Goal: Task Accomplishment & Management: Manage account settings

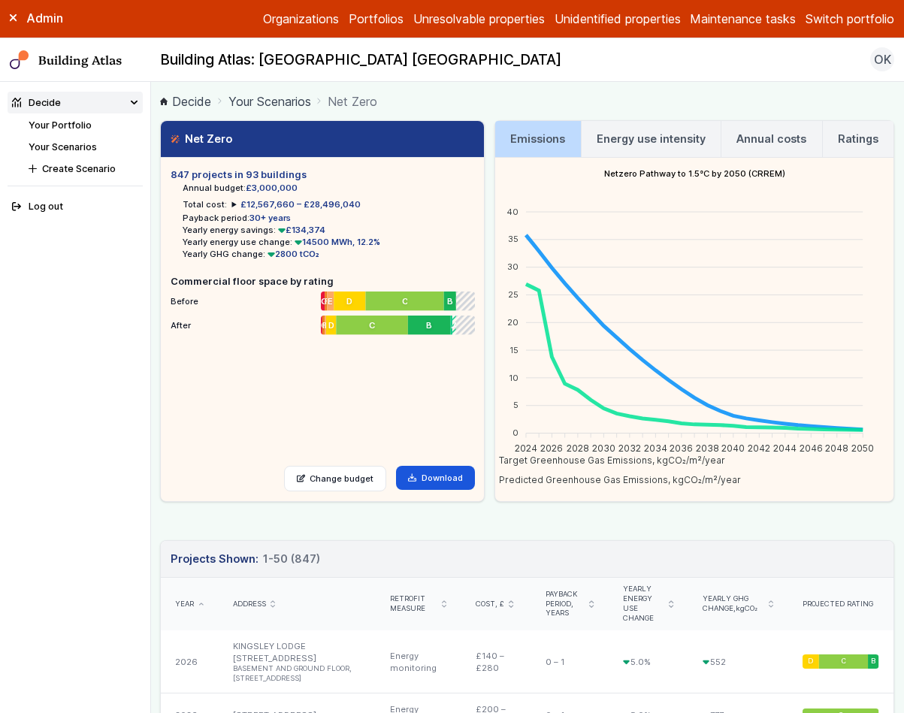
click at [851, 30] on div "Admin Organizations Portfolios Unresolvable properties Unidentified properties …" at bounding box center [452, 19] width 904 height 38
click at [857, 25] on button "Switch portfolio" at bounding box center [850, 19] width 89 height 18
click at [0, 0] on button "Plymouth Demo" at bounding box center [0, 0] width 0 height 0
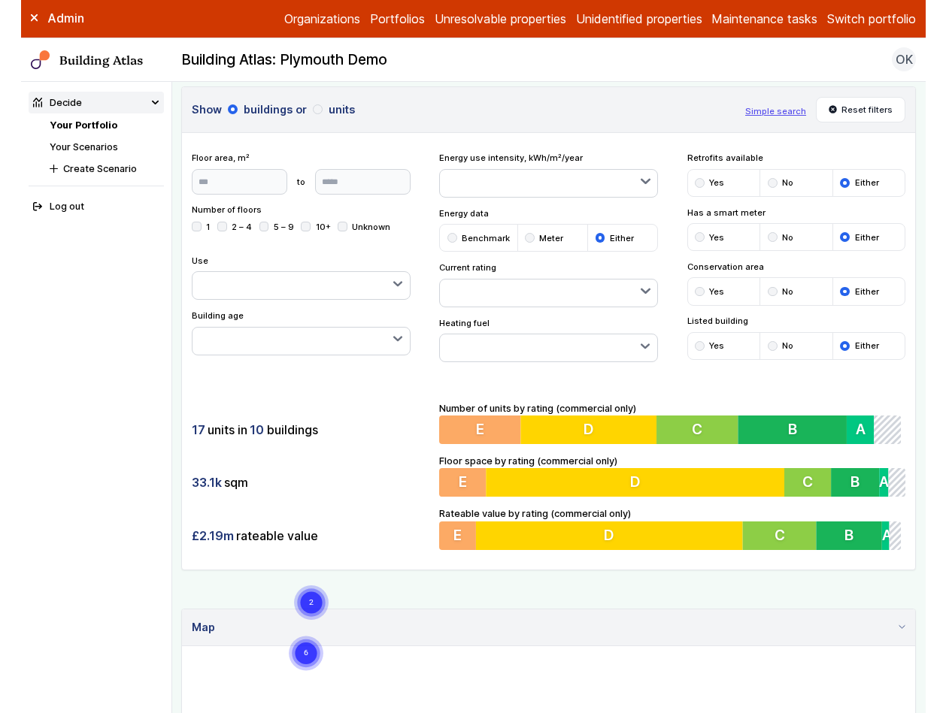
scroll to position [35, 0]
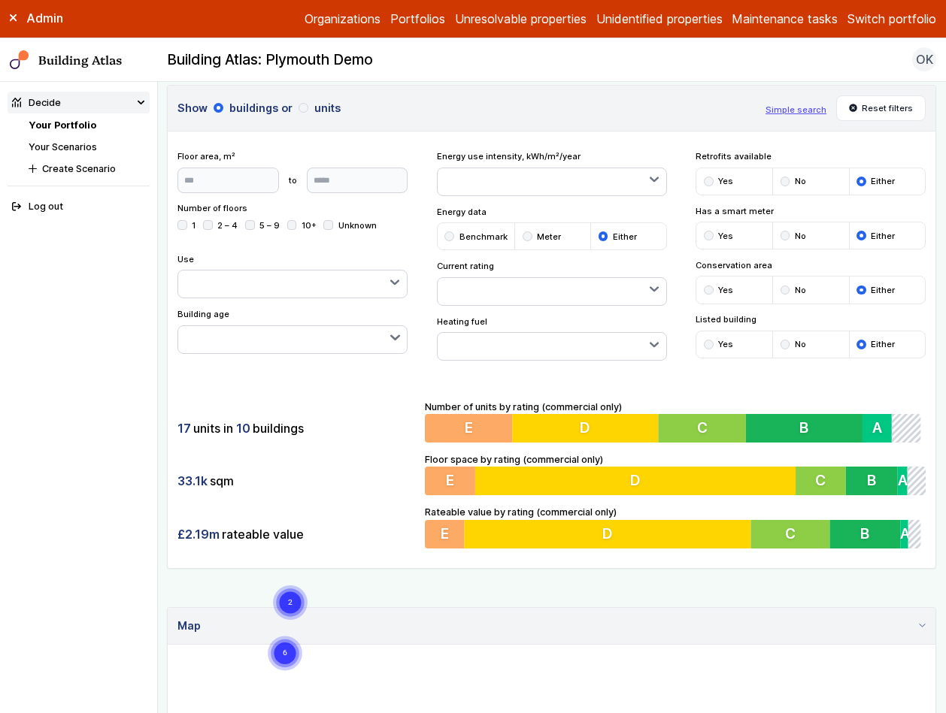
click at [619, 131] on div "Show buildings or units Simple search Reset filters Floor area, m² to Update Nu…" at bounding box center [551, 327] width 769 height 484
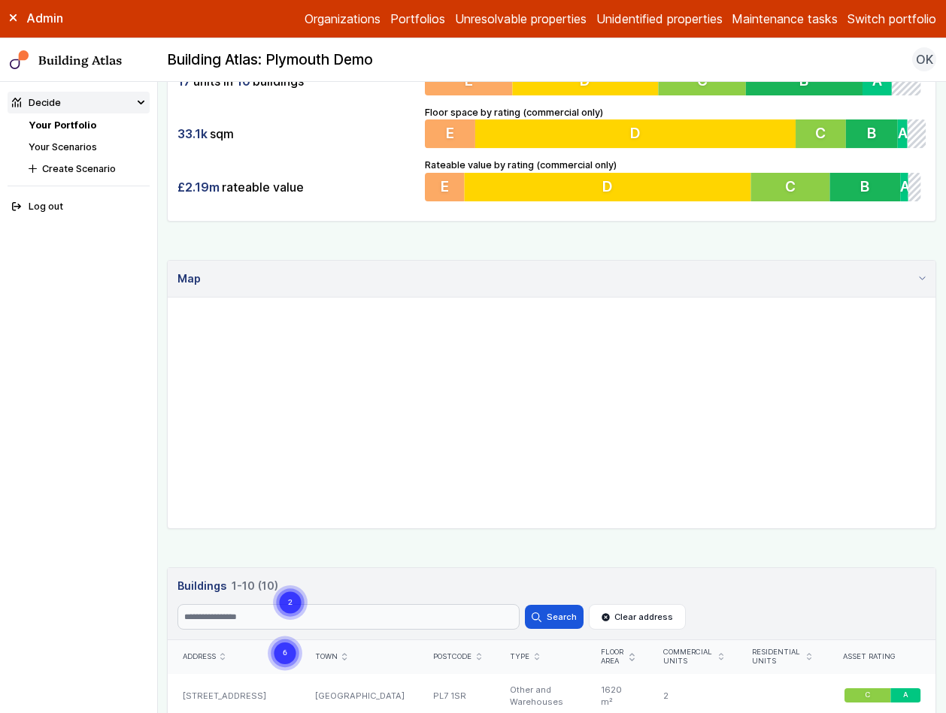
scroll to position [391, 0]
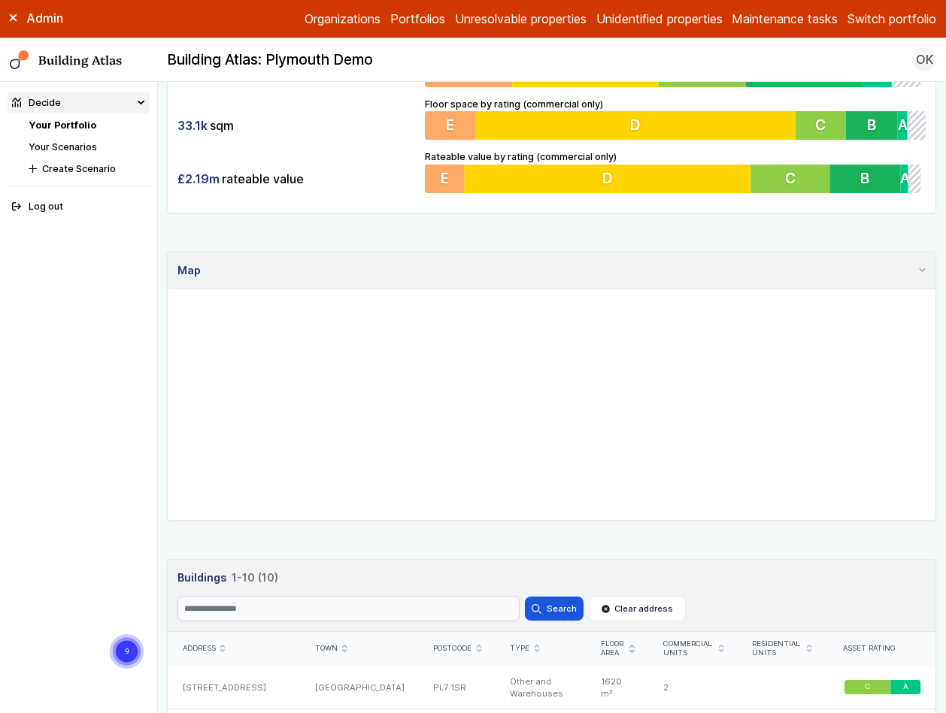
drag, startPoint x: 791, startPoint y: 413, endPoint x: 720, endPoint y: 410, distance: 70.7
click at [168, 289] on gmp-map "9" at bounding box center [168, 289] width 0 height 0
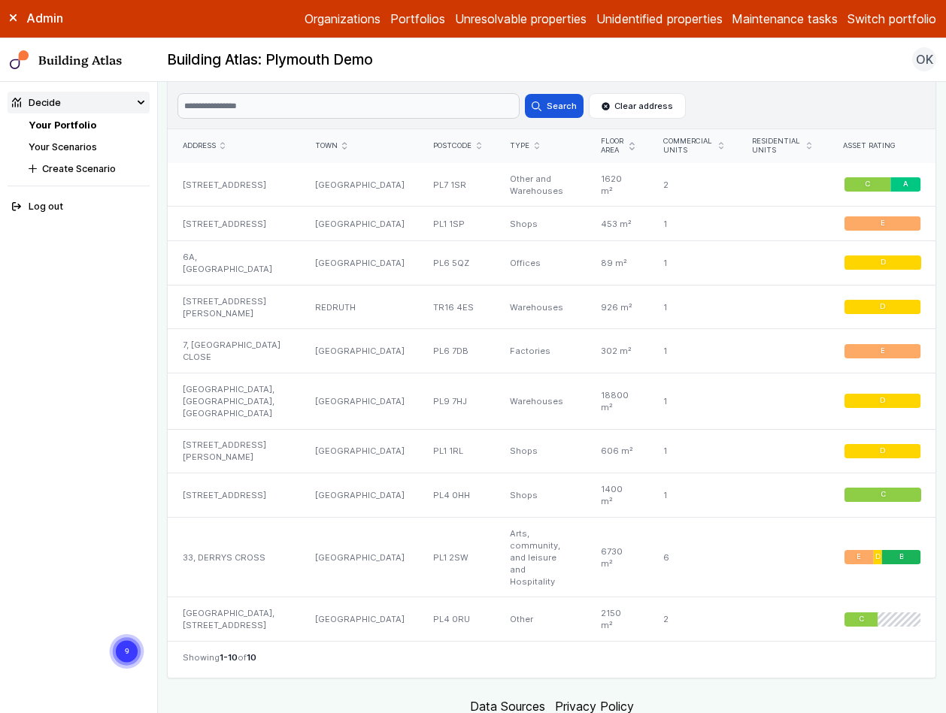
scroll to position [882, 0]
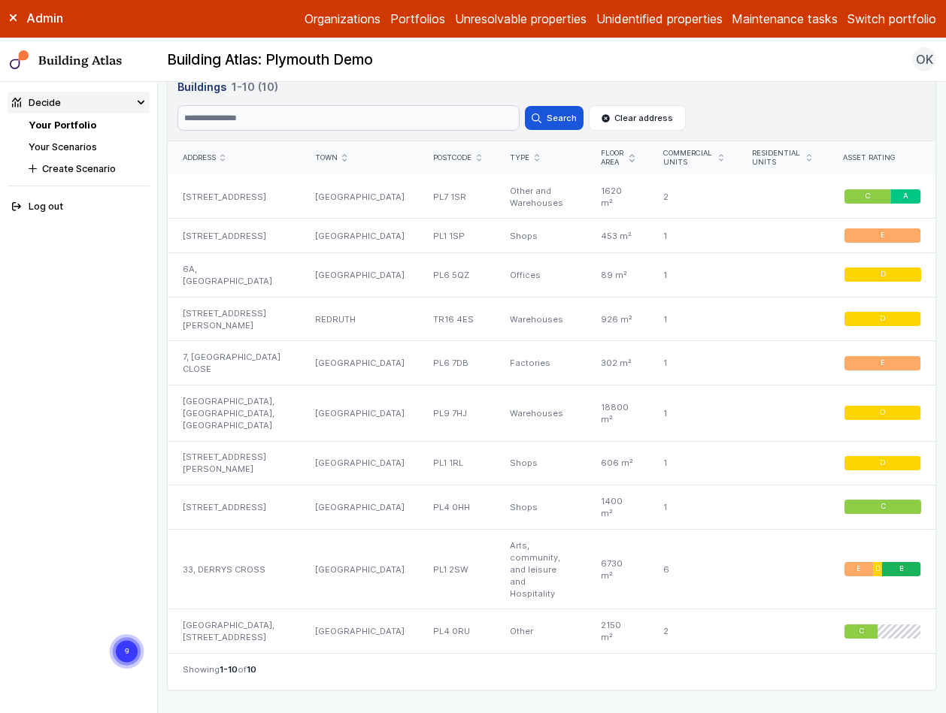
click at [57, 153] on li "Your Scenarios" at bounding box center [89, 147] width 121 height 14
click at [65, 147] on link "Your Scenarios" at bounding box center [63, 146] width 68 height 11
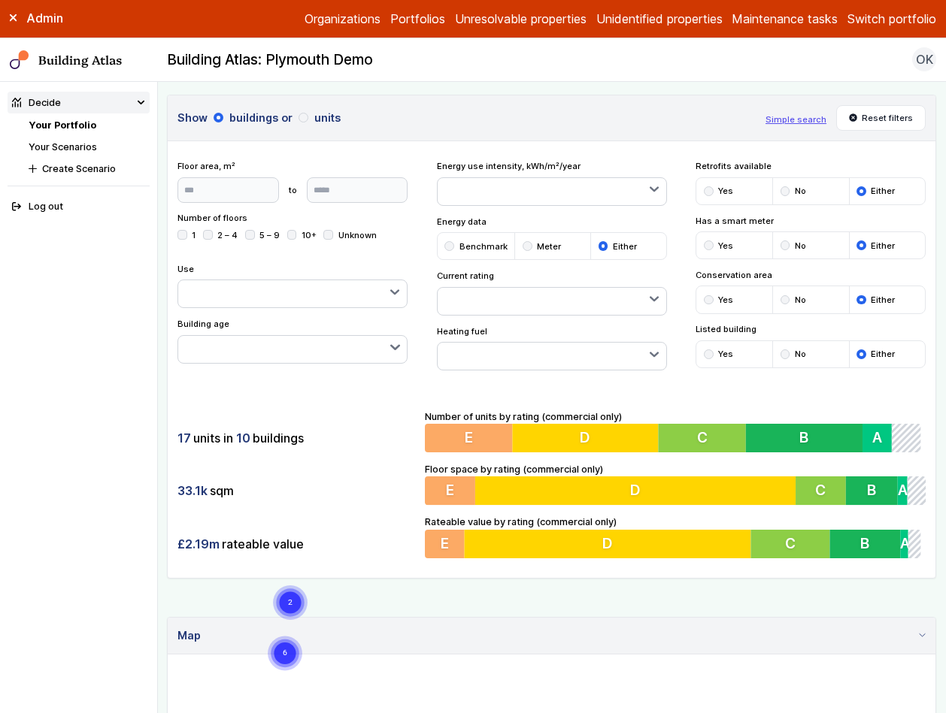
scroll to position [250, 0]
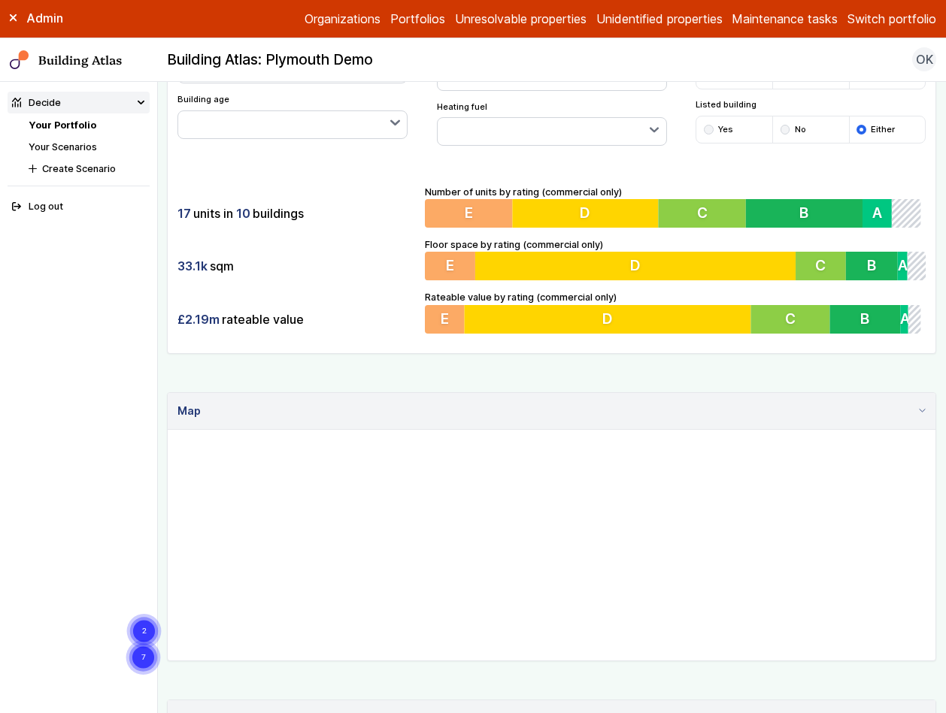
drag, startPoint x: 659, startPoint y: 662, endPoint x: 666, endPoint y: 667, distance: 8.1
click at [660, 662] on div "Show buildings or units Simple search Reset filters Floor area, m² to Update Nu…" at bounding box center [551, 596] width 769 height 1452
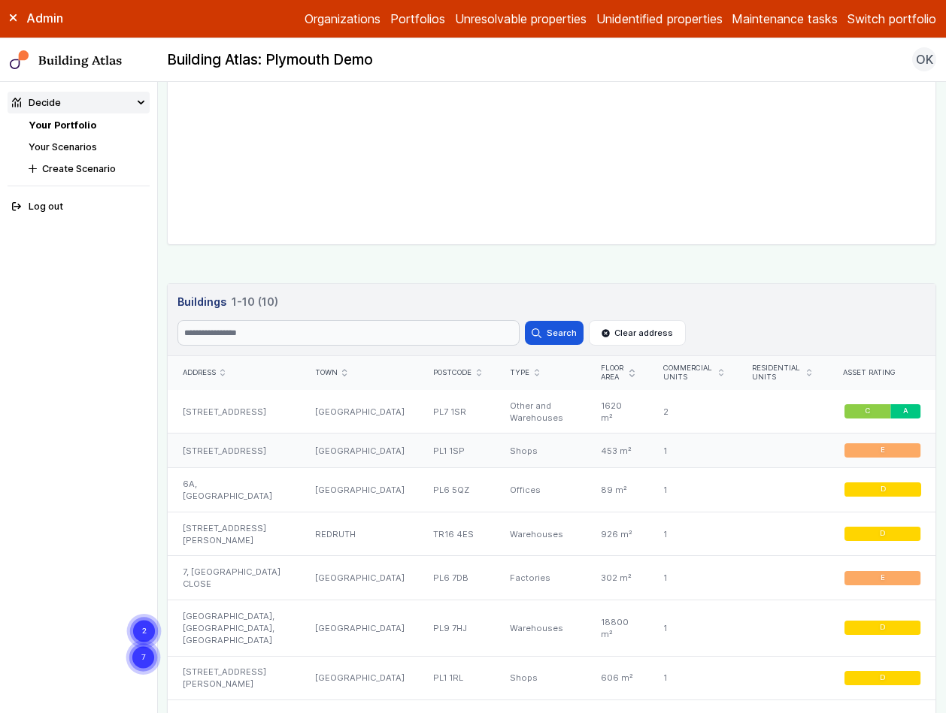
click at [280, 448] on div "[STREET_ADDRESS]" at bounding box center [234, 451] width 132 height 35
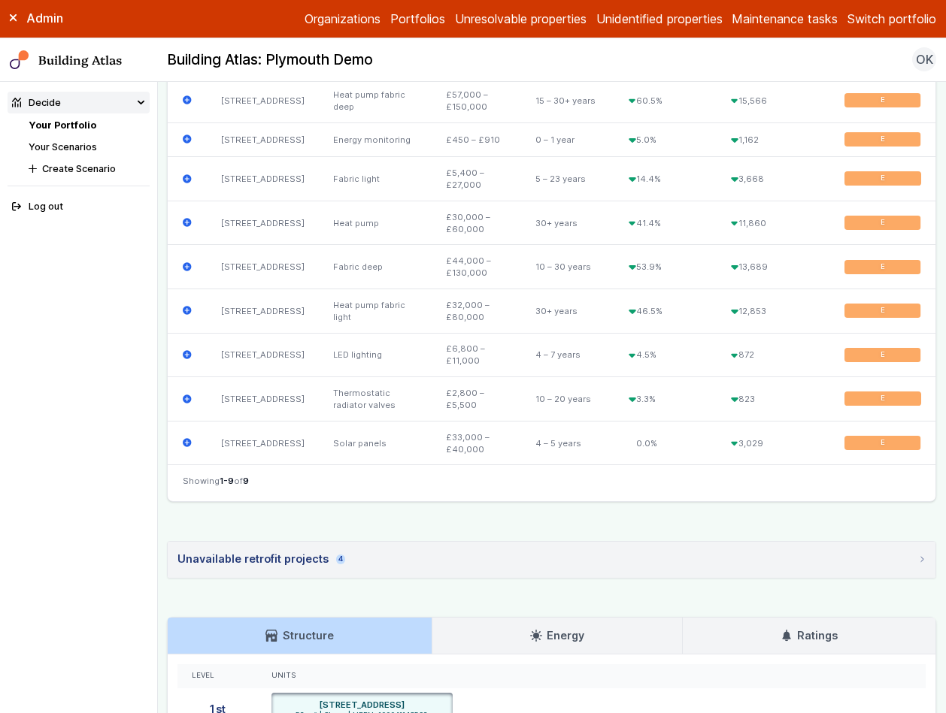
scroll to position [613, 0]
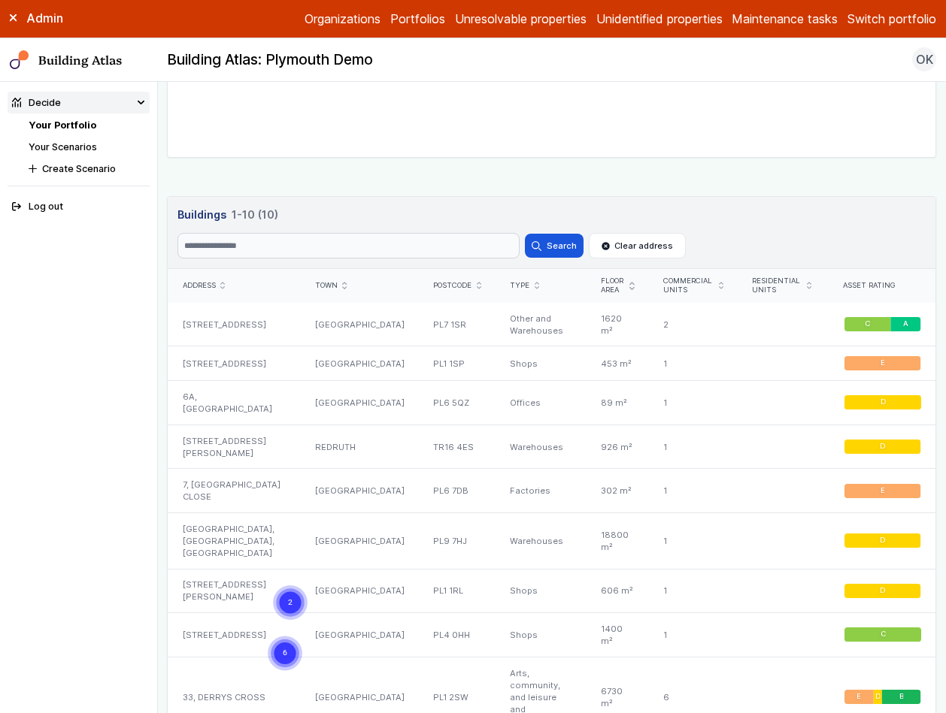
scroll to position [761, 0]
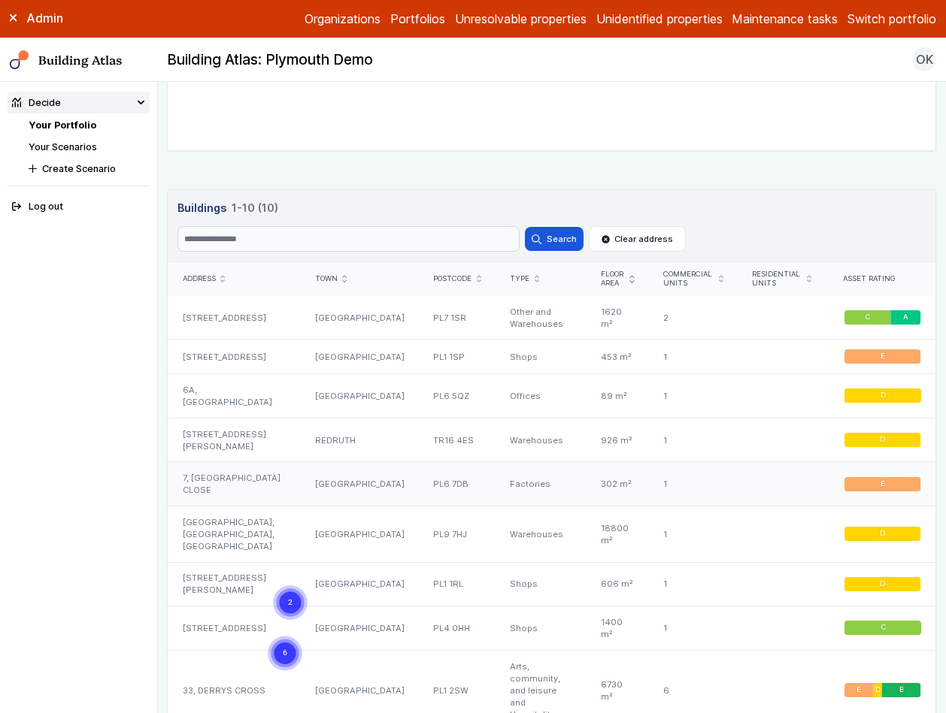
click at [222, 474] on div "7, [GEOGRAPHIC_DATA] CLOSE" at bounding box center [234, 484] width 132 height 44
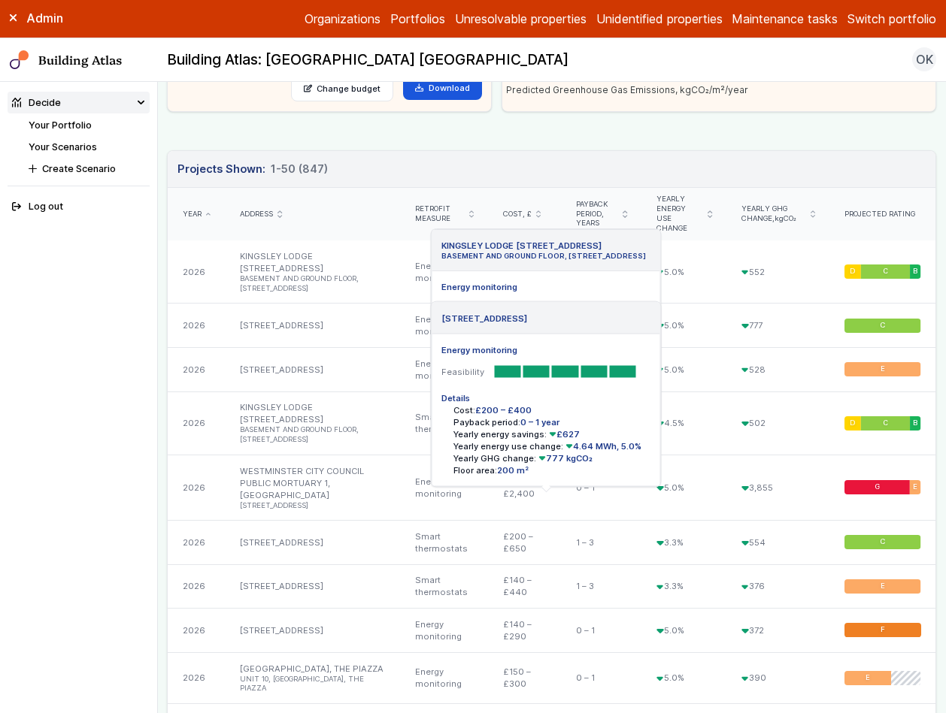
scroll to position [463, 0]
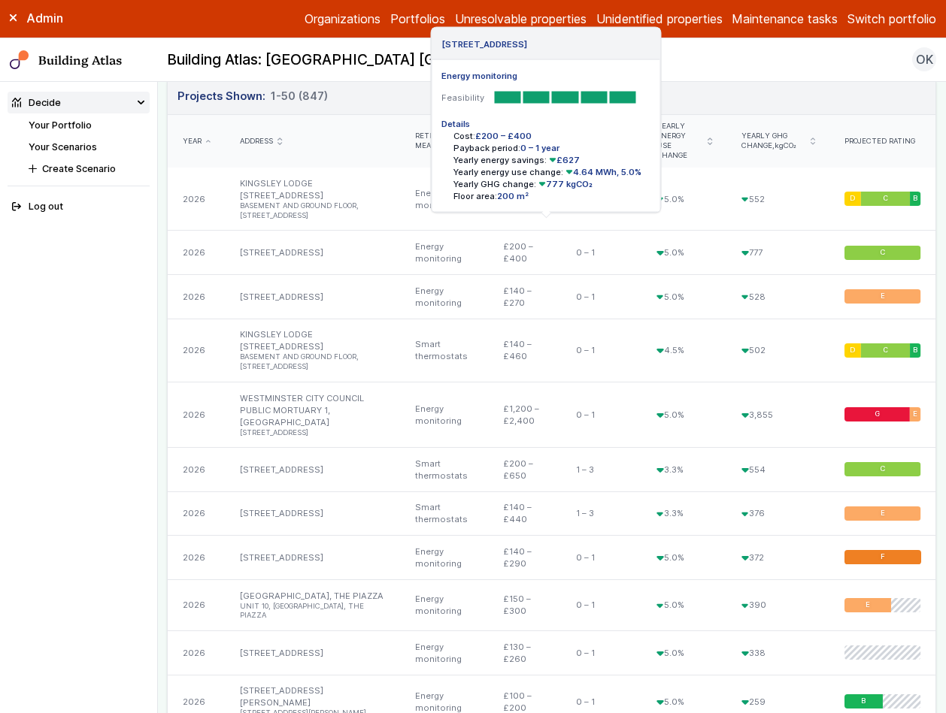
click at [266, 247] on link "[STREET_ADDRESS]" at bounding box center [281, 252] width 83 height 11
click at [290, 247] on link "[STREET_ADDRESS]" at bounding box center [281, 252] width 83 height 11
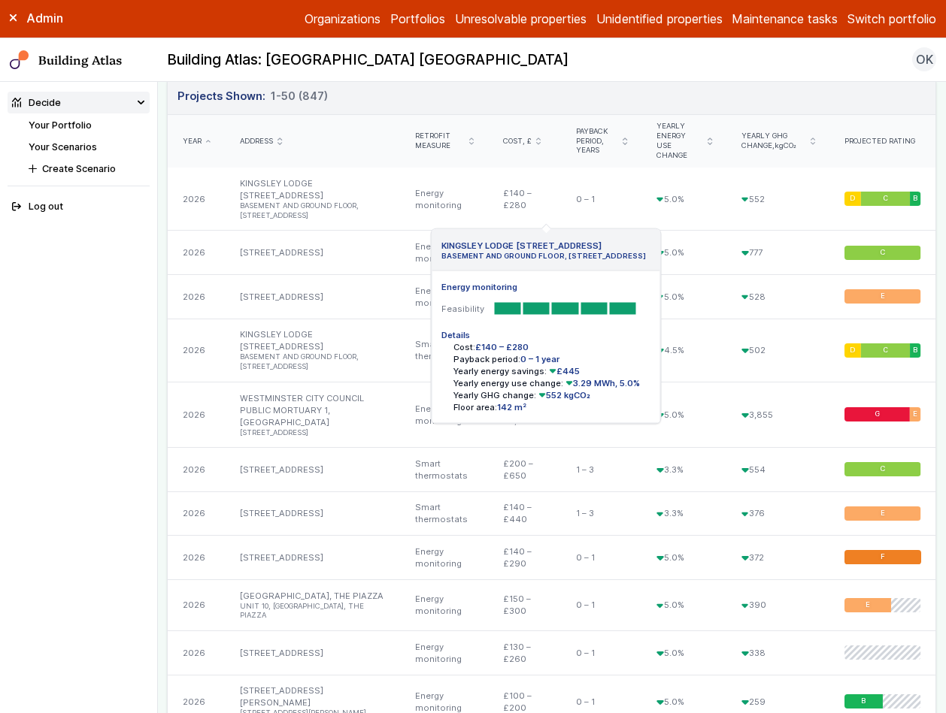
click at [847, 168] on div "D C B" at bounding box center [882, 199] width 106 height 63
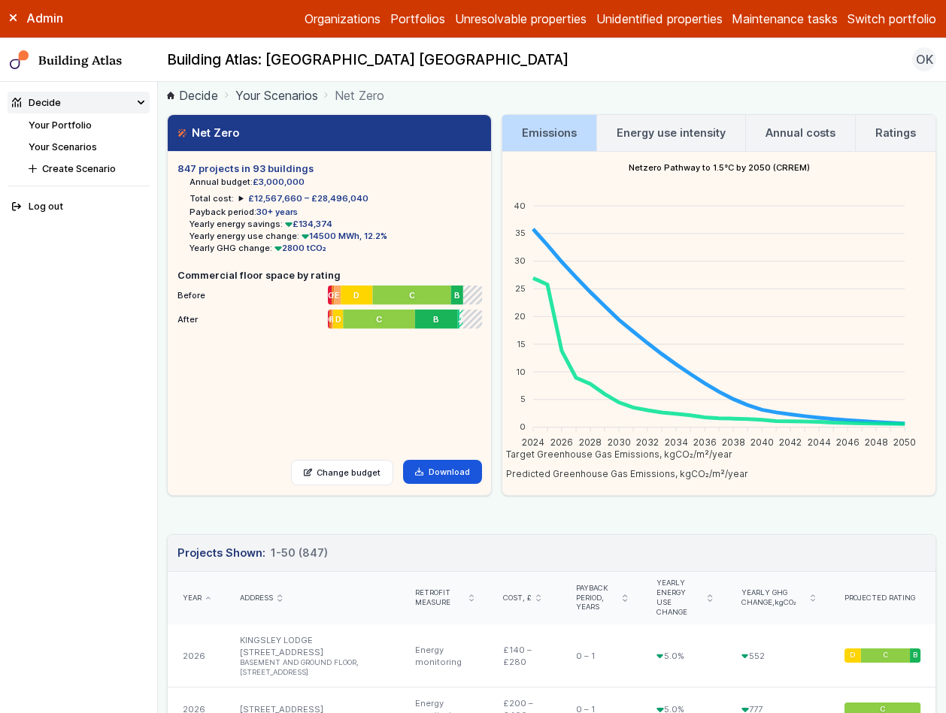
scroll to position [0, 0]
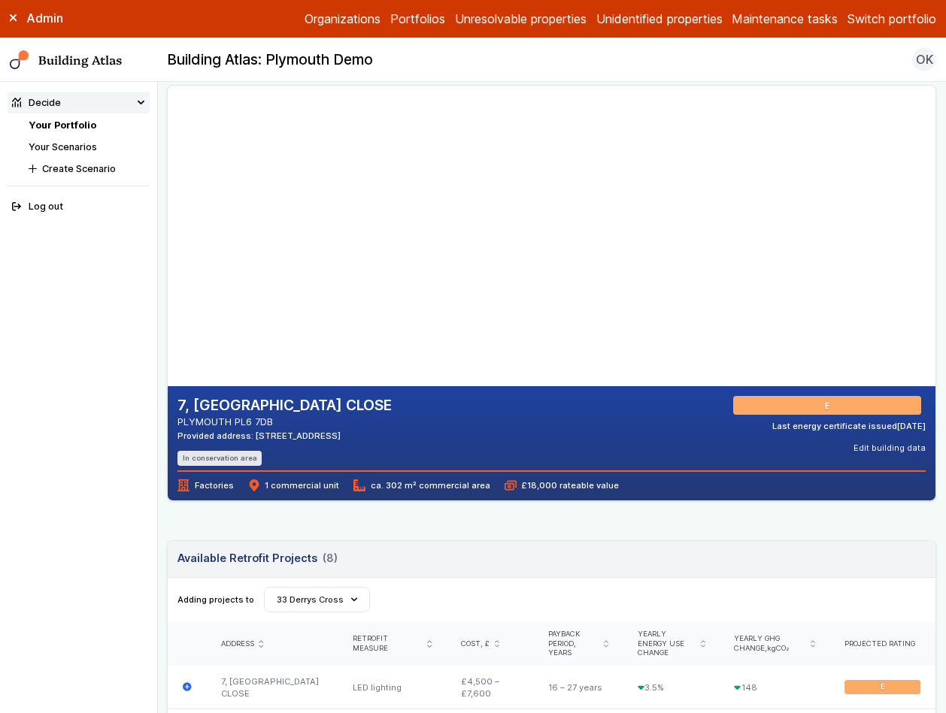
scroll to position [32, 0]
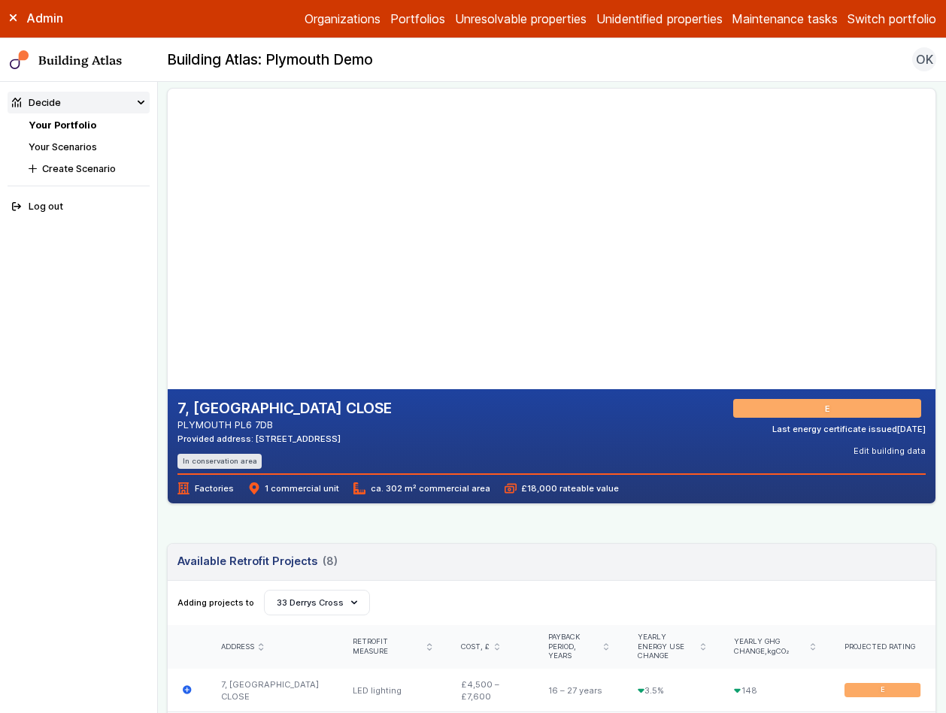
drag, startPoint x: 355, startPoint y: 341, endPoint x: 354, endPoint y: 318, distance: 23.3
click at [168, 318] on gmp-map-3d at bounding box center [168, 239] width 0 height 301
drag, startPoint x: 353, startPoint y: 327, endPoint x: 357, endPoint y: 262, distance: 64.8
click at [168, 262] on gmp-map-3d at bounding box center [168, 239] width 0 height 301
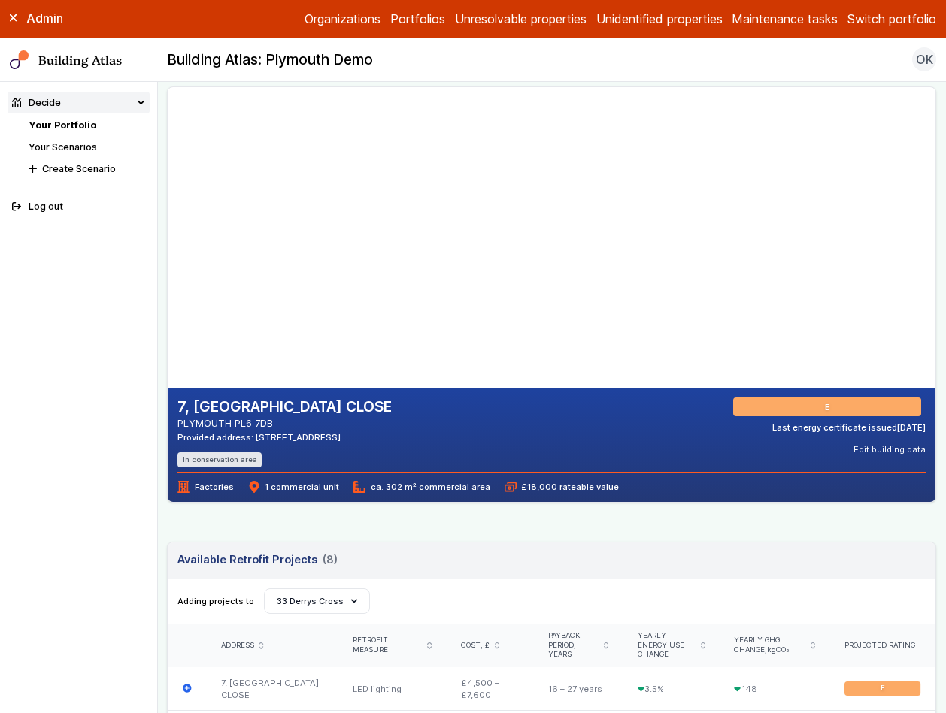
scroll to position [0, 0]
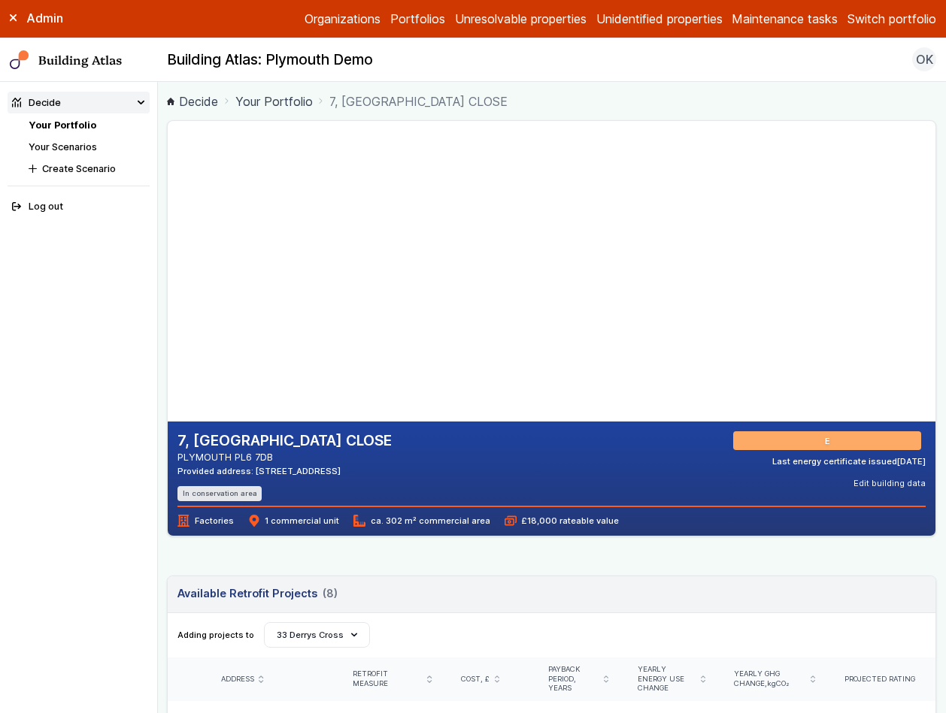
click at [86, 146] on link "Your Scenarios" at bounding box center [63, 146] width 68 height 11
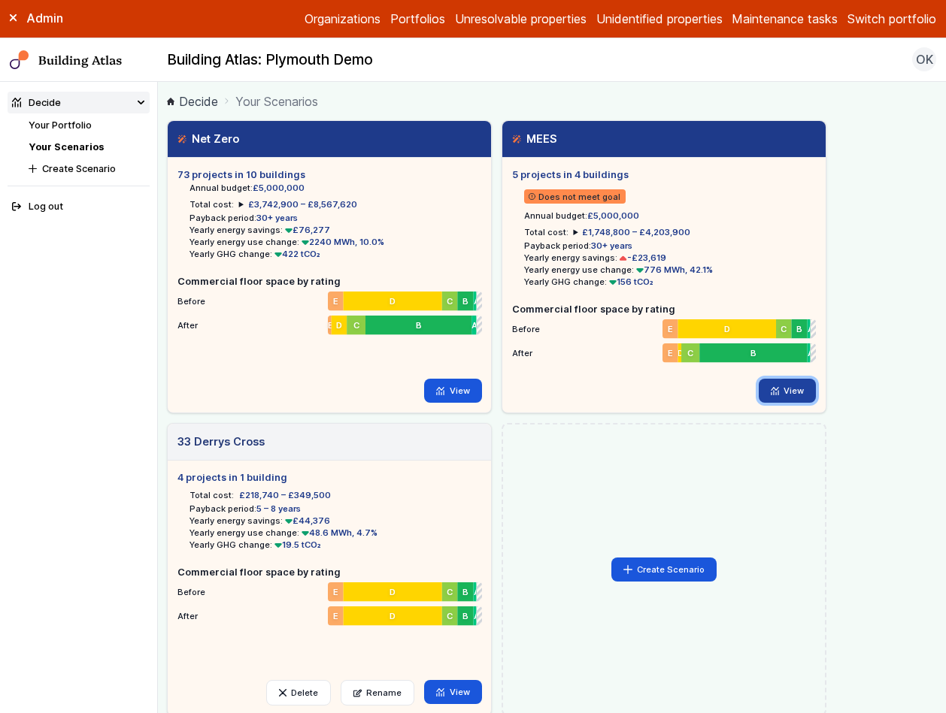
click at [792, 394] on link "View" at bounding box center [787, 391] width 58 height 24
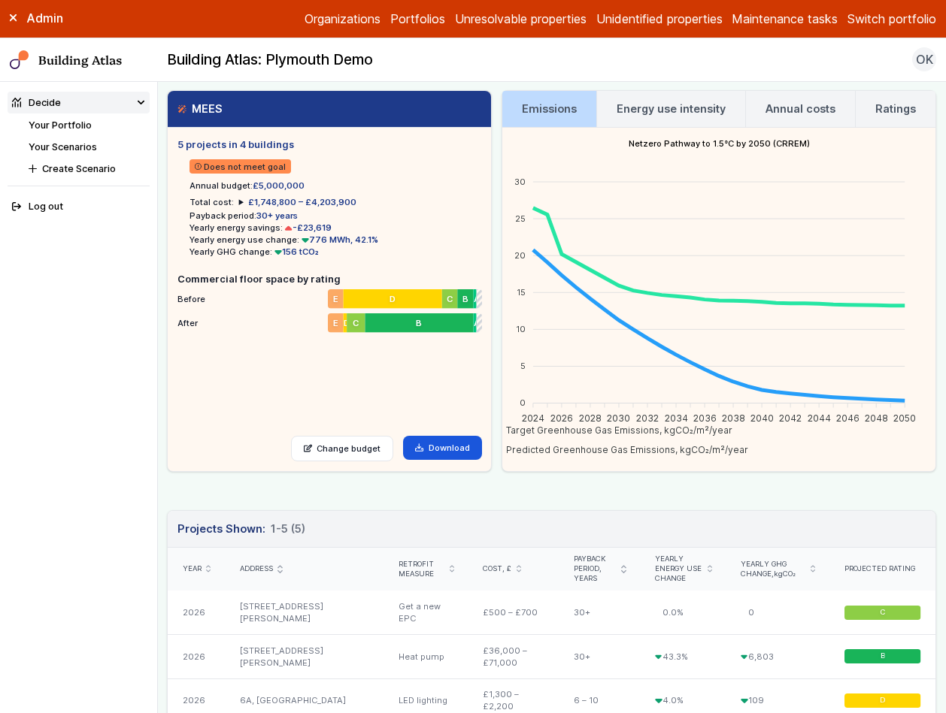
scroll to position [29, 0]
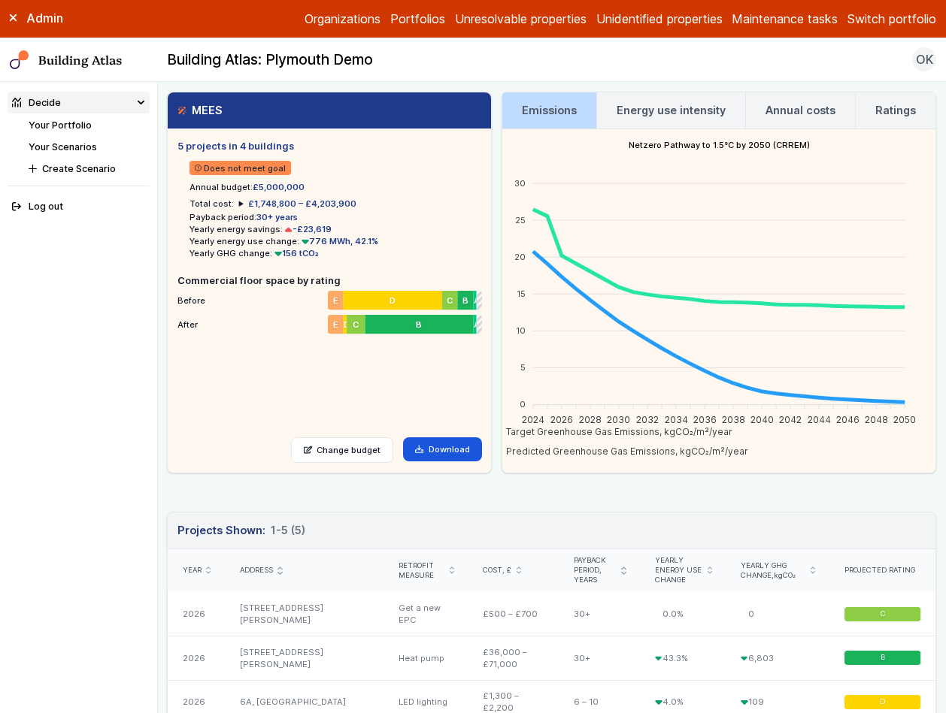
click at [59, 148] on link "Your Scenarios" at bounding box center [63, 146] width 68 height 11
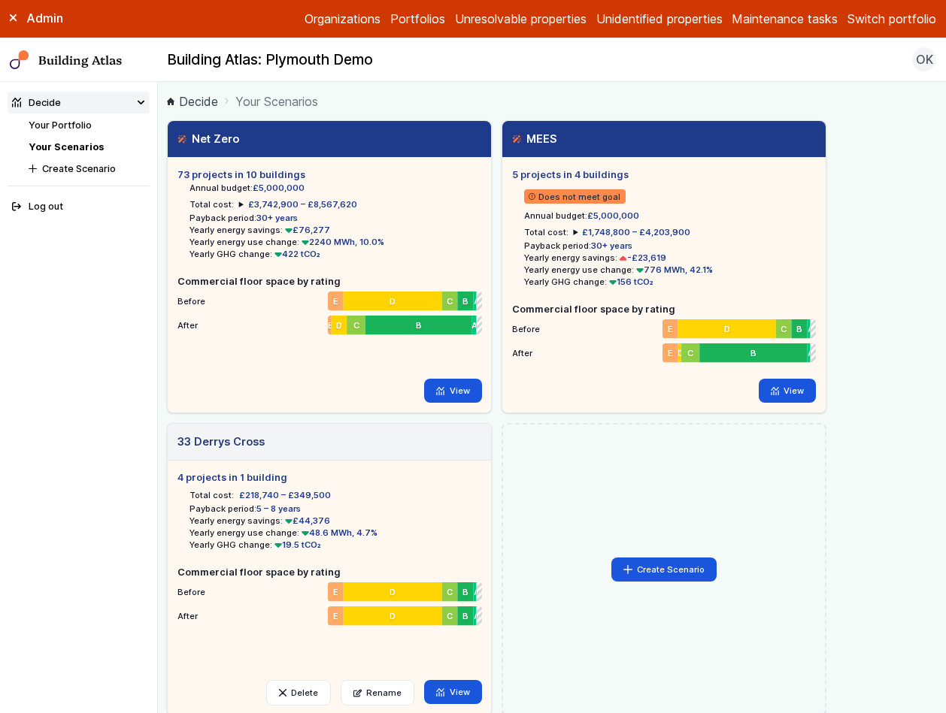
click at [47, 129] on link "Your Portfolio" at bounding box center [60, 125] width 63 height 11
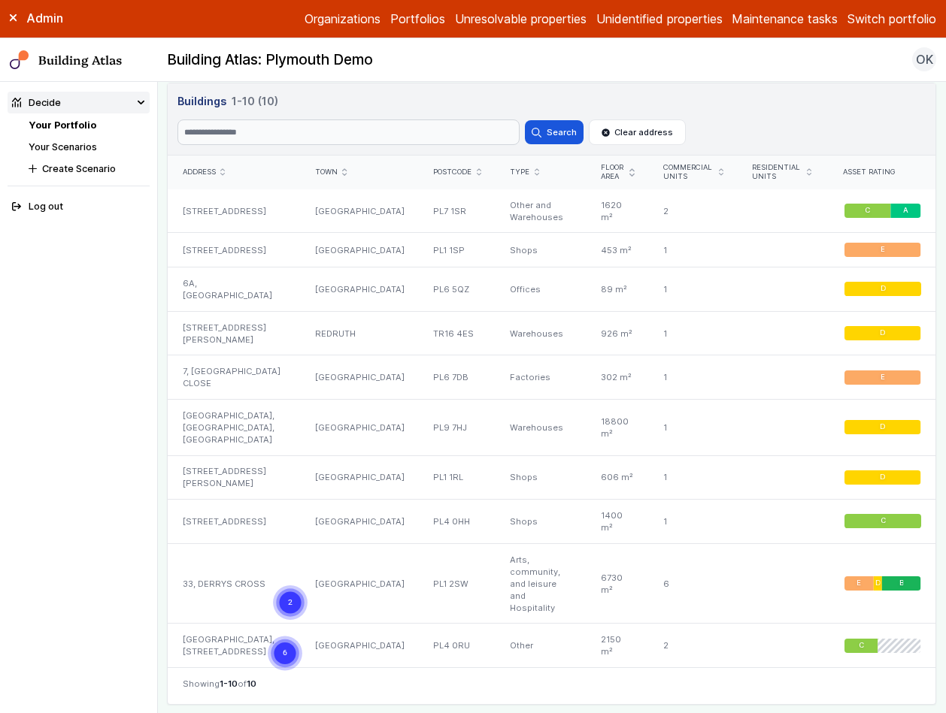
scroll to position [870, 0]
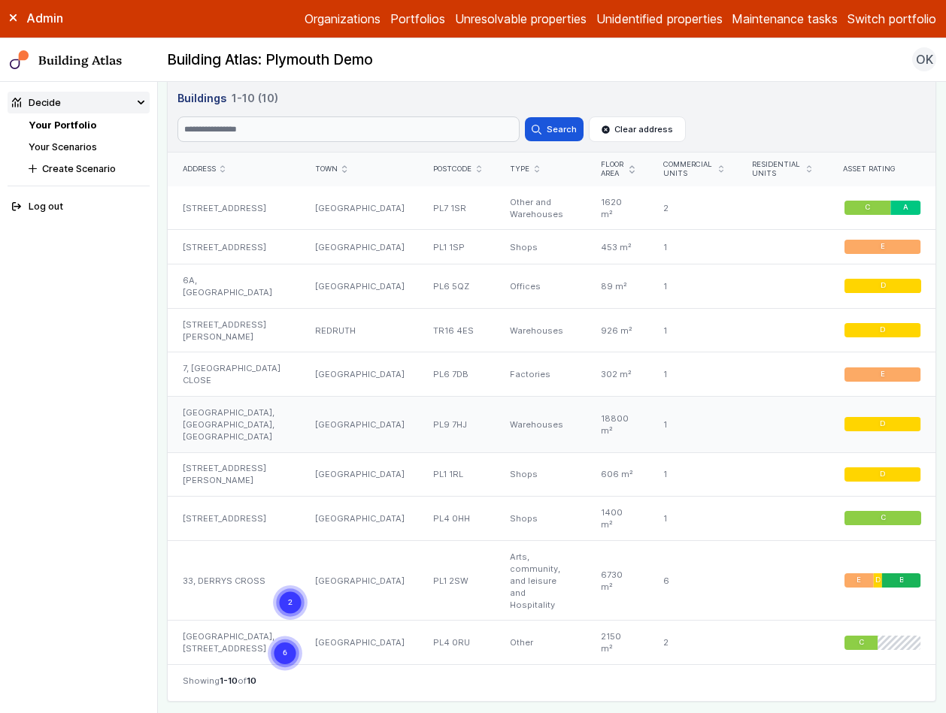
click at [244, 399] on div "[GEOGRAPHIC_DATA], [GEOGRAPHIC_DATA], [GEOGRAPHIC_DATA]" at bounding box center [234, 424] width 132 height 56
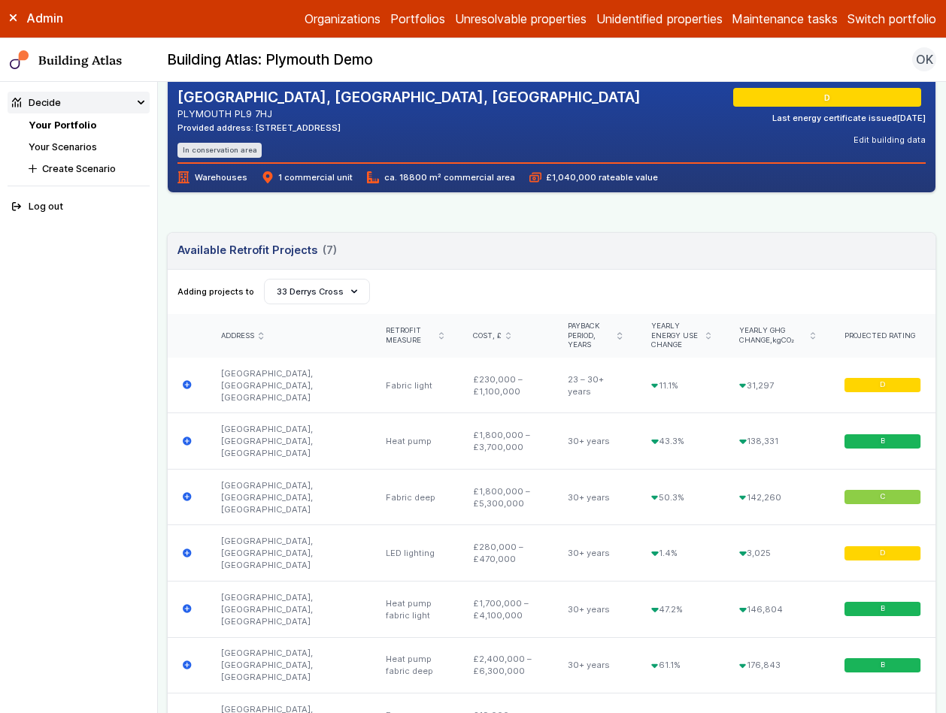
scroll to position [343, 0]
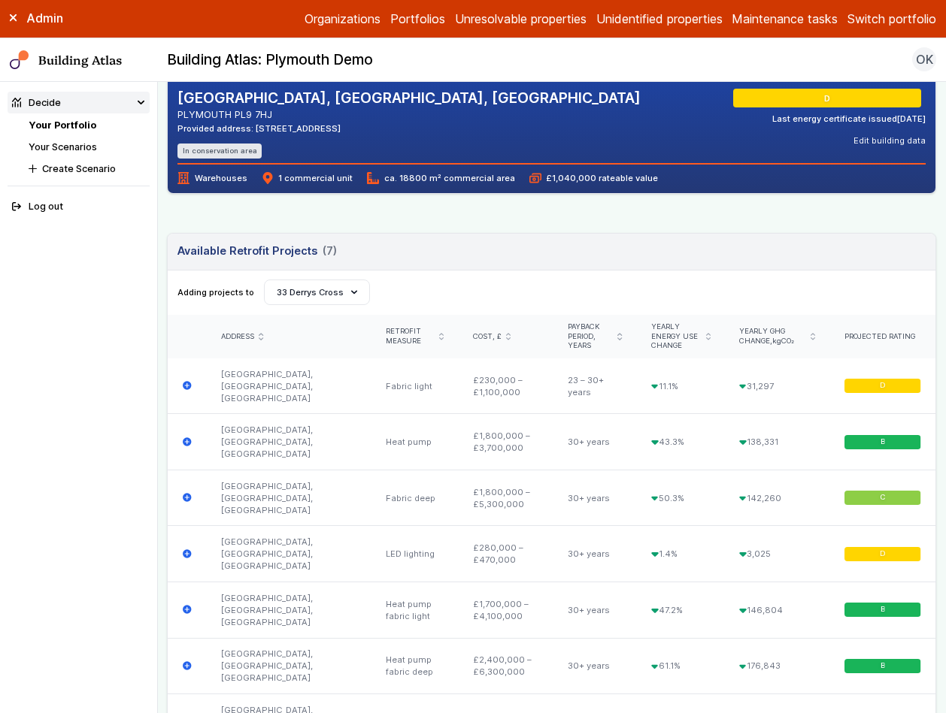
click at [74, 150] on link "Your Scenarios" at bounding box center [63, 146] width 68 height 11
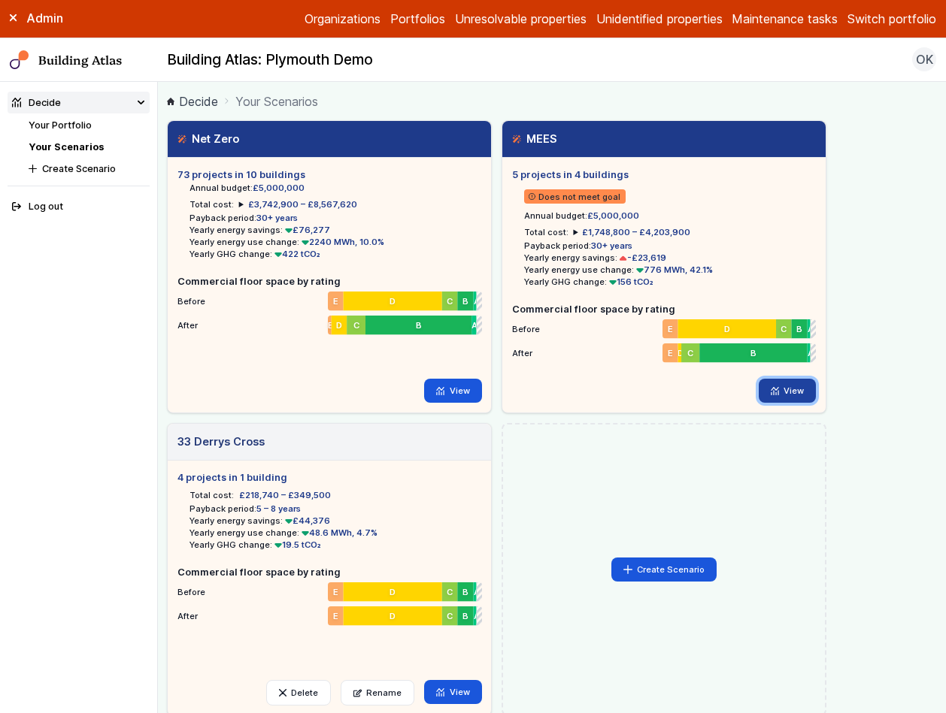
click at [789, 392] on link "View" at bounding box center [787, 391] width 58 height 24
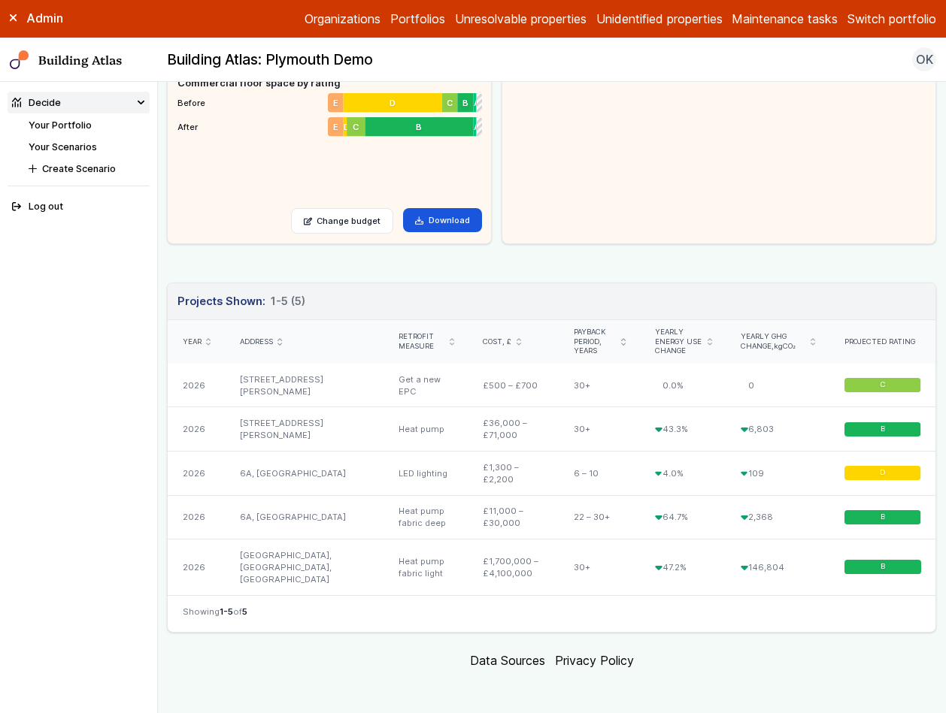
scroll to position [230, 0]
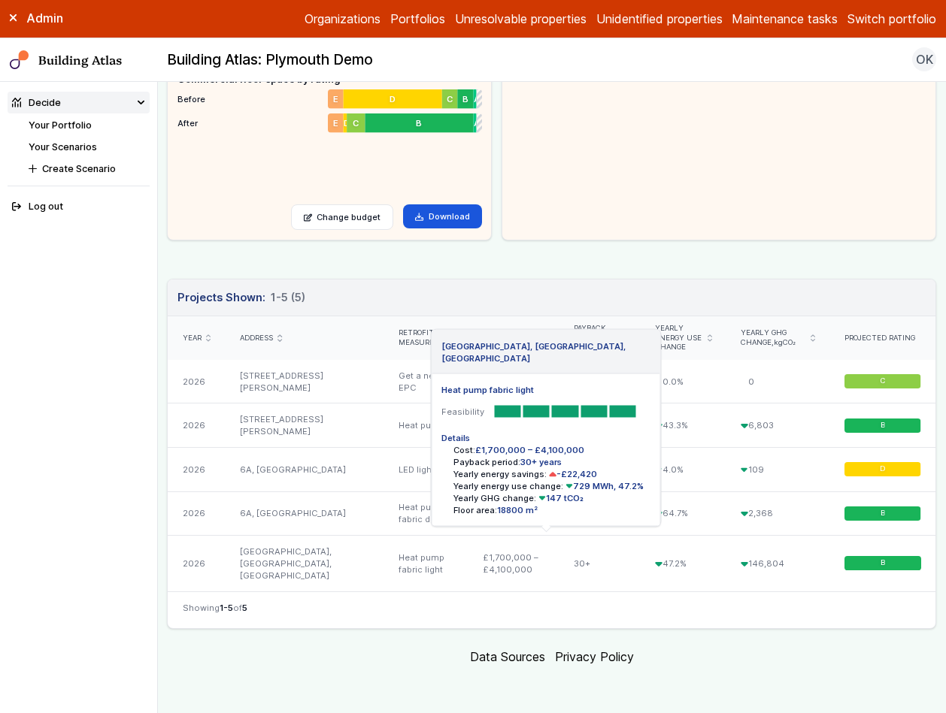
drag, startPoint x: 471, startPoint y: 558, endPoint x: 524, endPoint y: 568, distance: 53.5
click at [524, 568] on div "£1,700,000 – £4,100,000" at bounding box center [513, 564] width 90 height 56
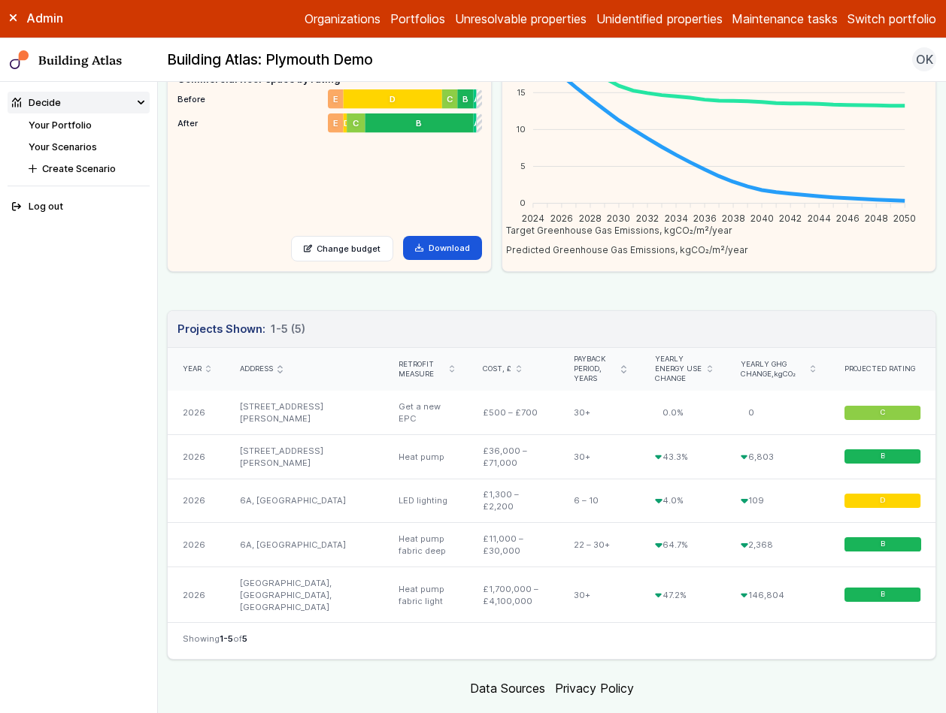
scroll to position [262, 0]
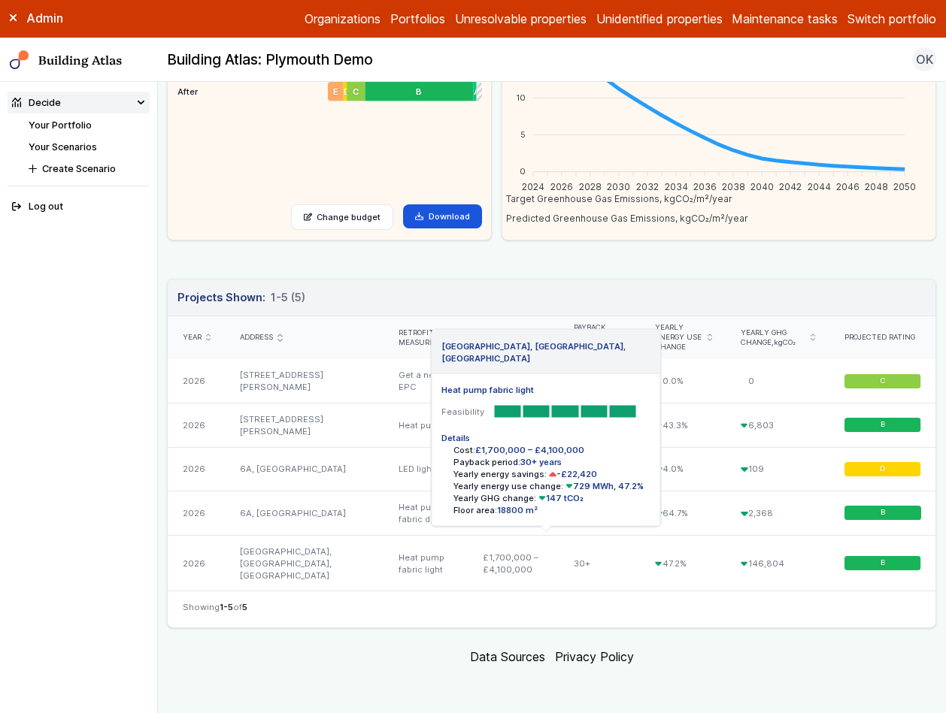
click at [271, 562] on link "[GEOGRAPHIC_DATA], [GEOGRAPHIC_DATA], [GEOGRAPHIC_DATA]" at bounding box center [286, 563] width 92 height 35
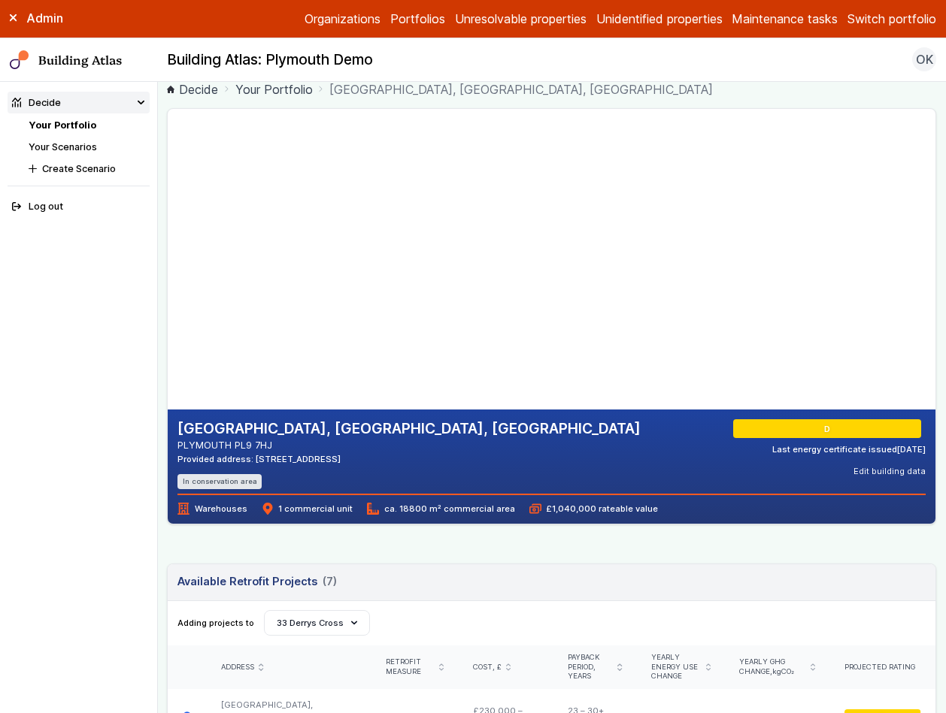
scroll to position [10, 0]
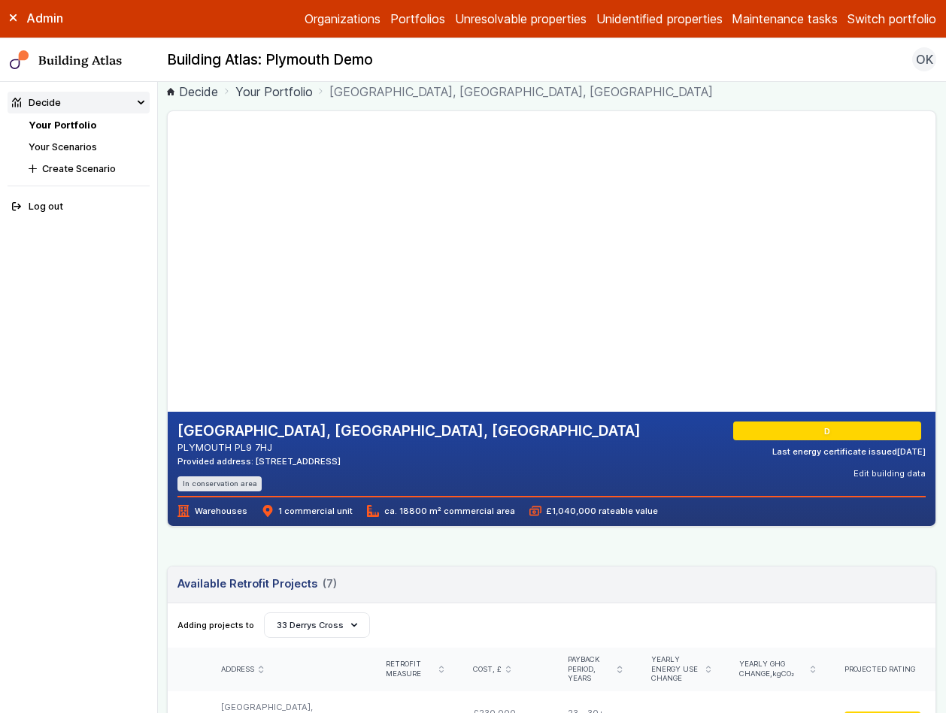
drag, startPoint x: 392, startPoint y: 340, endPoint x: 410, endPoint y: 308, distance: 36.0
click at [168, 308] on gmp-map-3d at bounding box center [168, 261] width 0 height 301
drag, startPoint x: 501, startPoint y: 183, endPoint x: 407, endPoint y: 280, distance: 135.0
click at [168, 294] on gmp-map-3d at bounding box center [168, 261] width 0 height 301
drag, startPoint x: 361, startPoint y: 329, endPoint x: 483, endPoint y: 183, distance: 190.5
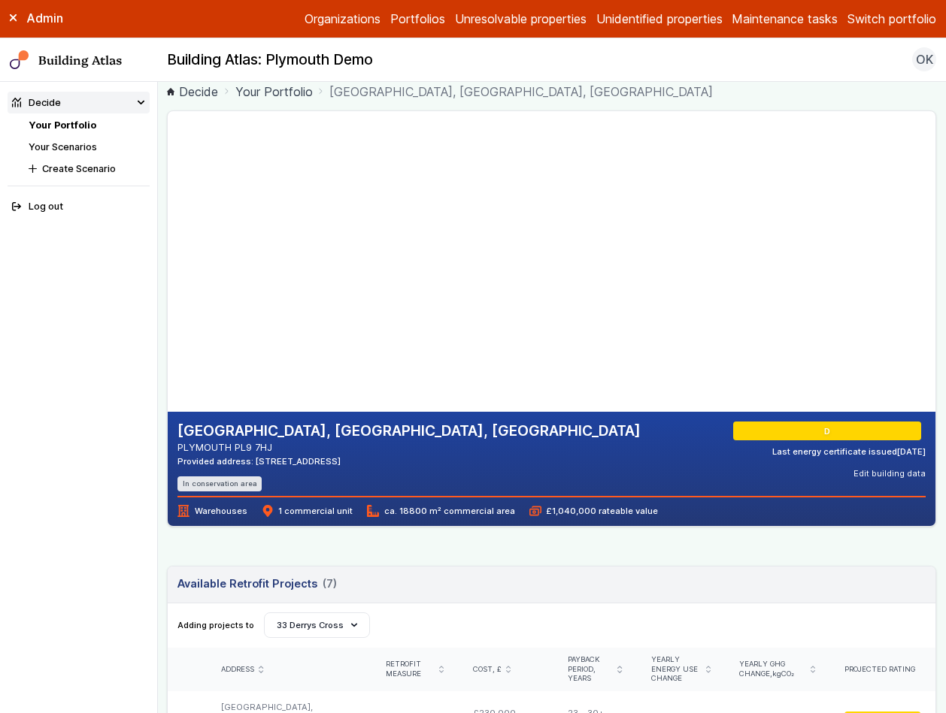
click at [168, 183] on gmp-map-3d at bounding box center [168, 261] width 0 height 301
drag, startPoint x: 477, startPoint y: 204, endPoint x: 430, endPoint y: 225, distance: 51.1
click at [168, 225] on gmp-map-3d at bounding box center [168, 261] width 0 height 301
drag, startPoint x: 242, startPoint y: 254, endPoint x: 286, endPoint y: 240, distance: 45.9
click at [168, 240] on gmp-map-3d at bounding box center [168, 261] width 0 height 301
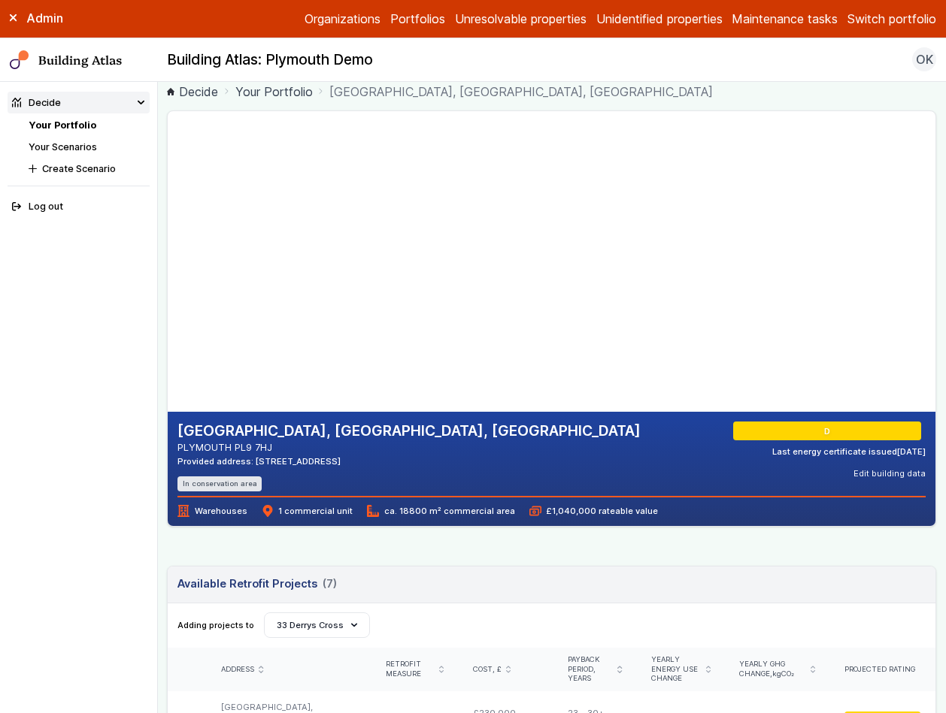
drag, startPoint x: 229, startPoint y: 306, endPoint x: 216, endPoint y: 344, distance: 40.2
click at [168, 344] on gmp-map-3d at bounding box center [168, 261] width 0 height 301
drag, startPoint x: 358, startPoint y: 293, endPoint x: 325, endPoint y: 295, distance: 32.4
click at [168, 295] on gmp-map-3d at bounding box center [168, 261] width 0 height 301
drag, startPoint x: 414, startPoint y: 302, endPoint x: 192, endPoint y: 213, distance: 238.8
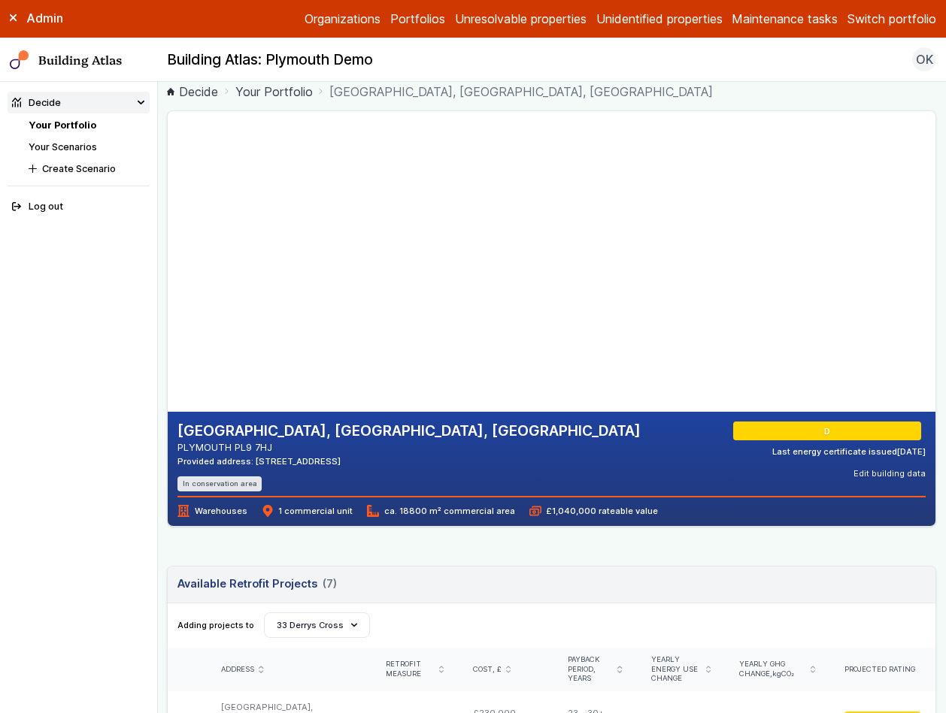
click at [168, 213] on gmp-map-3d at bounding box center [168, 261] width 0 height 301
drag, startPoint x: 469, startPoint y: 307, endPoint x: 371, endPoint y: 281, distance: 101.0
click at [168, 281] on gmp-map-3d at bounding box center [168, 261] width 0 height 301
drag, startPoint x: 352, startPoint y: 344, endPoint x: 342, endPoint y: 280, distance: 65.4
click at [168, 280] on gmp-map-3d at bounding box center [168, 261] width 0 height 301
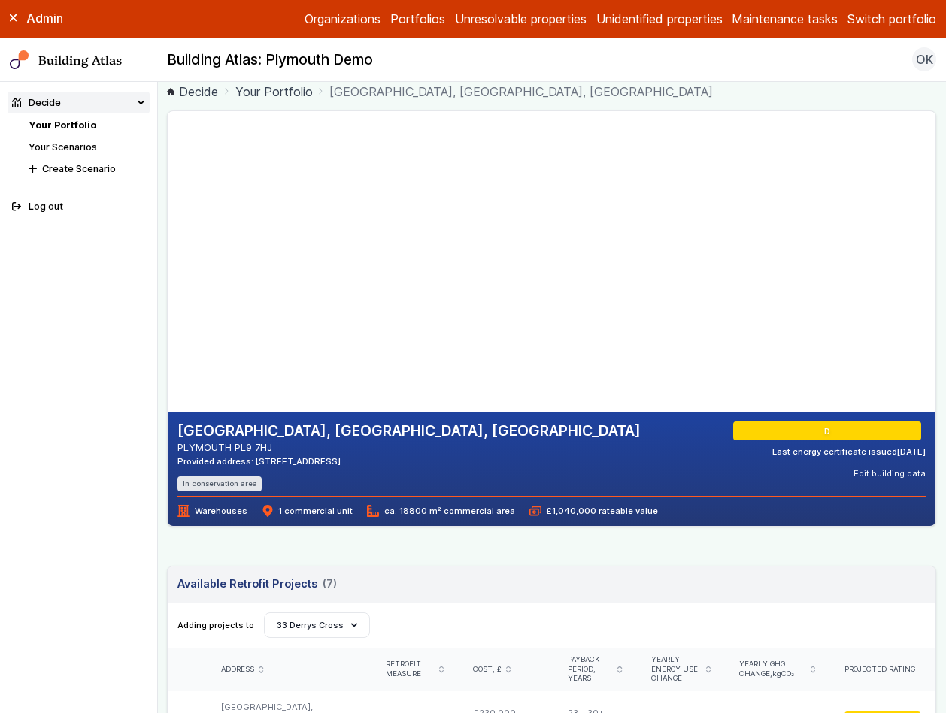
drag, startPoint x: 221, startPoint y: 303, endPoint x: 239, endPoint y: 367, distance: 66.4
click at [168, 367] on gmp-map-3d at bounding box center [168, 261] width 0 height 301
drag, startPoint x: 257, startPoint y: 224, endPoint x: 383, endPoint y: 245, distance: 127.3
click at [168, 245] on gmp-map-3d at bounding box center [168, 261] width 0 height 301
drag, startPoint x: 268, startPoint y: 256, endPoint x: 295, endPoint y: 254, distance: 26.4
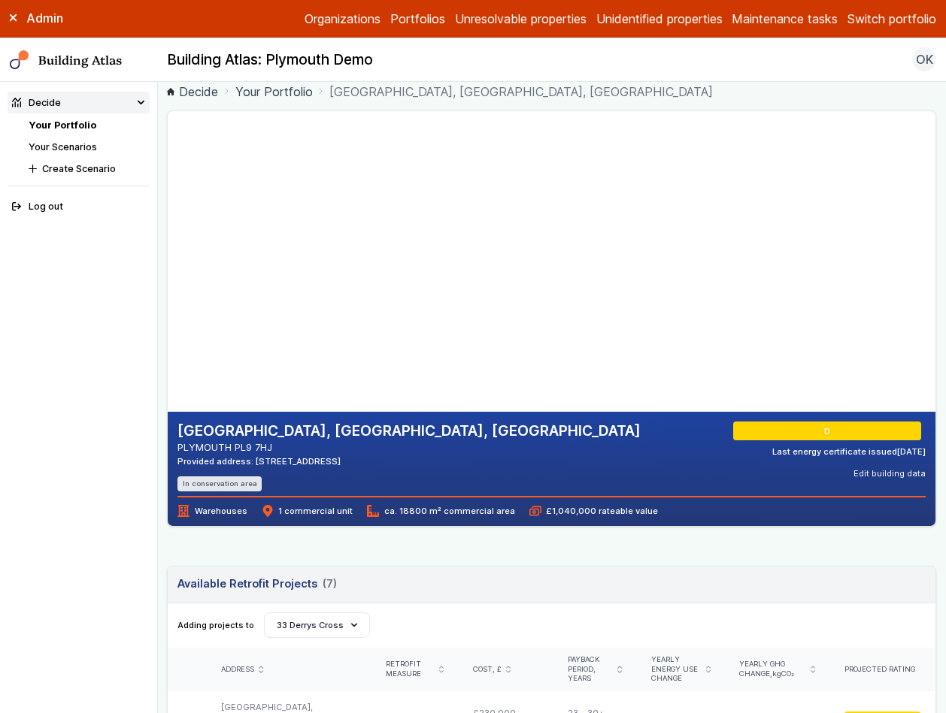
click at [168, 254] on gmp-map-3d at bounding box center [168, 261] width 0 height 301
click at [168, 236] on gmp-map-3d at bounding box center [168, 261] width 0 height 301
drag, startPoint x: 371, startPoint y: 256, endPoint x: 450, endPoint y: 262, distance: 78.5
click at [168, 262] on gmp-map-3d at bounding box center [168, 261] width 0 height 301
drag, startPoint x: 417, startPoint y: 179, endPoint x: 406, endPoint y: 184, distance: 12.4
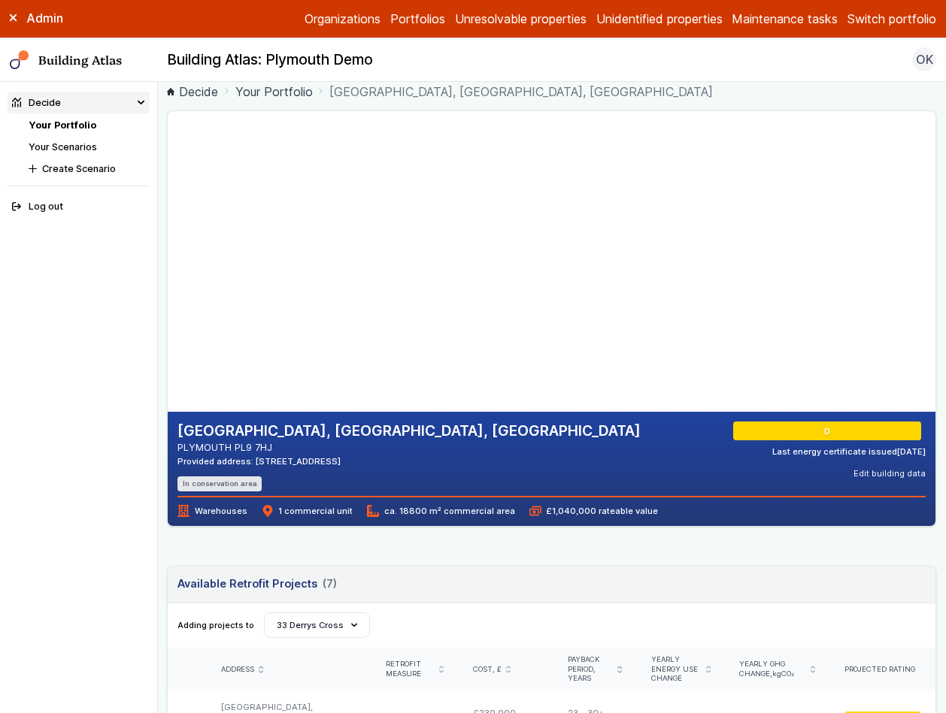
click at [168, 184] on gmp-map-3d at bounding box center [168, 261] width 0 height 301
drag, startPoint x: 343, startPoint y: 282, endPoint x: 326, endPoint y: 263, distance: 25.0
click at [168, 263] on gmp-map-3d at bounding box center [168, 261] width 0 height 301
drag, startPoint x: 464, startPoint y: 216, endPoint x: 398, endPoint y: 295, distance: 101.9
click at [168, 295] on gmp-map-3d at bounding box center [168, 261] width 0 height 301
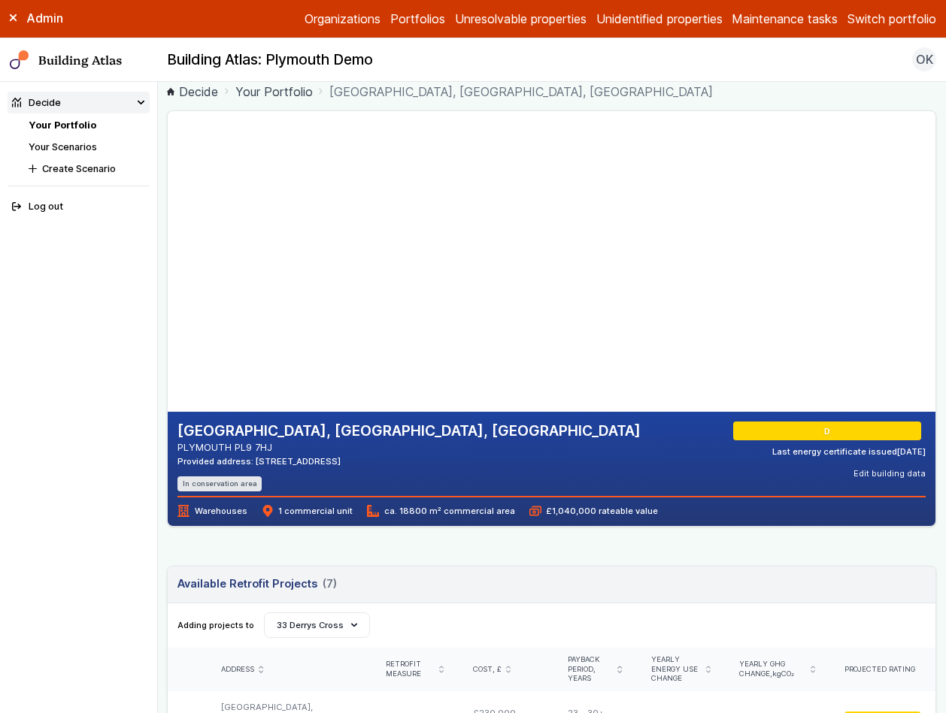
drag, startPoint x: 310, startPoint y: 346, endPoint x: 368, endPoint y: 301, distance: 72.3
click at [168, 301] on gmp-map-3d at bounding box center [168, 261] width 0 height 301
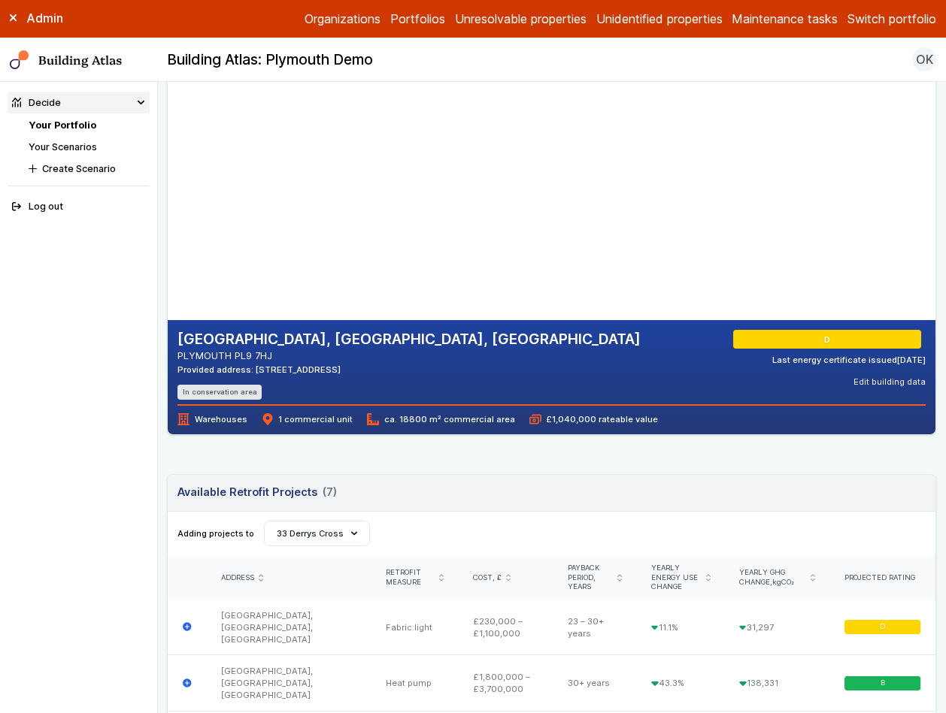
scroll to position [104, 0]
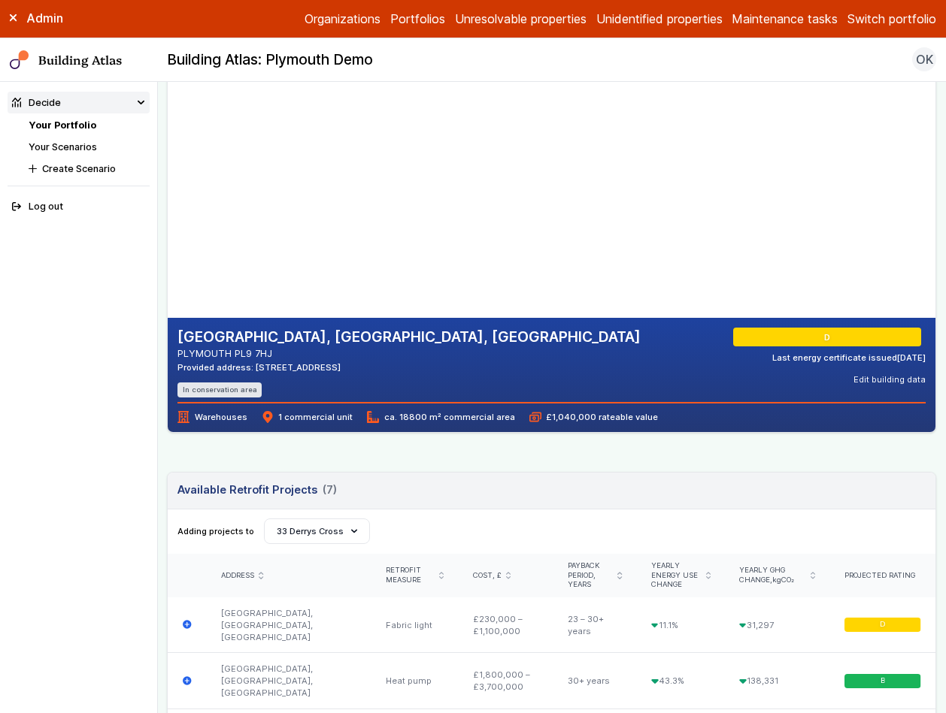
click at [83, 122] on link "Your Portfolio" at bounding box center [63, 125] width 68 height 11
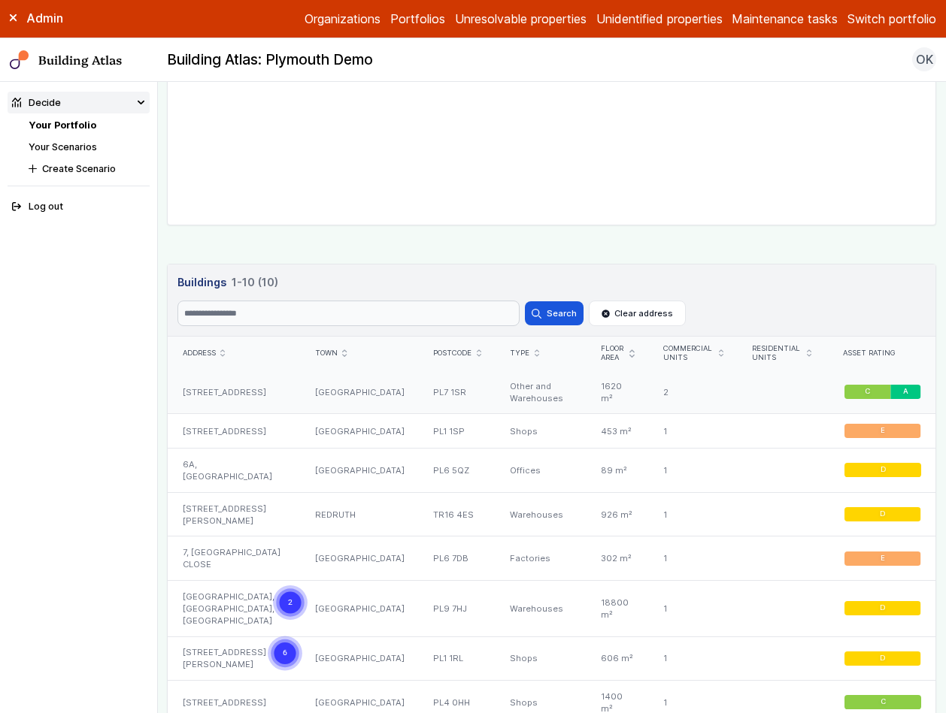
scroll to position [881, 0]
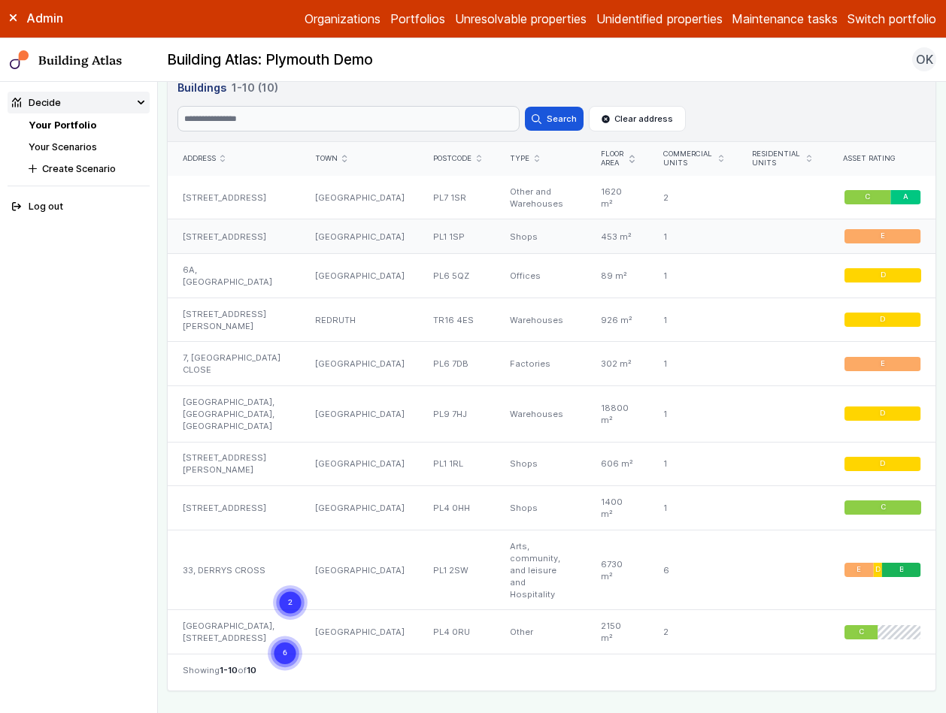
click at [701, 238] on div "1" at bounding box center [693, 236] width 89 height 35
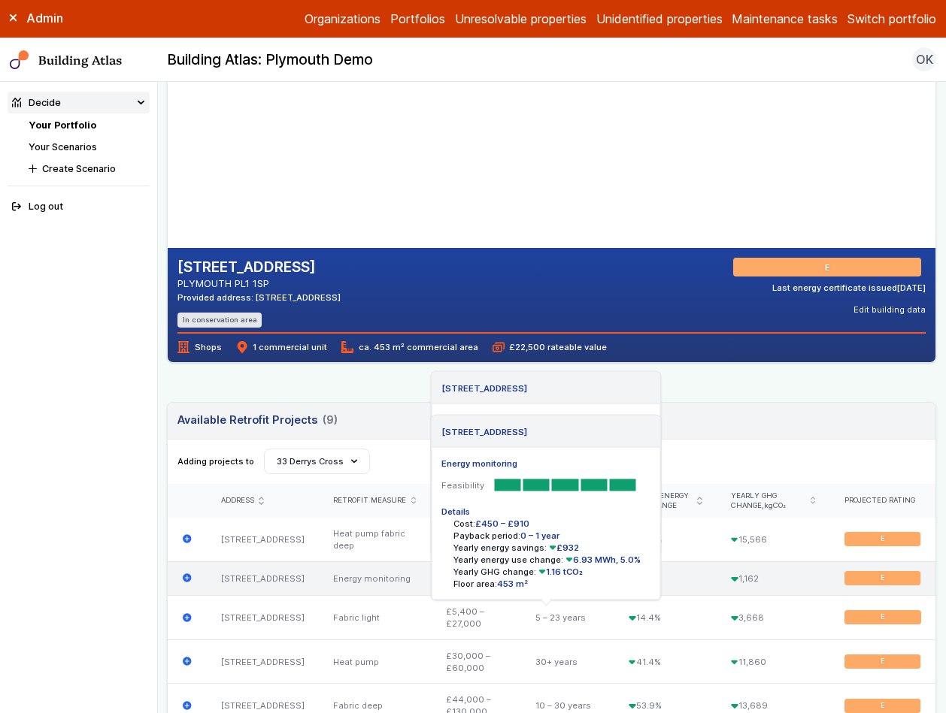
scroll to position [126, 0]
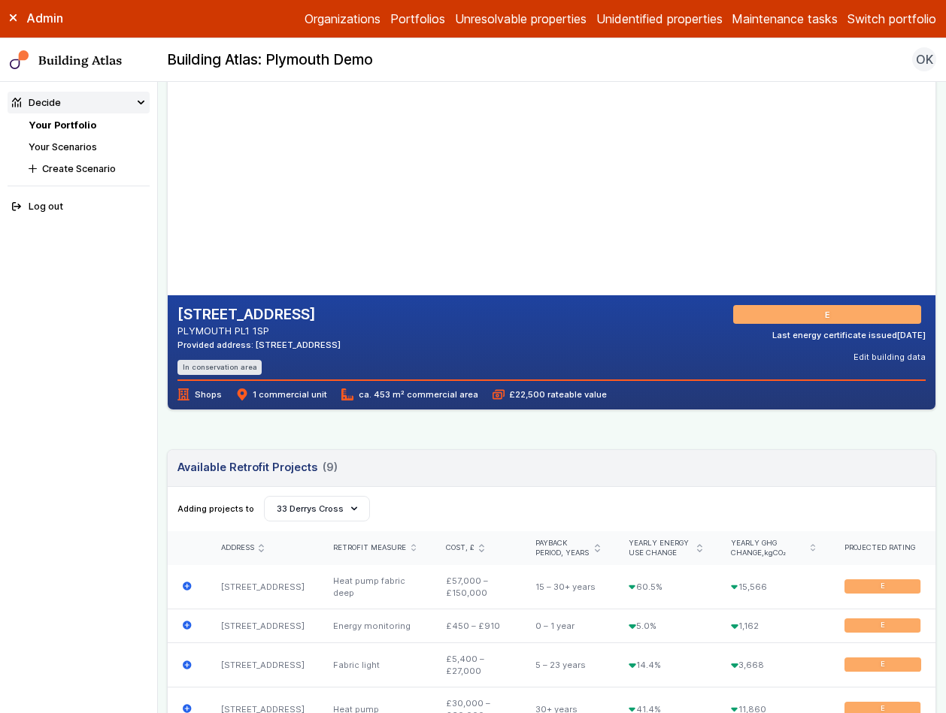
drag, startPoint x: 308, startPoint y: 162, endPoint x: 344, endPoint y: 137, distance: 44.2
click at [168, 137] on gmp-map-3d at bounding box center [168, 145] width 0 height 301
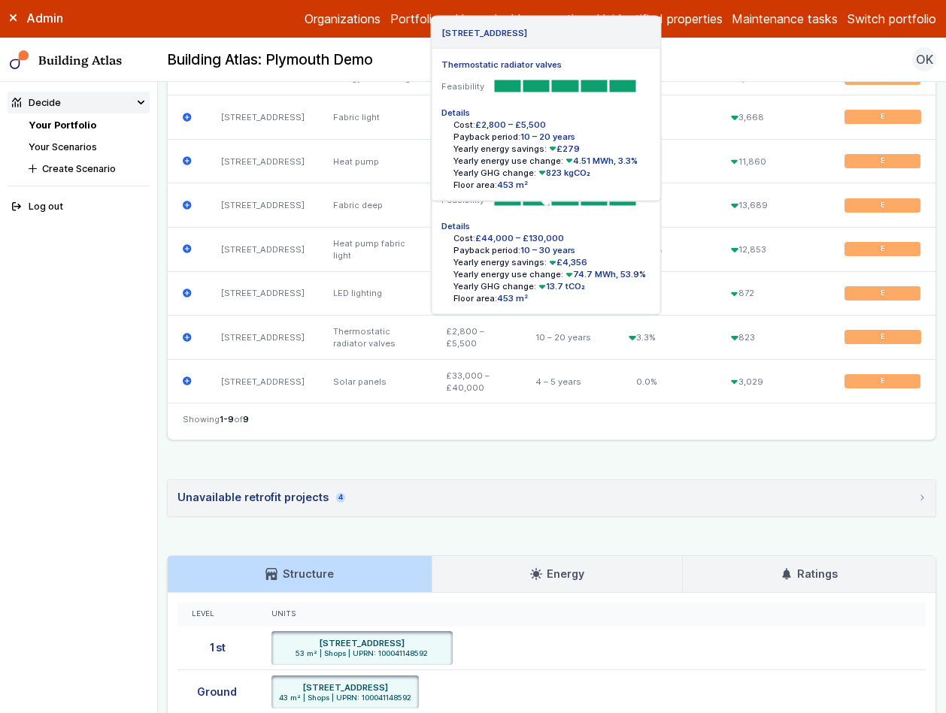
scroll to position [994, 0]
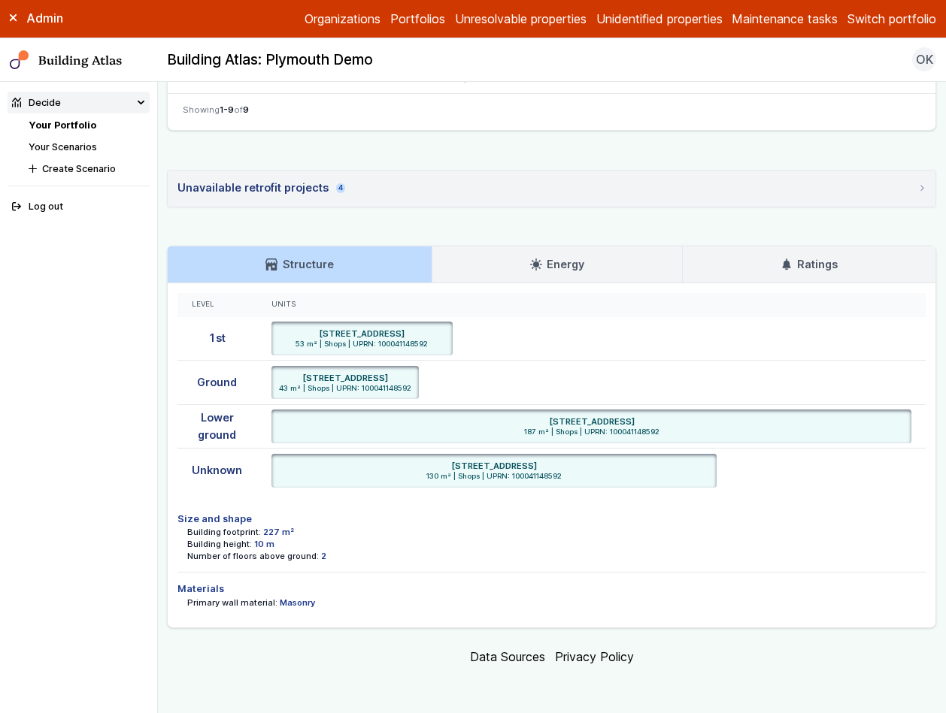
click at [643, 259] on link "Energy" at bounding box center [557, 265] width 250 height 36
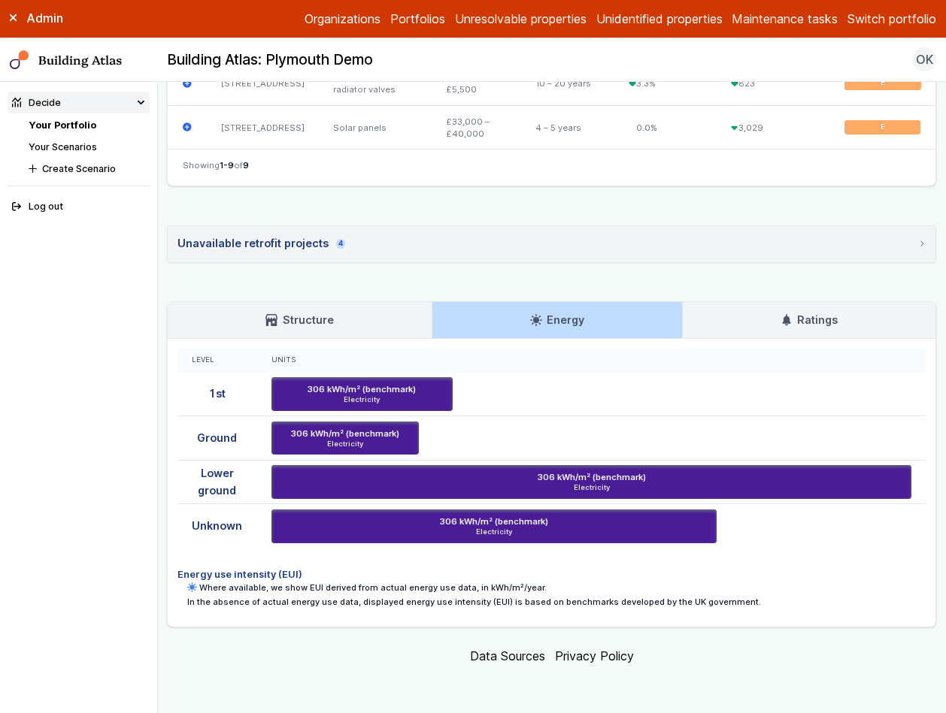
scroll to position [937, 0]
click at [736, 306] on link "Ratings" at bounding box center [809, 320] width 253 height 36
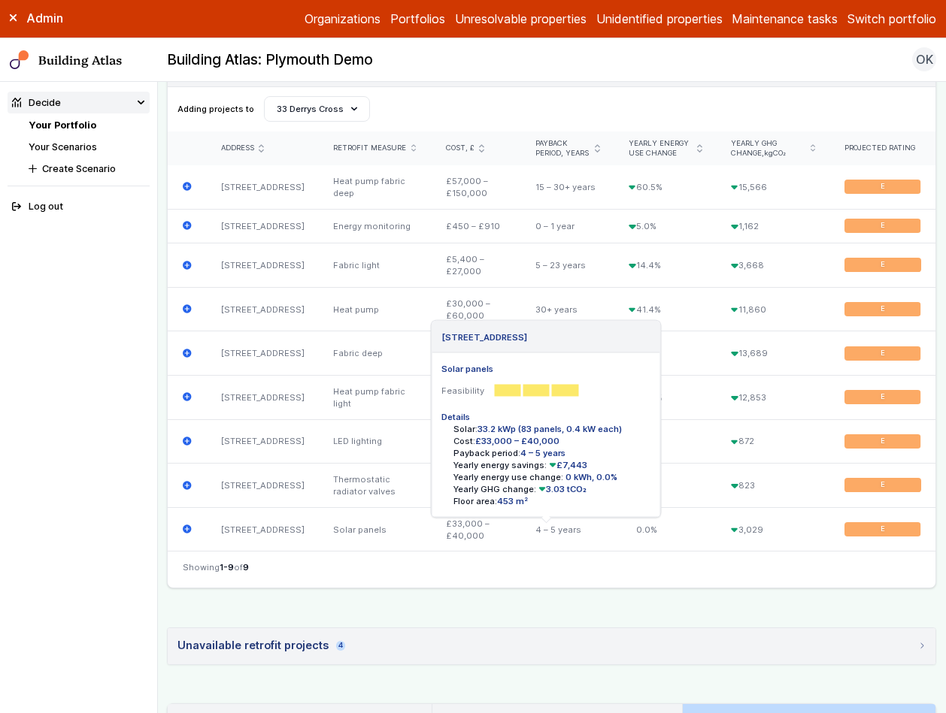
scroll to position [543, 0]
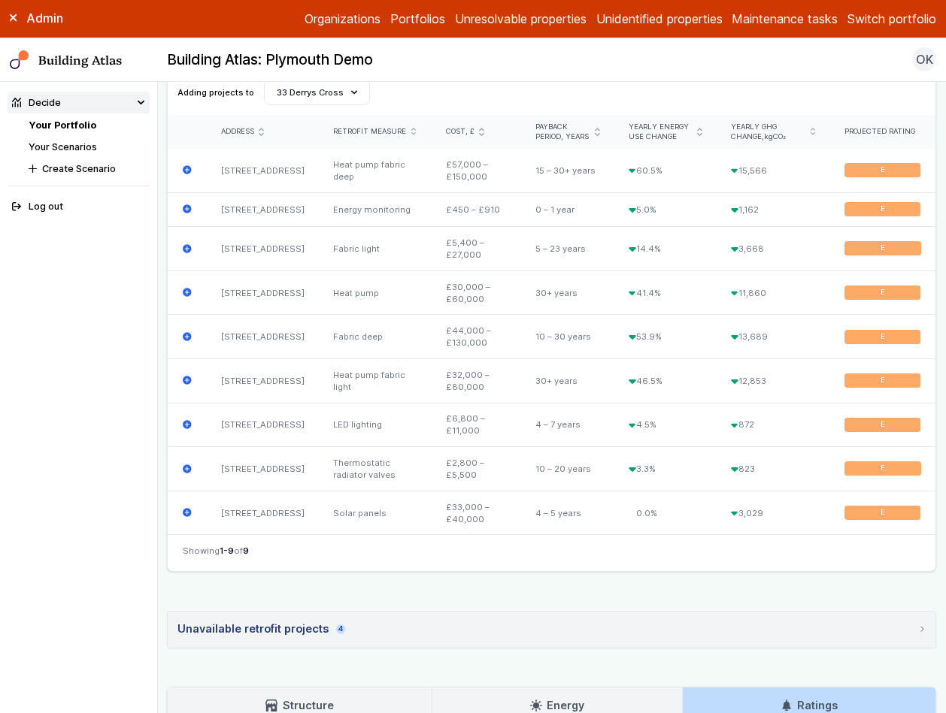
click at [549, 589] on div "25, COBOURG STREET PLYMOUTH PL1 1SP Provided address: 25 Cobourg Street, PL1 1S…" at bounding box center [551, 261] width 769 height 1367
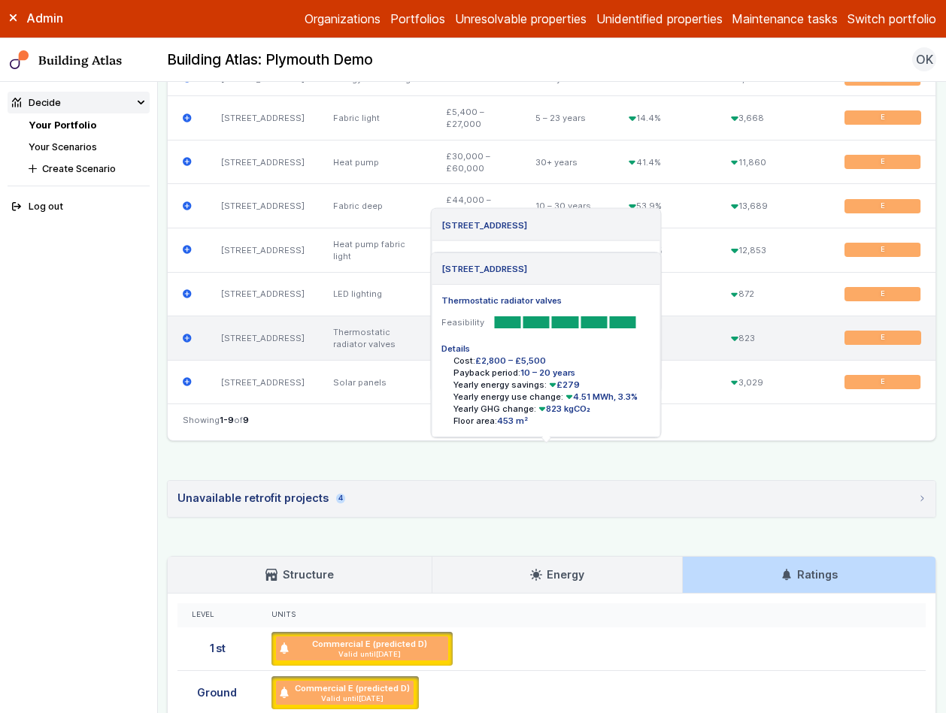
scroll to position [553, 0]
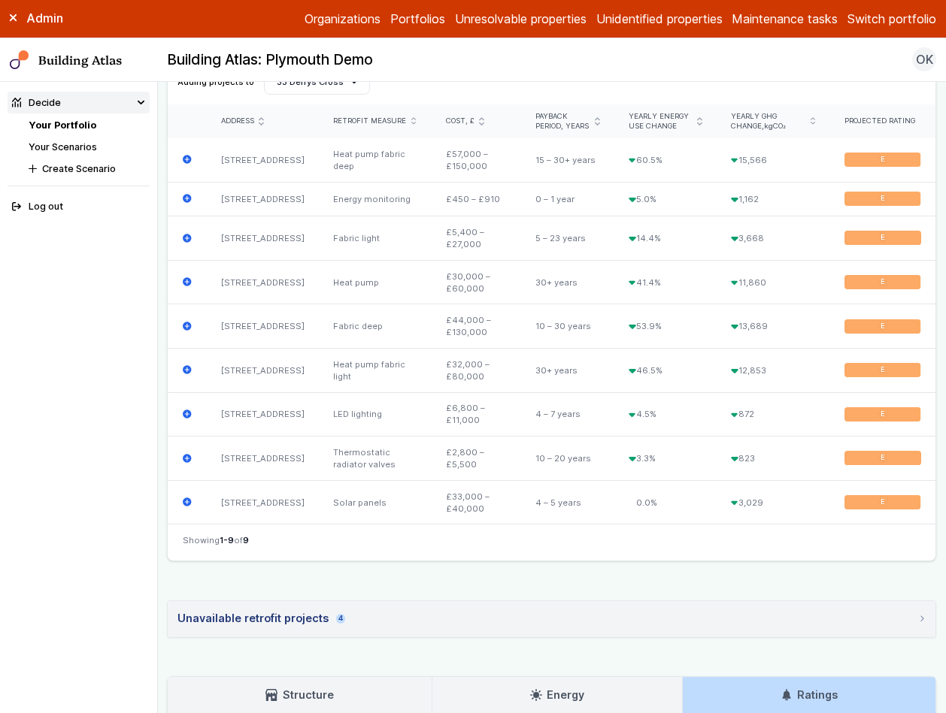
click at [56, 121] on link "Your Portfolio" at bounding box center [63, 125] width 68 height 11
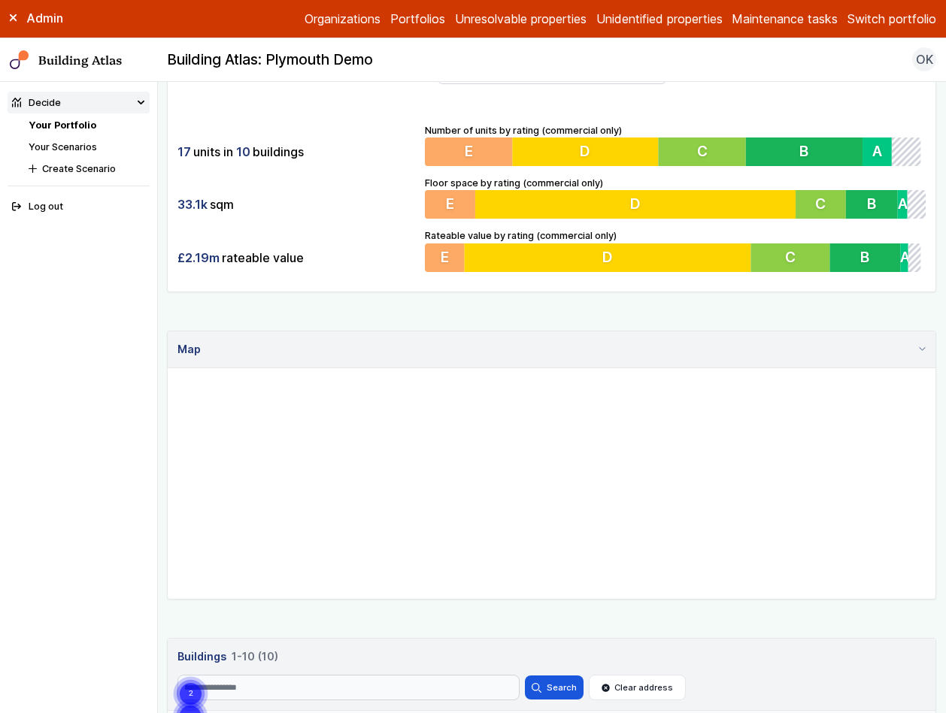
scroll to position [283, 0]
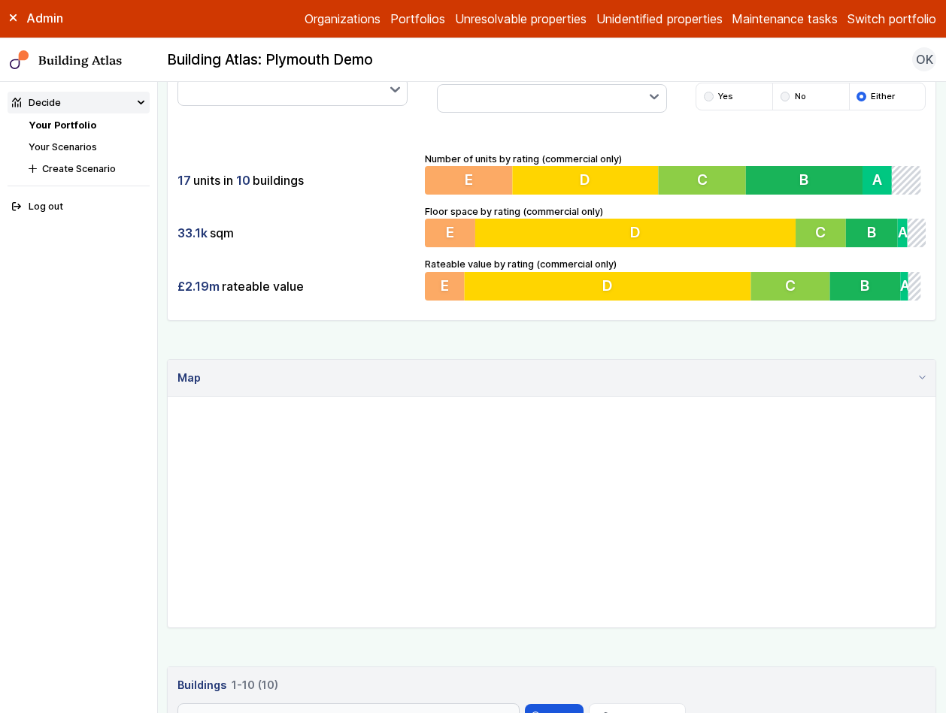
click at [770, 666] on div "Show buildings or units Simple search Reset filters Floor area, m² to Update Nu…" at bounding box center [551, 563] width 769 height 1452
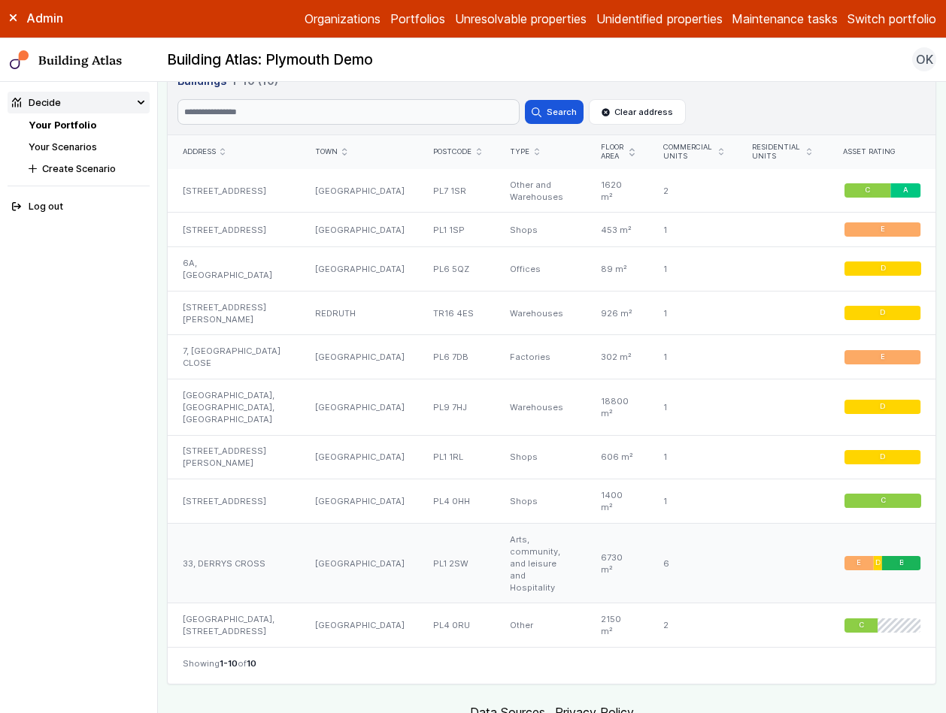
scroll to position [899, 0]
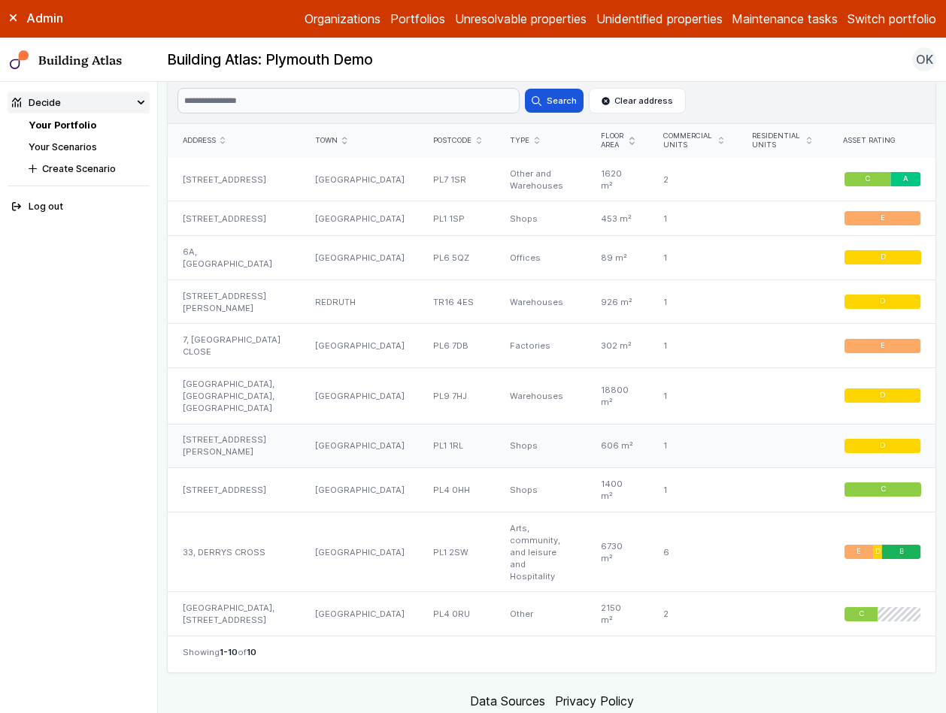
click at [223, 428] on div "10, NEW GEORGE STREET" at bounding box center [234, 446] width 132 height 44
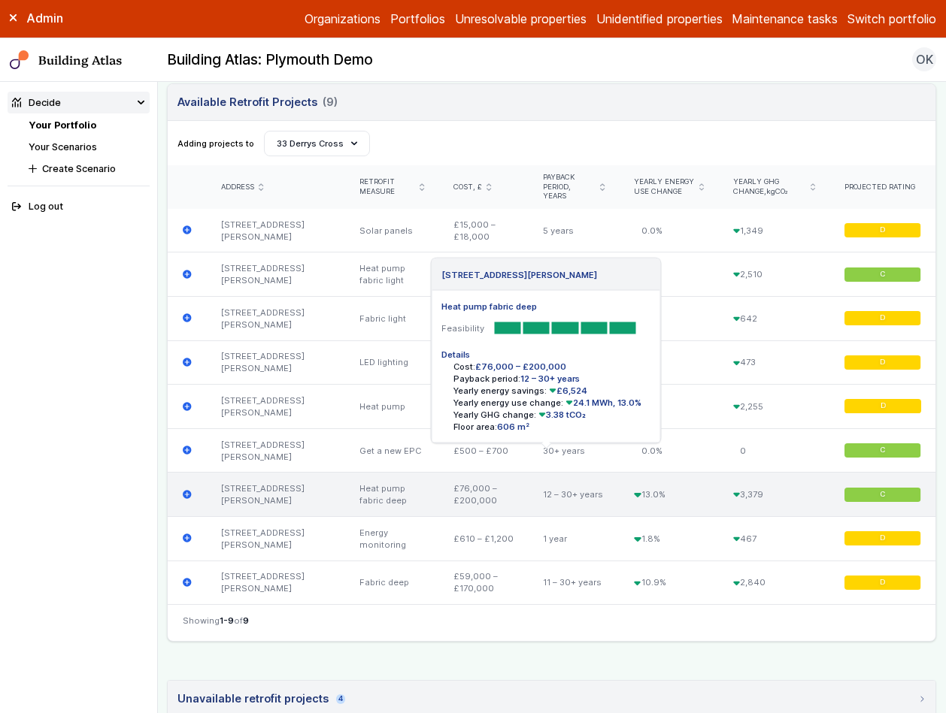
scroll to position [702, 0]
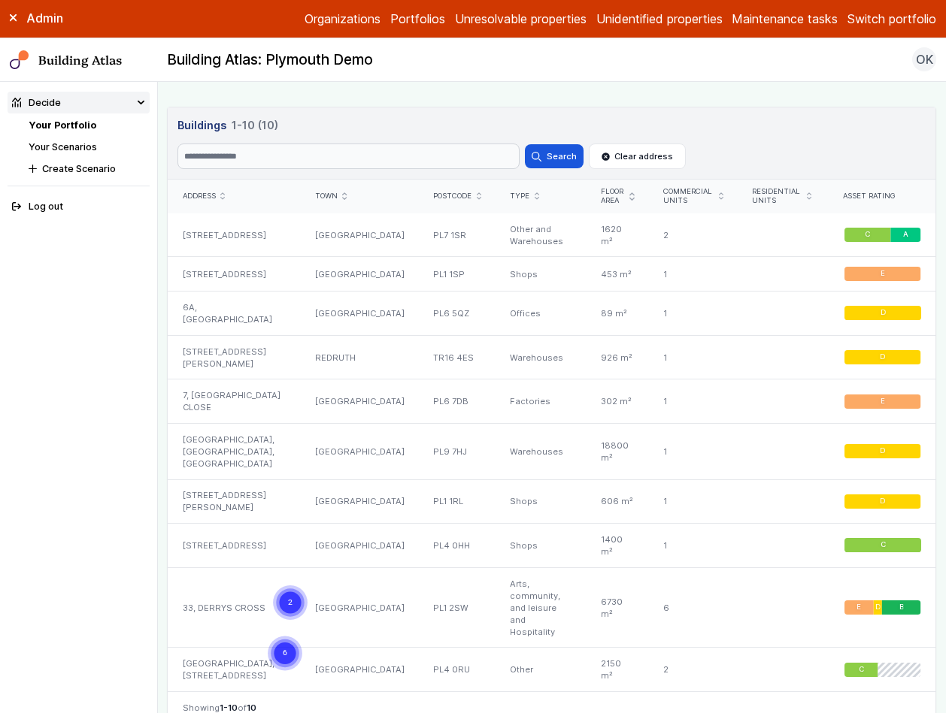
scroll to position [844, 0]
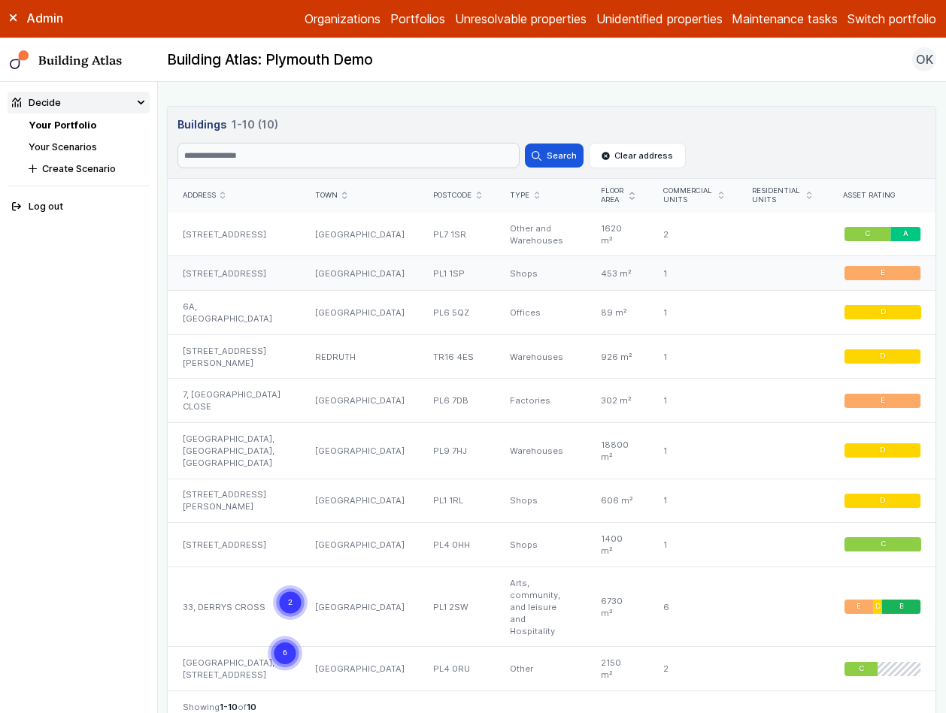
click at [274, 270] on div "25, COBOURG STREET" at bounding box center [234, 273] width 132 height 35
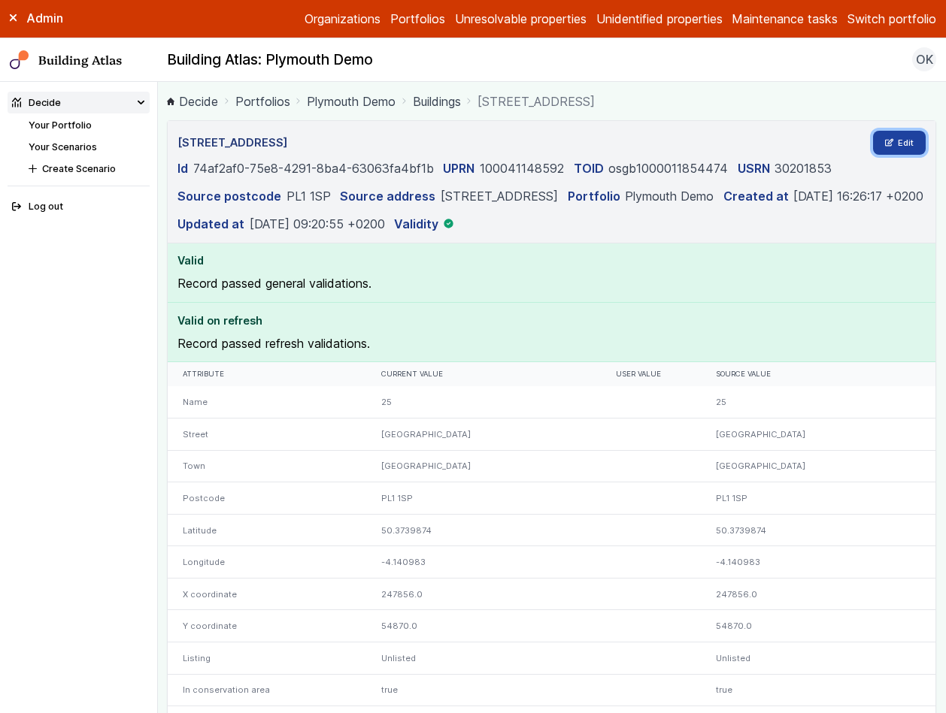
click at [886, 147] on link "Edit" at bounding box center [899, 143] width 53 height 24
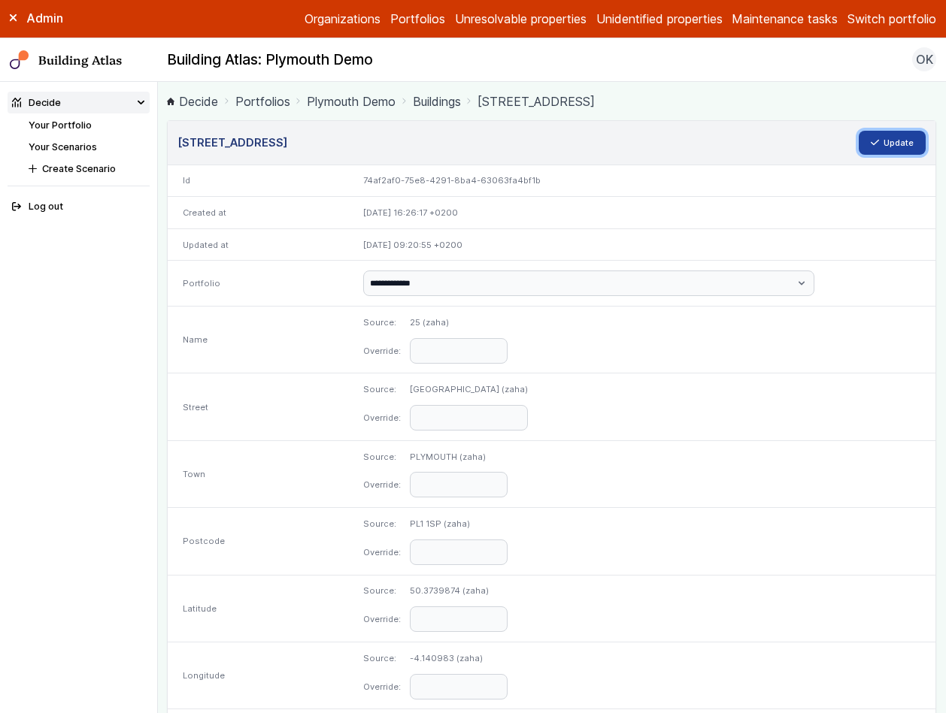
click at [880, 142] on button "Update" at bounding box center [892, 143] width 68 height 24
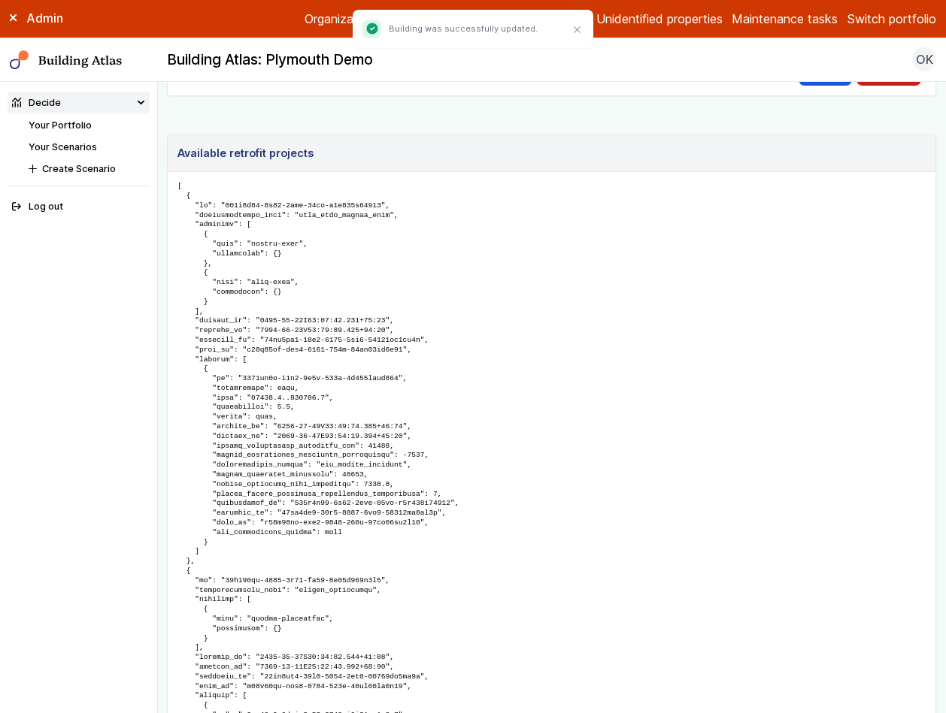
scroll to position [1167, 0]
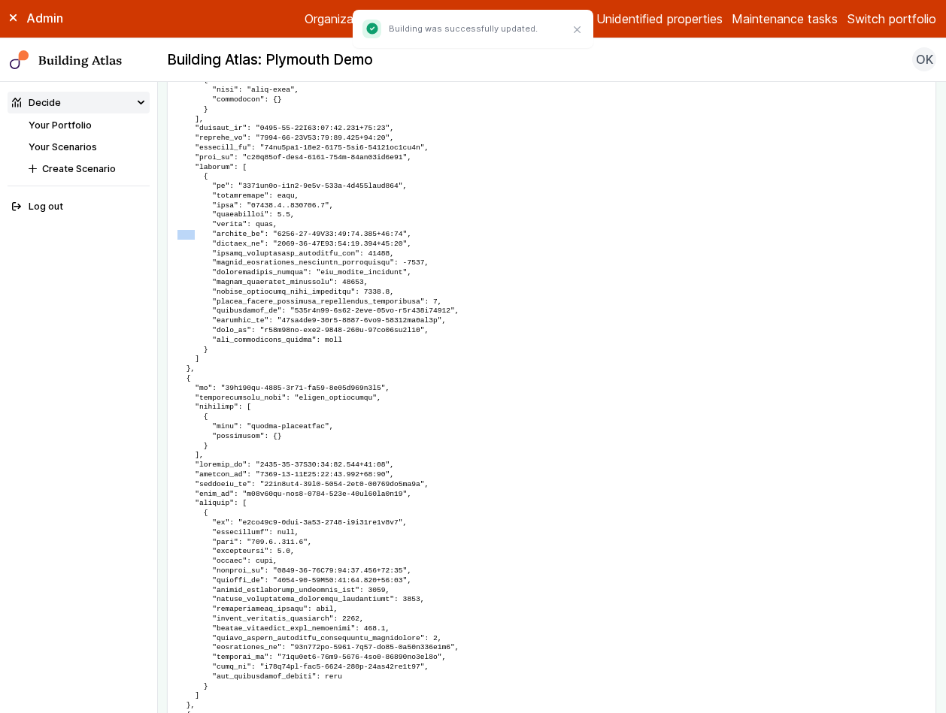
scroll to position [1494, 0]
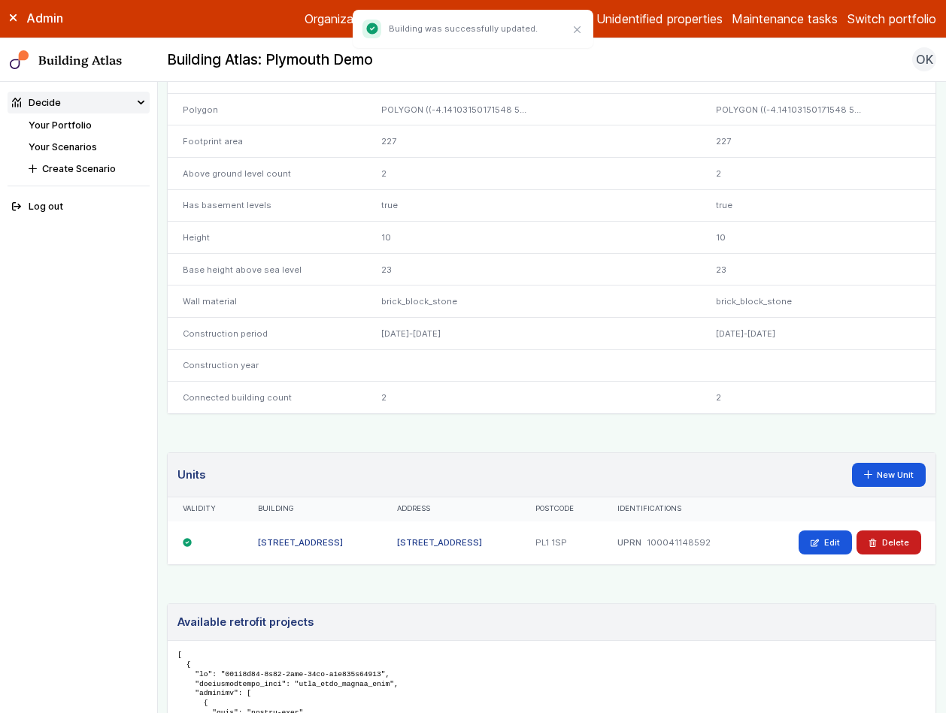
scroll to position [728, 0]
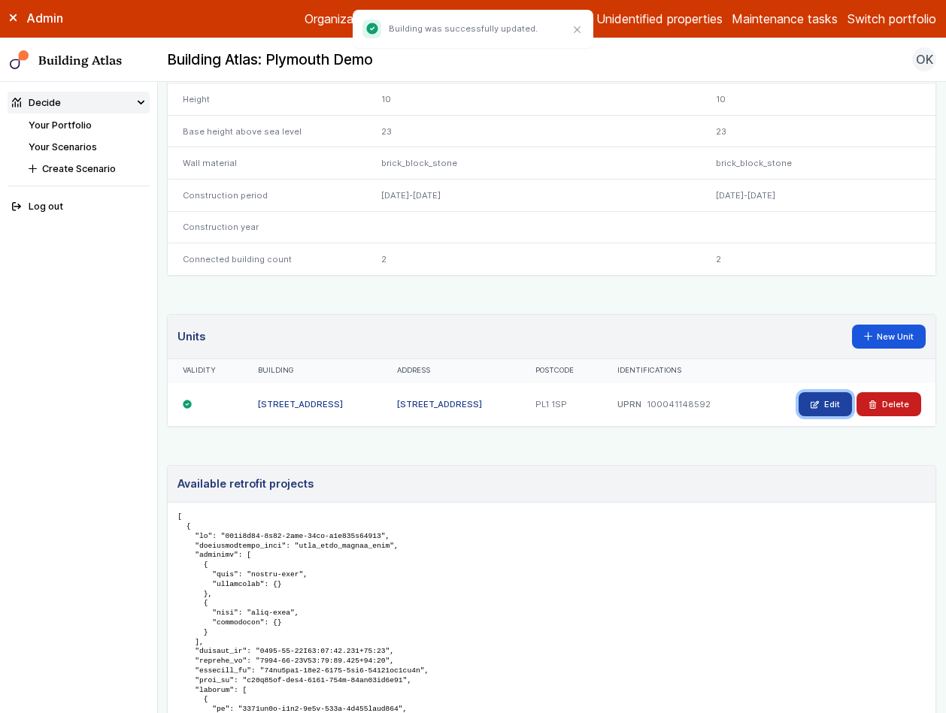
click at [817, 404] on link "Edit" at bounding box center [824, 404] width 53 height 24
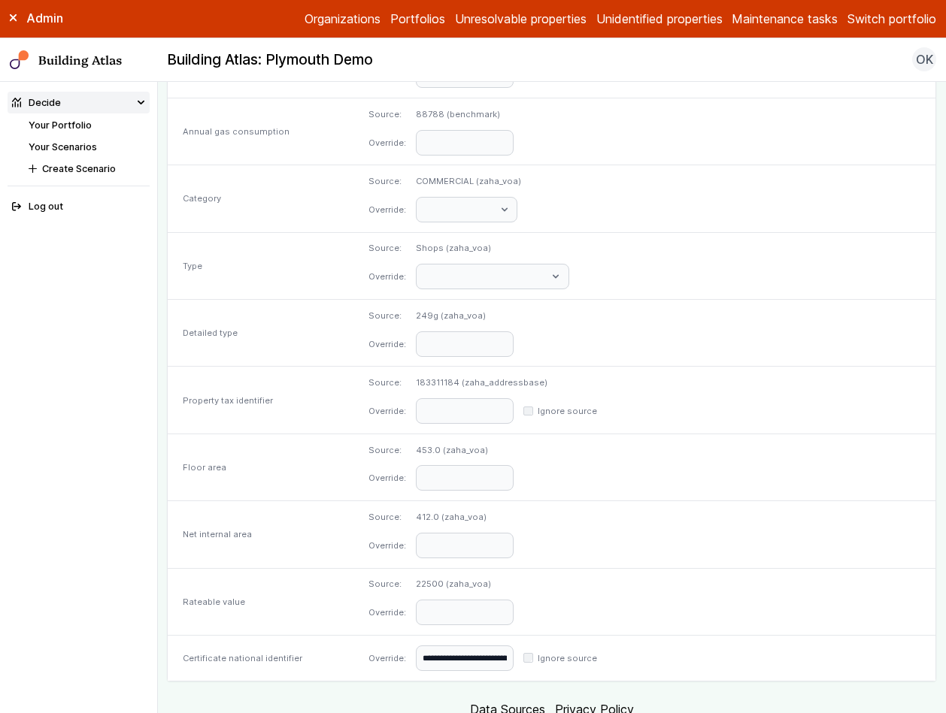
scroll to position [597, 0]
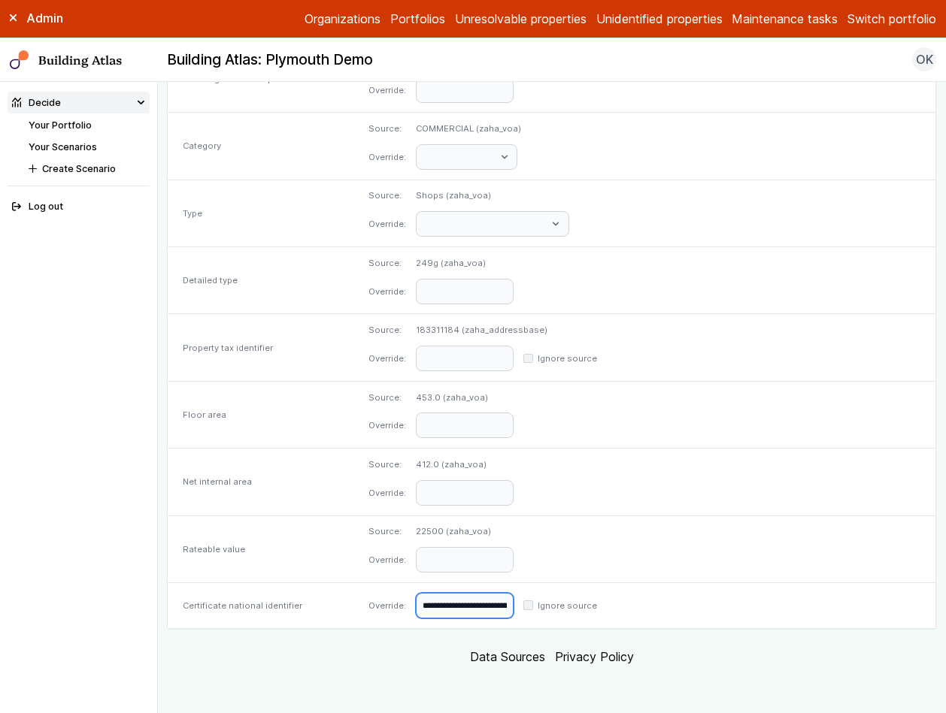
click at [513, 613] on input "**********" at bounding box center [465, 606] width 98 height 26
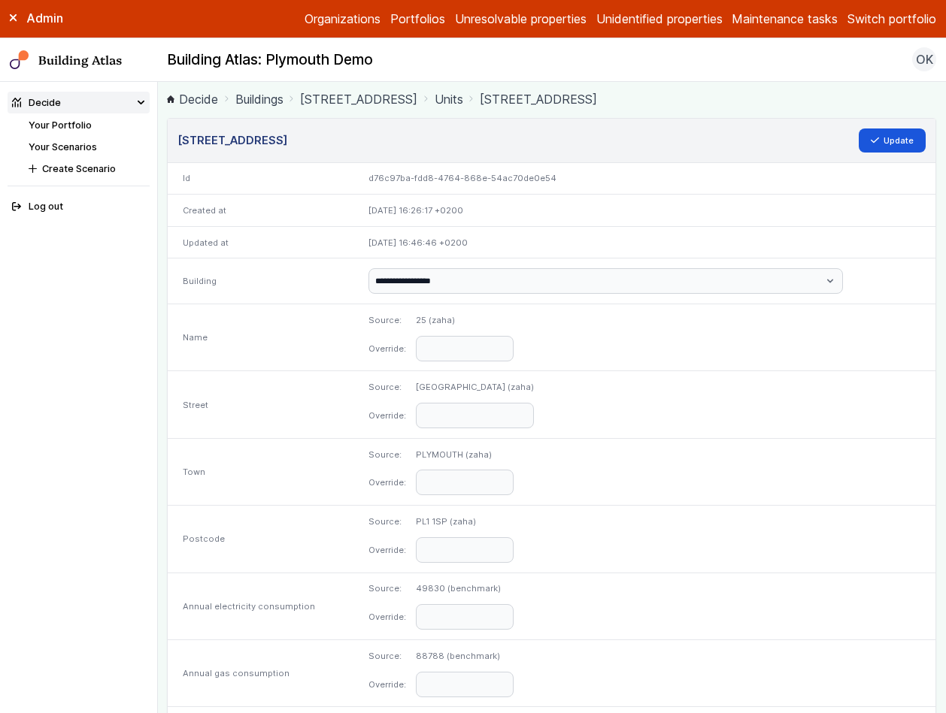
scroll to position [0, 0]
click at [889, 138] on button "Update" at bounding box center [892, 143] width 68 height 24
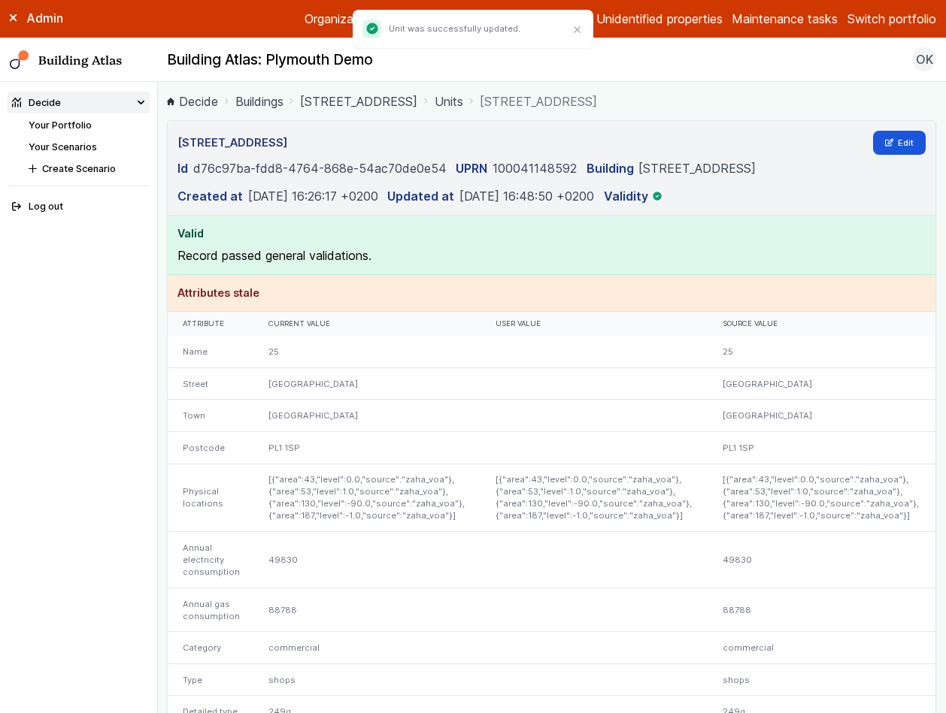
click at [327, 100] on link "25, COBOURG STREET" at bounding box center [358, 101] width 117 height 18
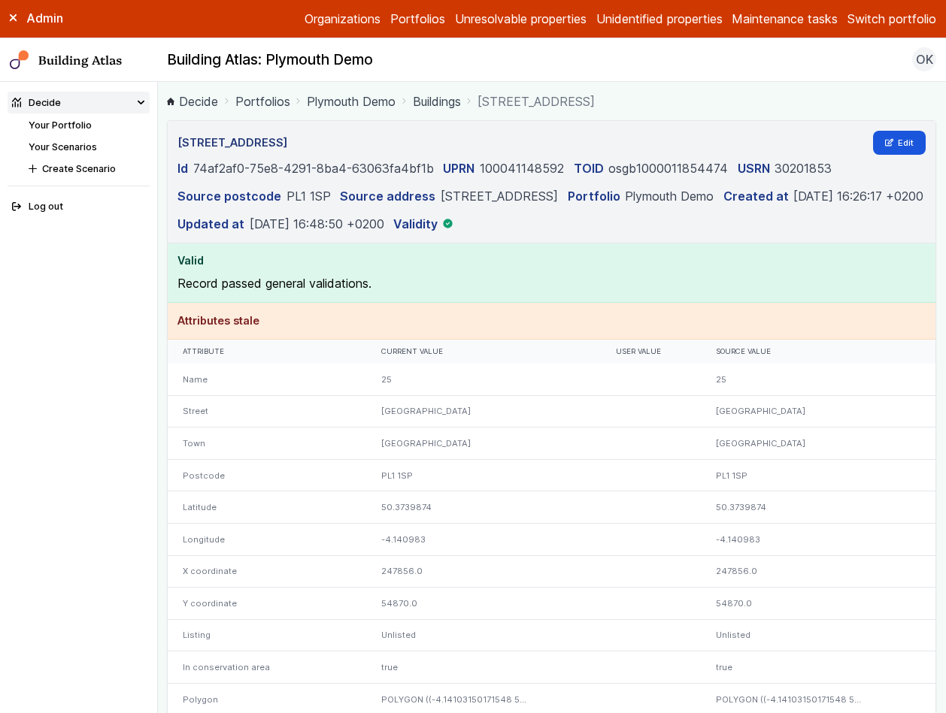
click at [345, 104] on link "Plymouth Demo" at bounding box center [351, 101] width 89 height 18
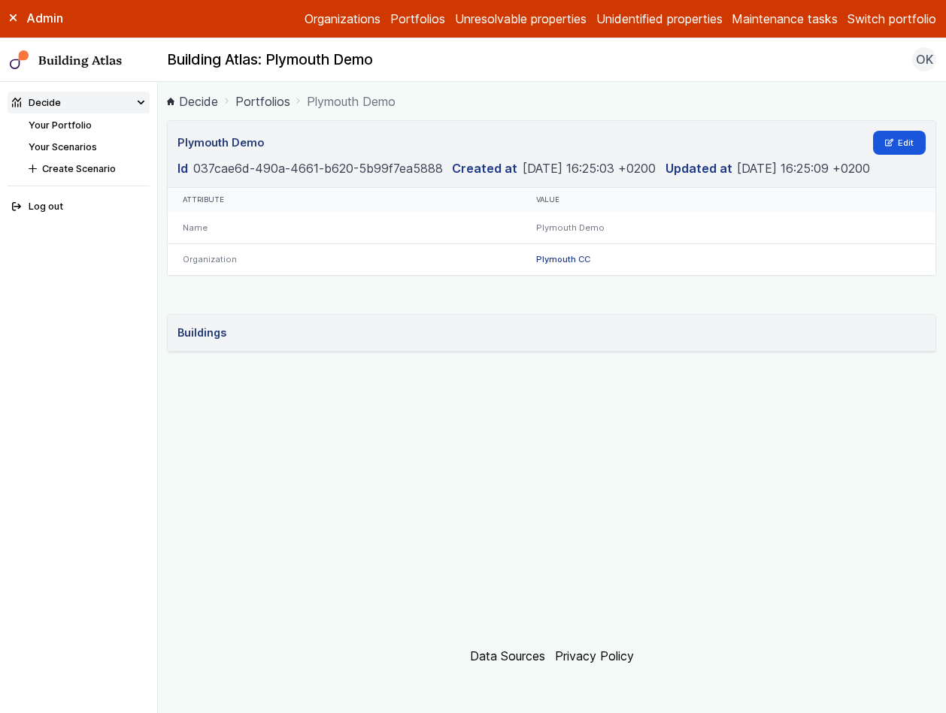
click at [83, 127] on link "Your Portfolio" at bounding box center [60, 125] width 63 height 11
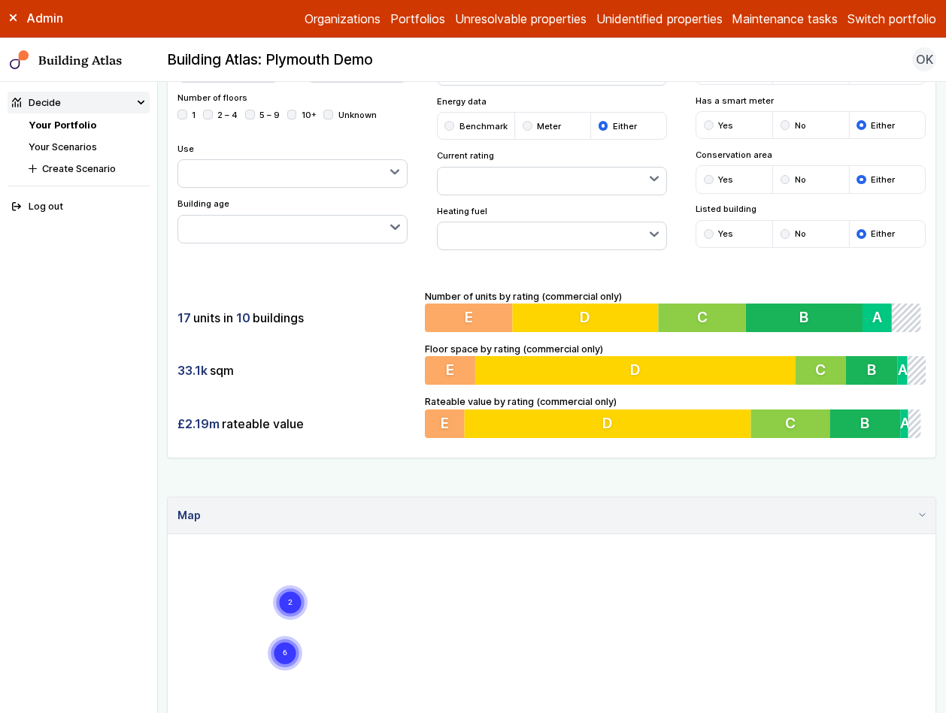
scroll to position [152, 0]
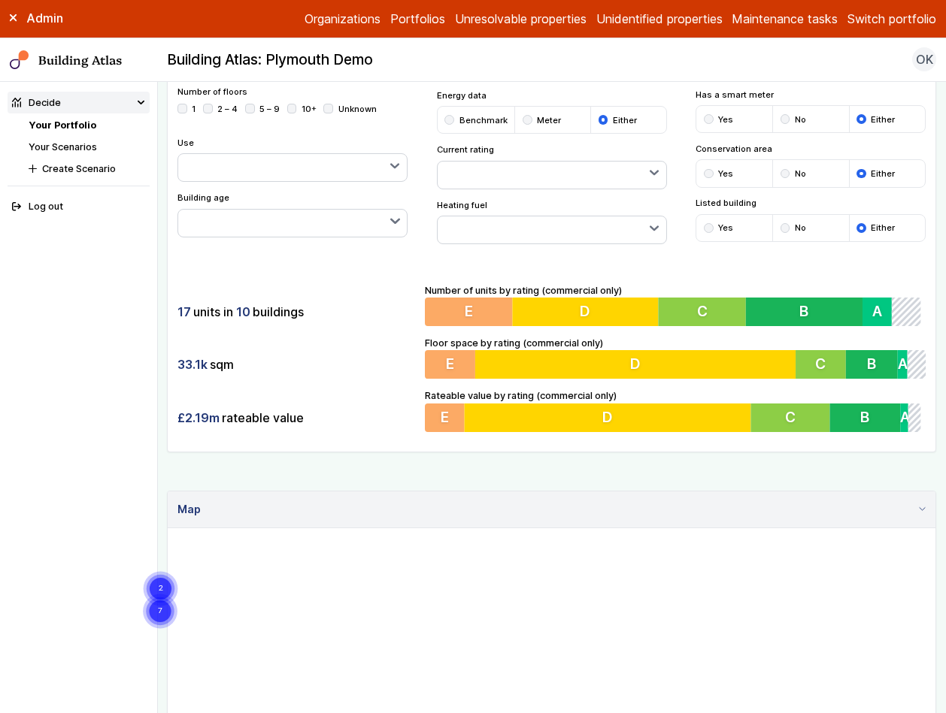
click at [607, 489] on div "Show buildings or units Simple search Reset filters Floor area, m² to Update Nu…" at bounding box center [551, 694] width 769 height 1452
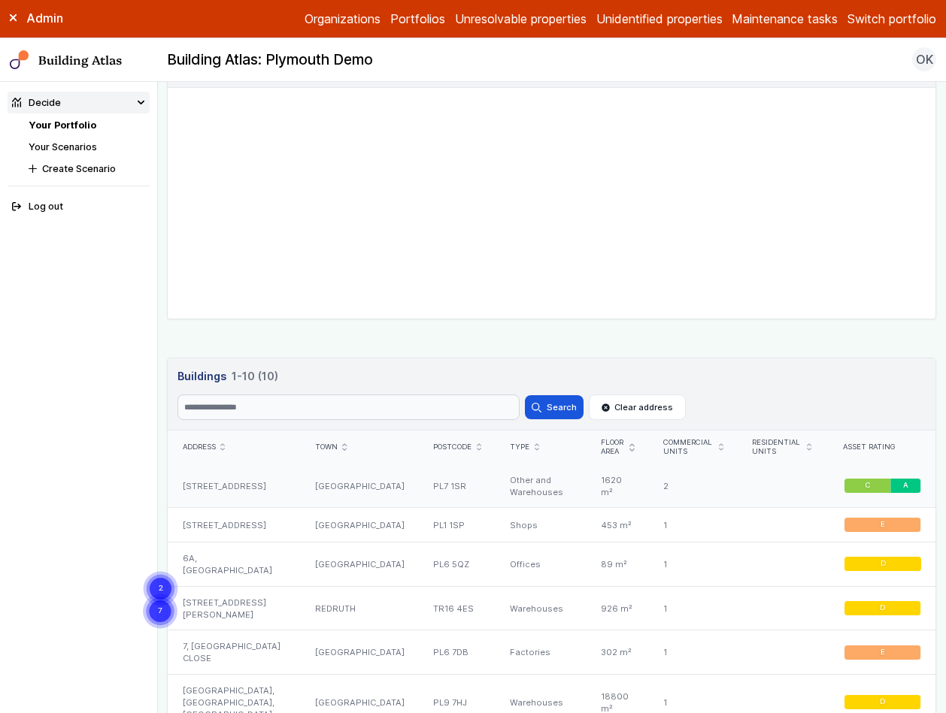
scroll to position [889, 0]
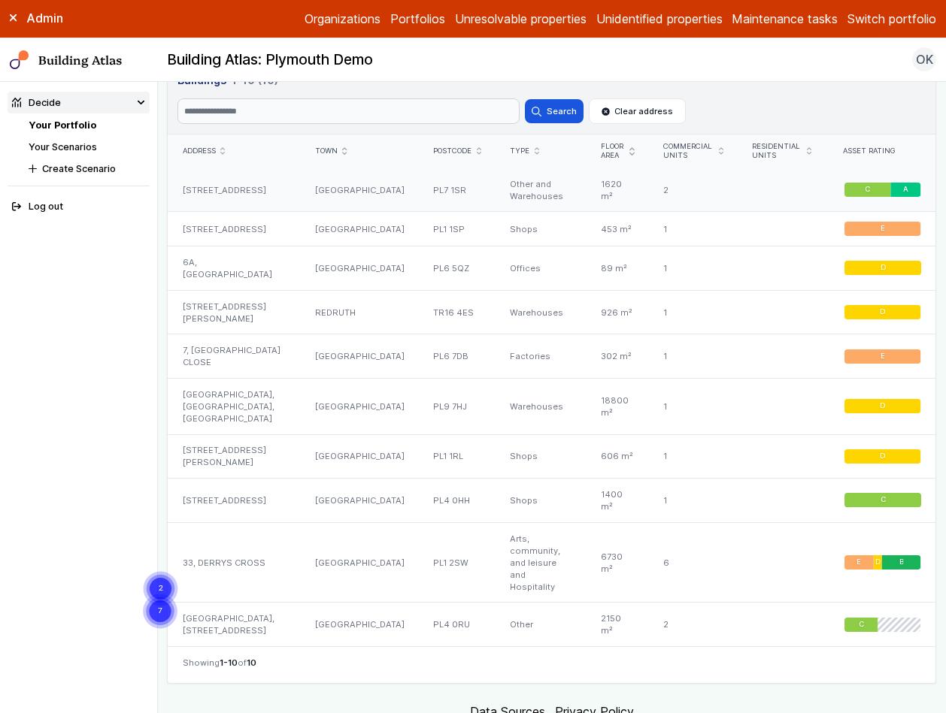
click at [236, 186] on div "[STREET_ADDRESS]" at bounding box center [234, 190] width 132 height 44
click at [235, 256] on div "6A, [GEOGRAPHIC_DATA]" at bounding box center [234, 269] width 132 height 44
click at [234, 301] on div "[STREET_ADDRESS][PERSON_NAME]" at bounding box center [234, 312] width 132 height 44
click at [230, 347] on div "7, [GEOGRAPHIC_DATA] CLOSE" at bounding box center [234, 357] width 132 height 44
click at [238, 384] on div "[GEOGRAPHIC_DATA], [GEOGRAPHIC_DATA], [GEOGRAPHIC_DATA]" at bounding box center [234, 406] width 132 height 56
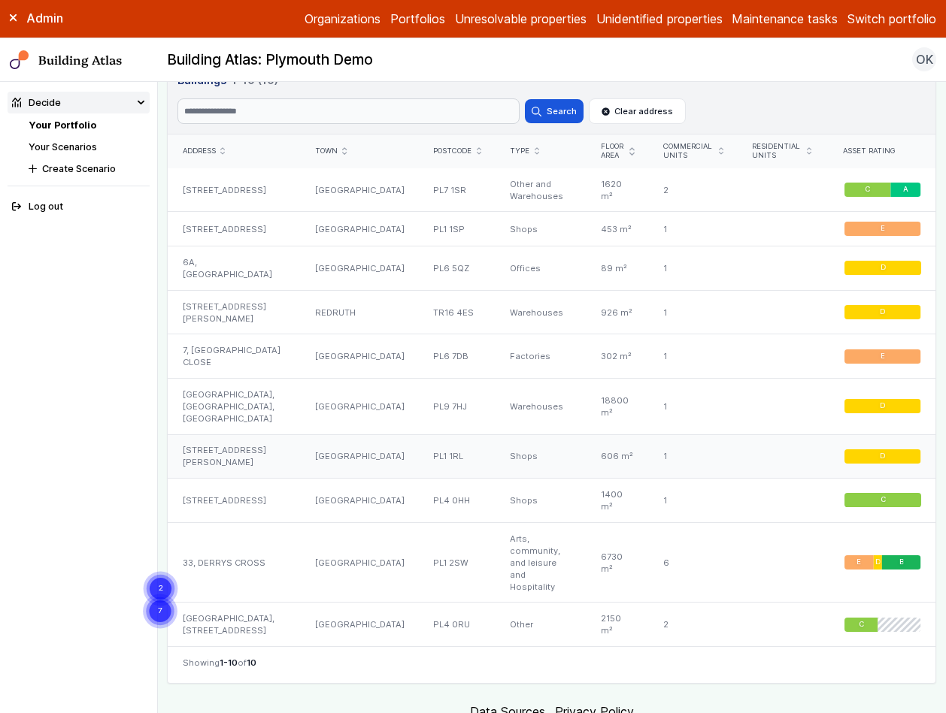
click at [232, 446] on div "[STREET_ADDRESS][PERSON_NAME]" at bounding box center [234, 456] width 132 height 44
click at [241, 479] on div "[STREET_ADDRESS]" at bounding box center [234, 501] width 132 height 44
click at [238, 533] on div "33, DERRYS CROSS" at bounding box center [234, 562] width 132 height 80
click at [234, 603] on div "[GEOGRAPHIC_DATA], [STREET_ADDRESS]" at bounding box center [234, 625] width 132 height 44
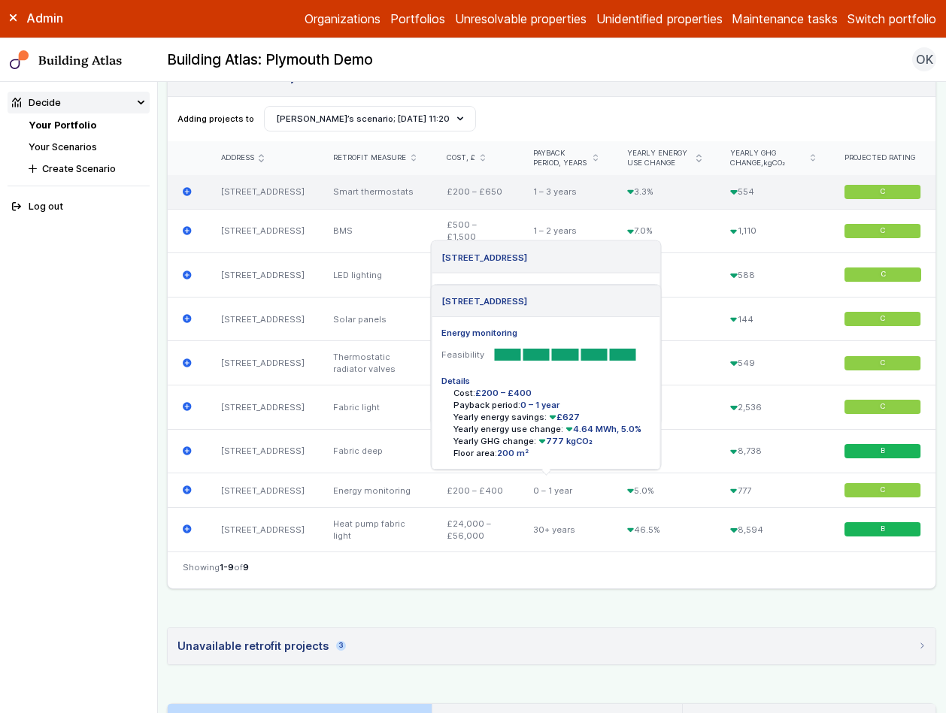
scroll to position [521, 0]
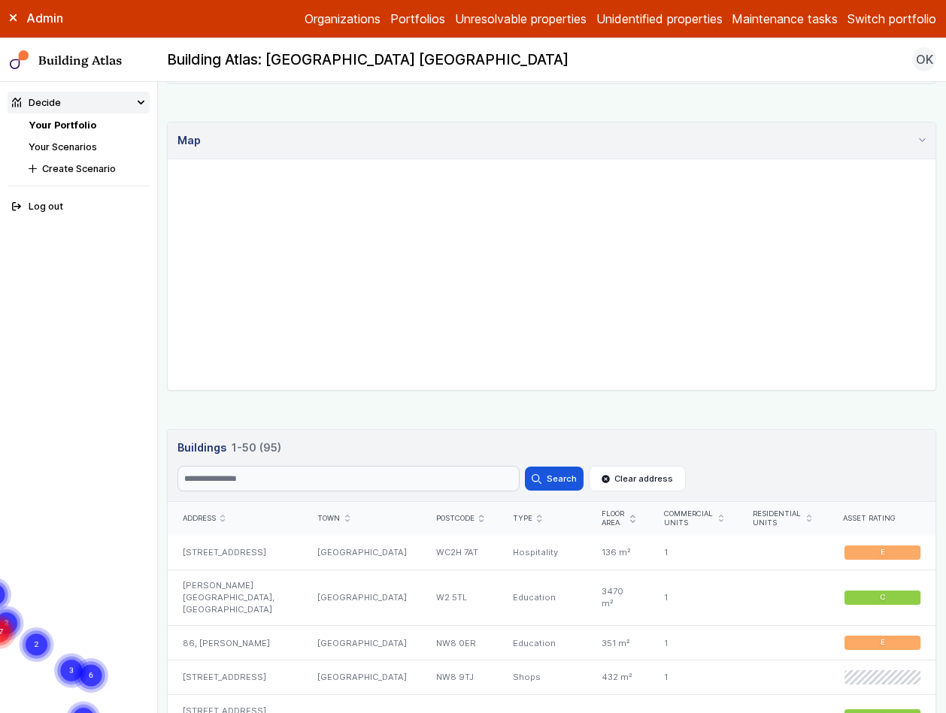
scroll to position [457, 0]
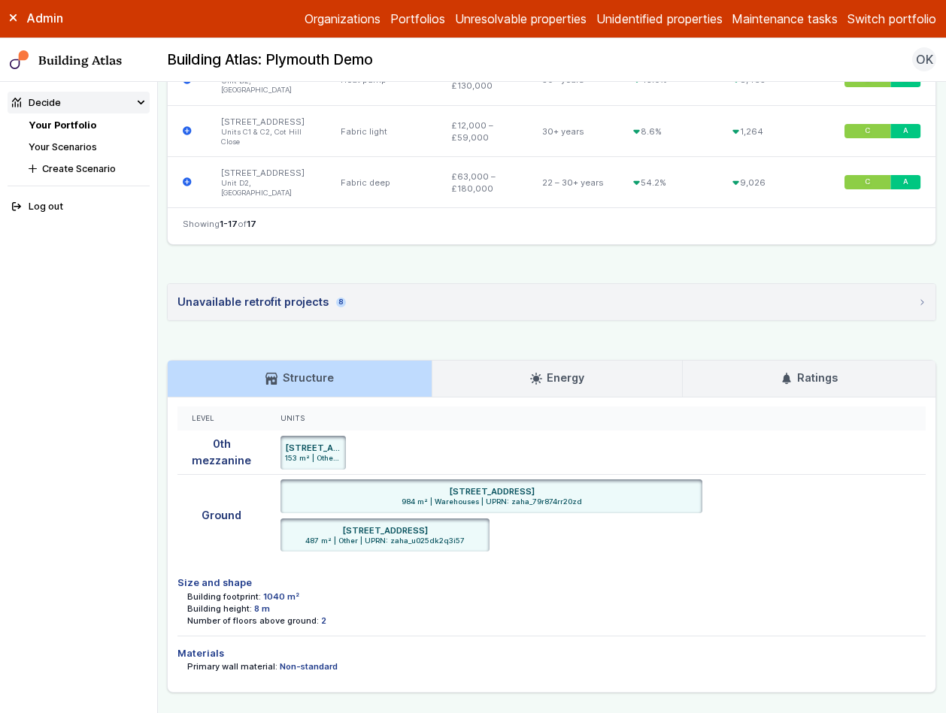
scroll to position [1544, 0]
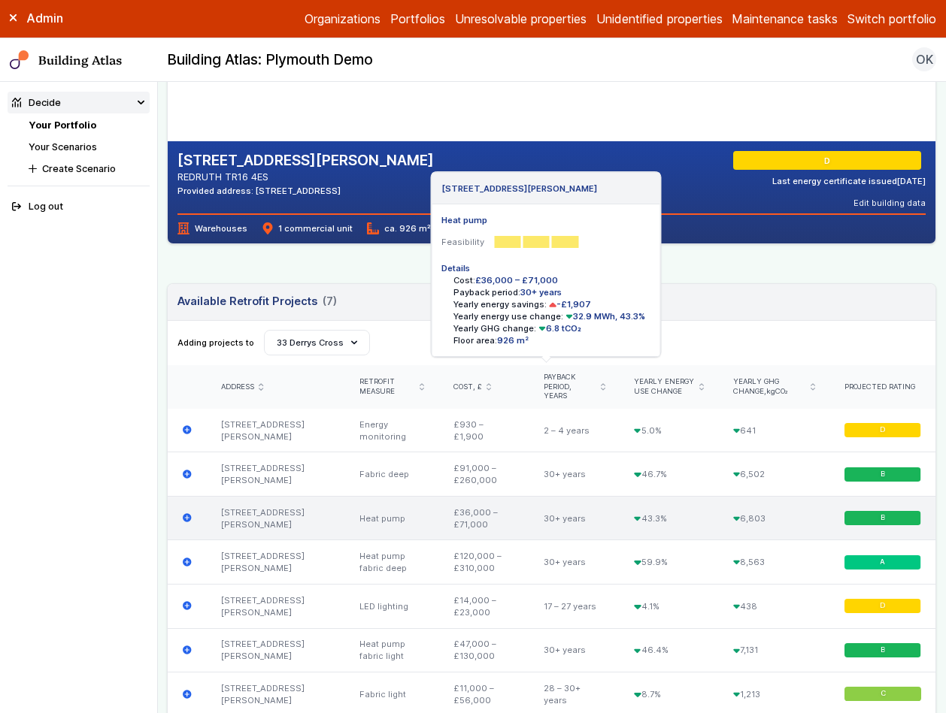
scroll to position [424, 0]
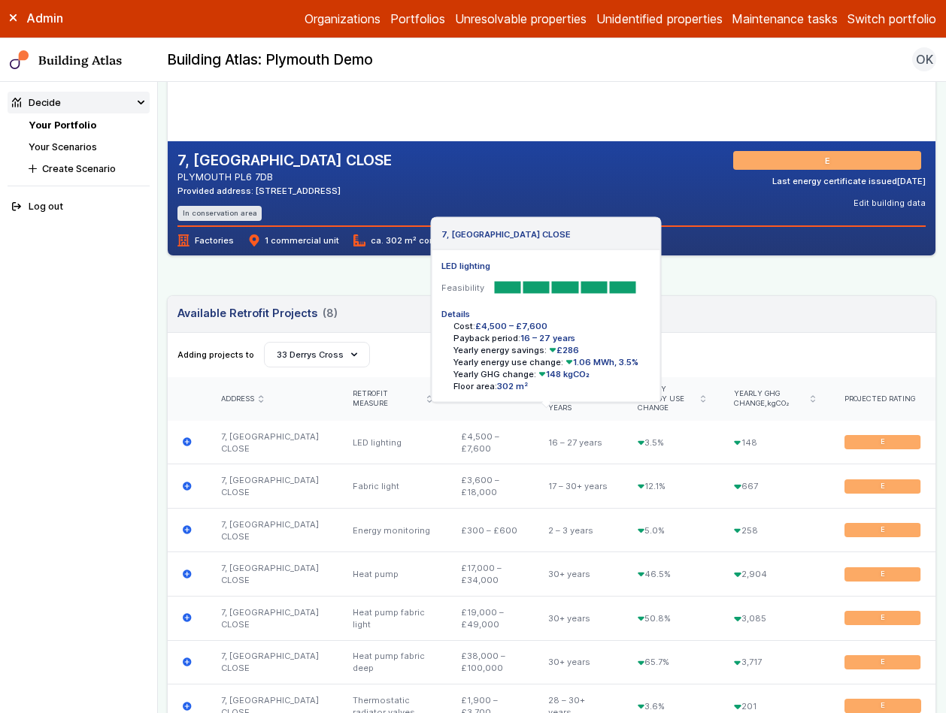
scroll to position [112, 0]
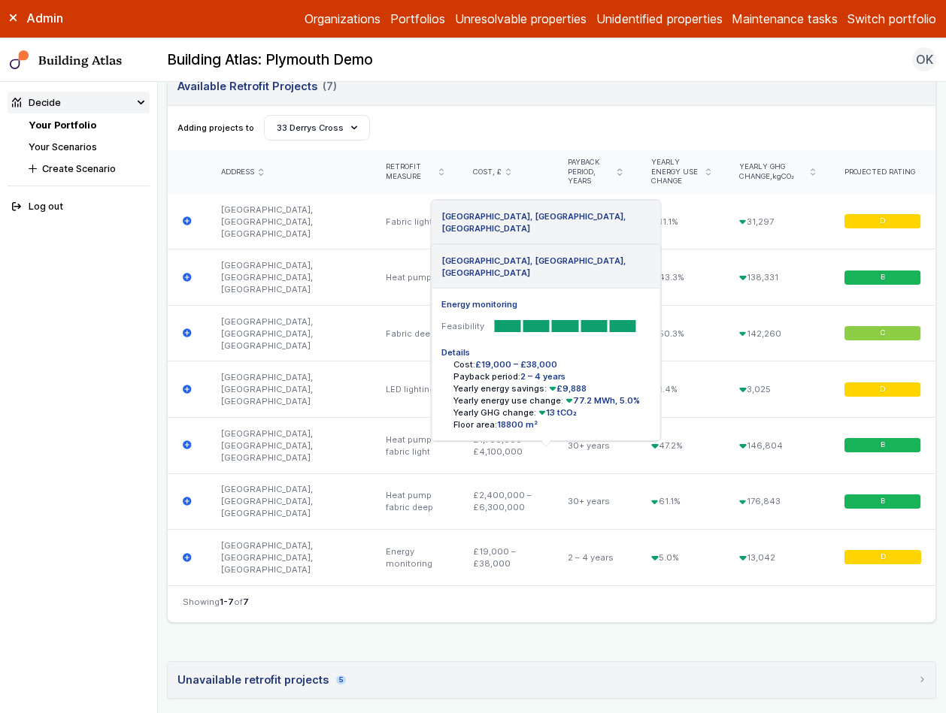
scroll to position [518, 0]
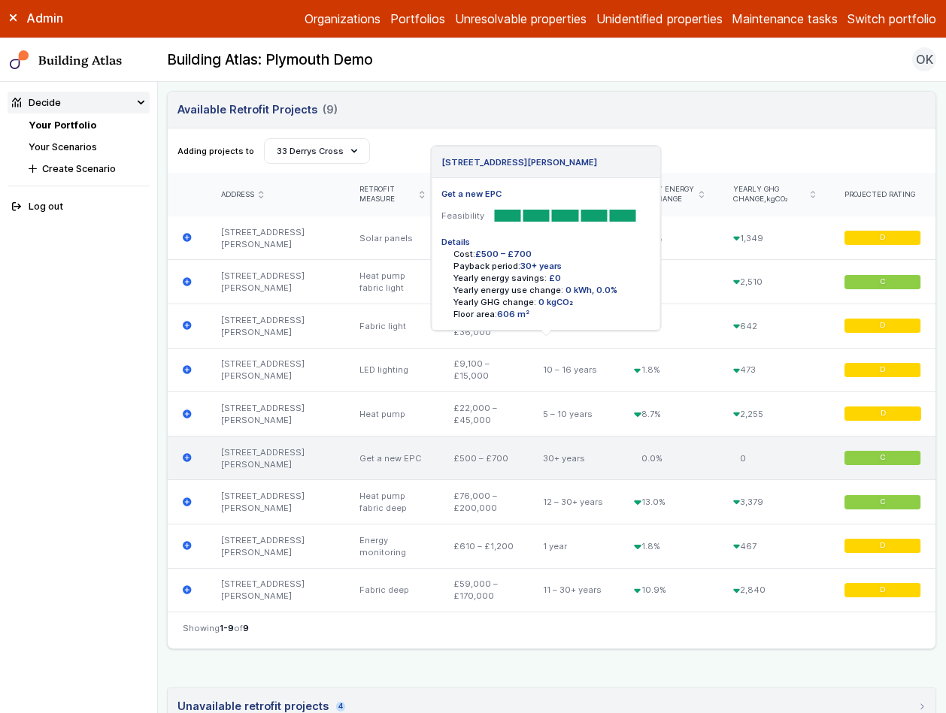
scroll to position [753, 0]
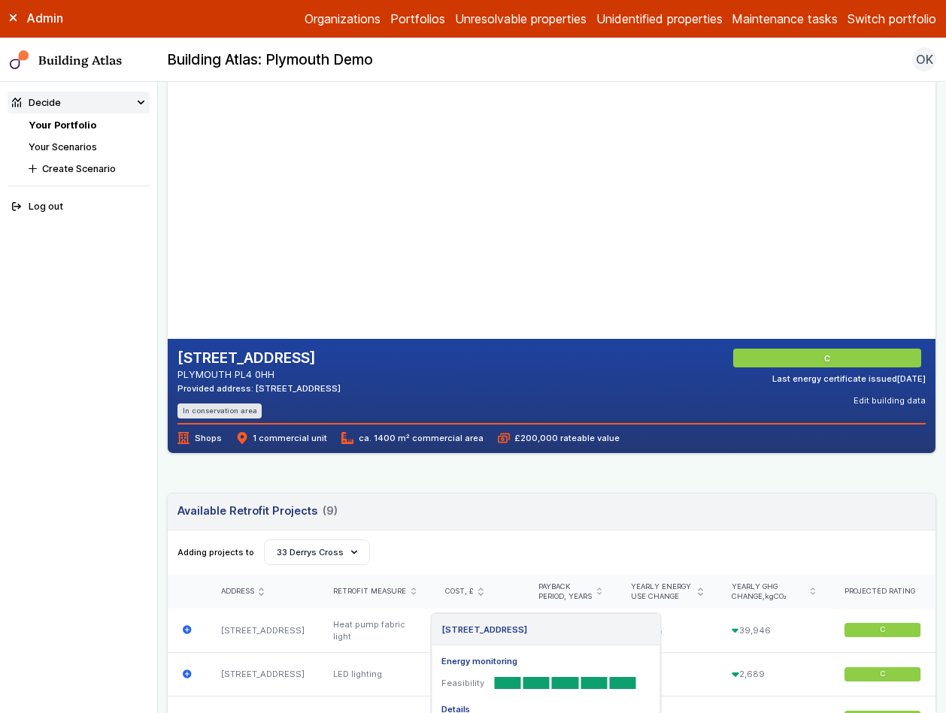
scroll to position [59, 0]
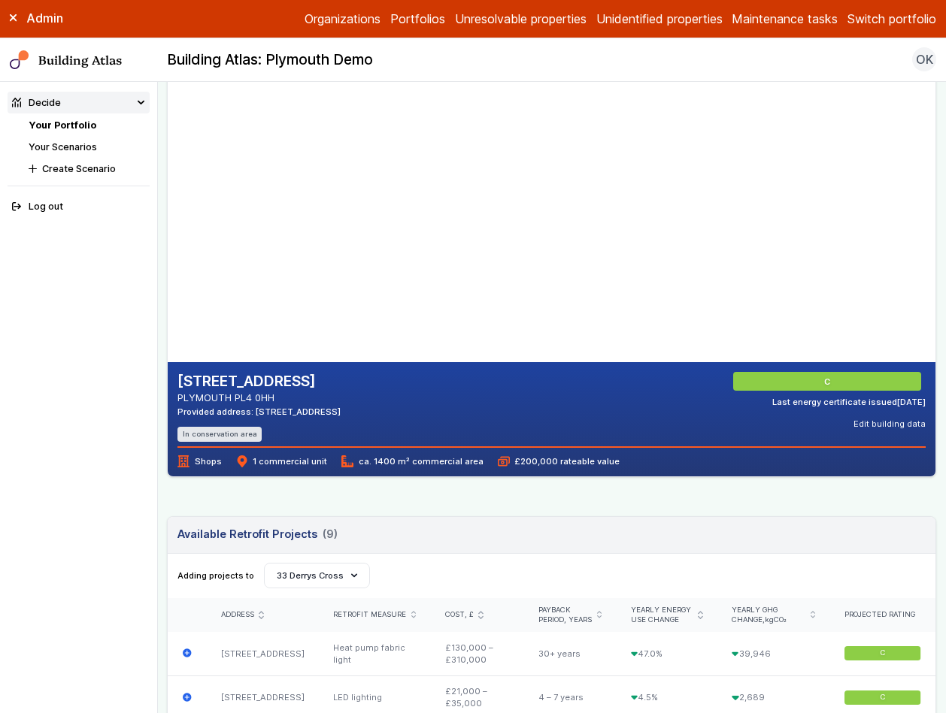
click at [492, 529] on header "Available Retrofit Projects 9 (9) Loading" at bounding box center [551, 535] width 767 height 37
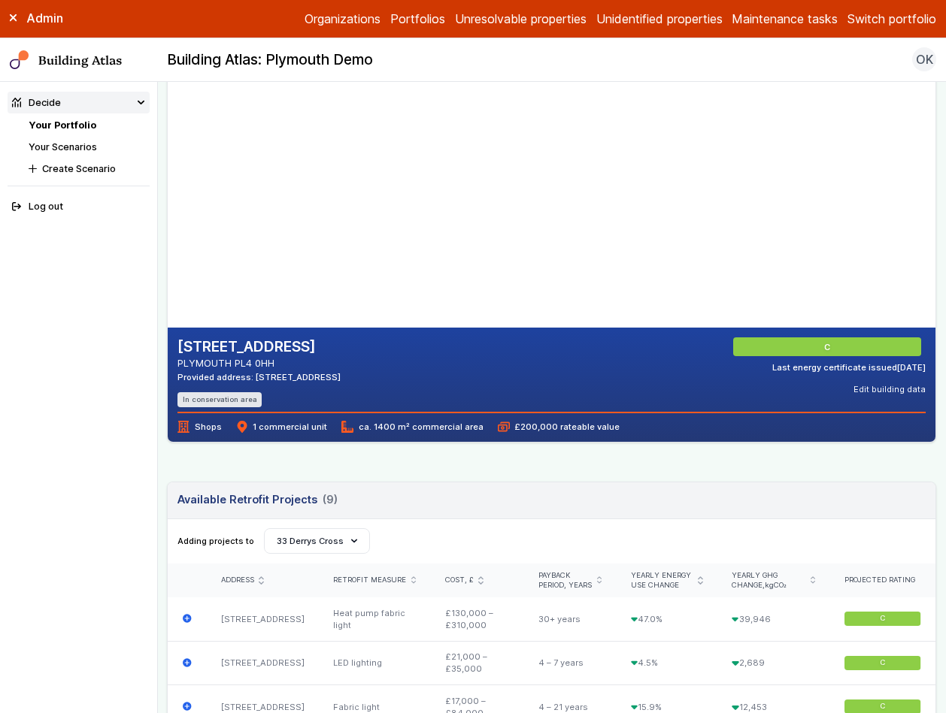
scroll to position [92, 0]
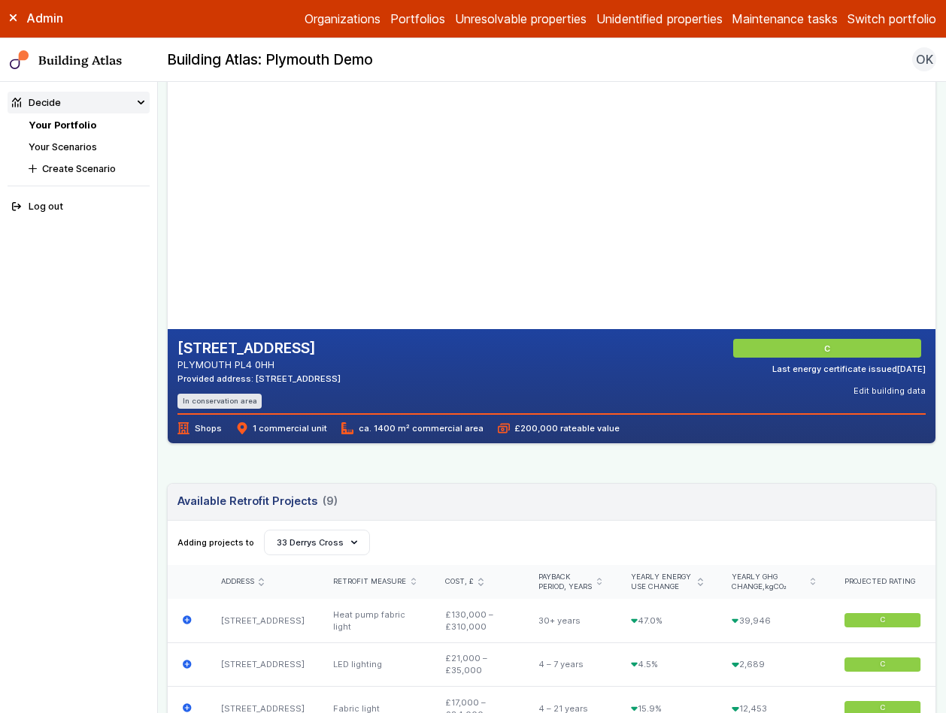
click at [257, 353] on h2 "[STREET_ADDRESS]" at bounding box center [258, 349] width 163 height 20
click at [570, 470] on div "[STREET_ADDRESS] PLYMOUTH PL4 0HH Provided address: [STREET_ADDRESS] In conserv…" at bounding box center [551, 713] width 769 height 1370
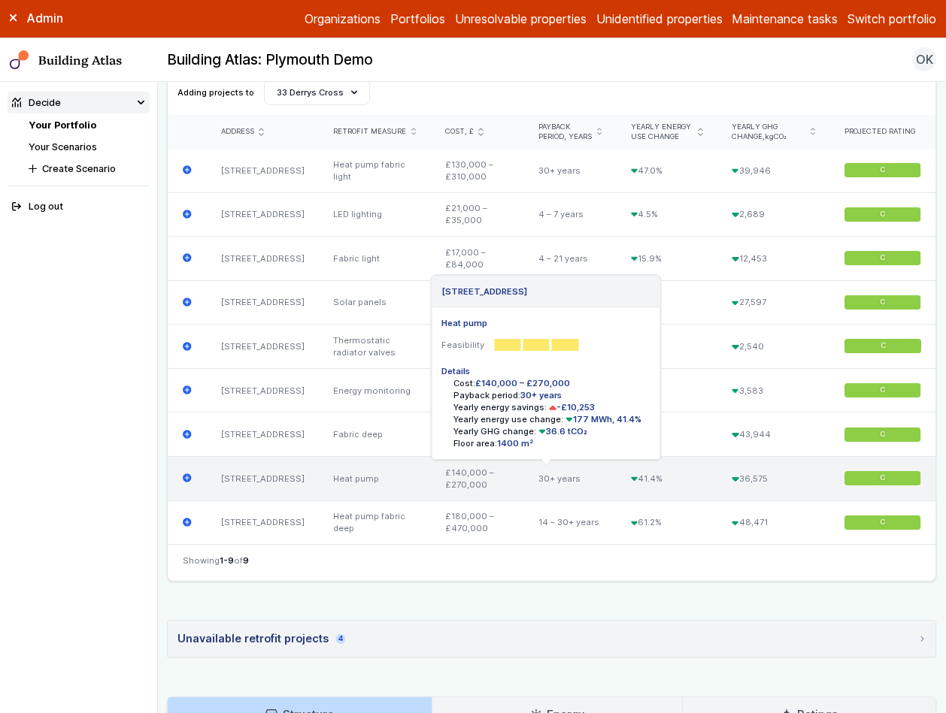
scroll to position [487, 0]
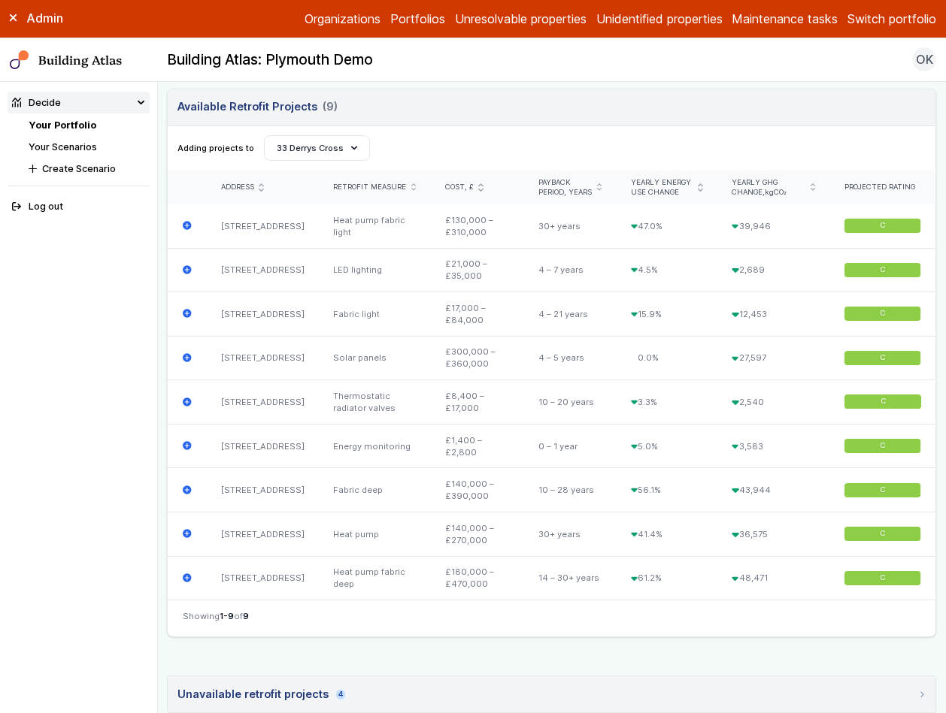
click at [694, 632] on nav "Showing 1-9 of 9" at bounding box center [551, 618] width 767 height 37
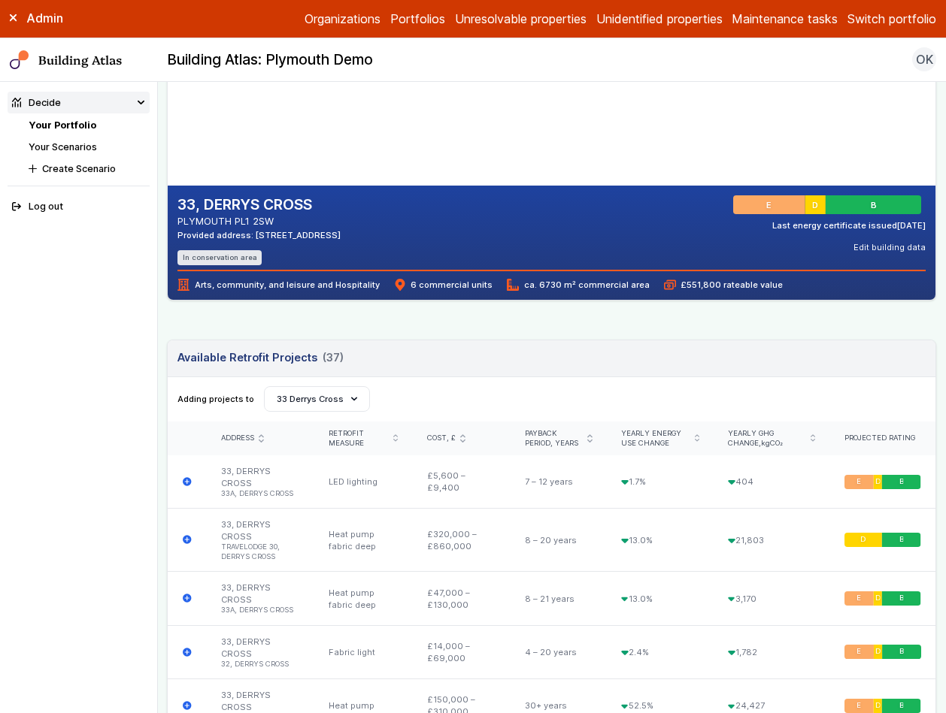
scroll to position [216, 0]
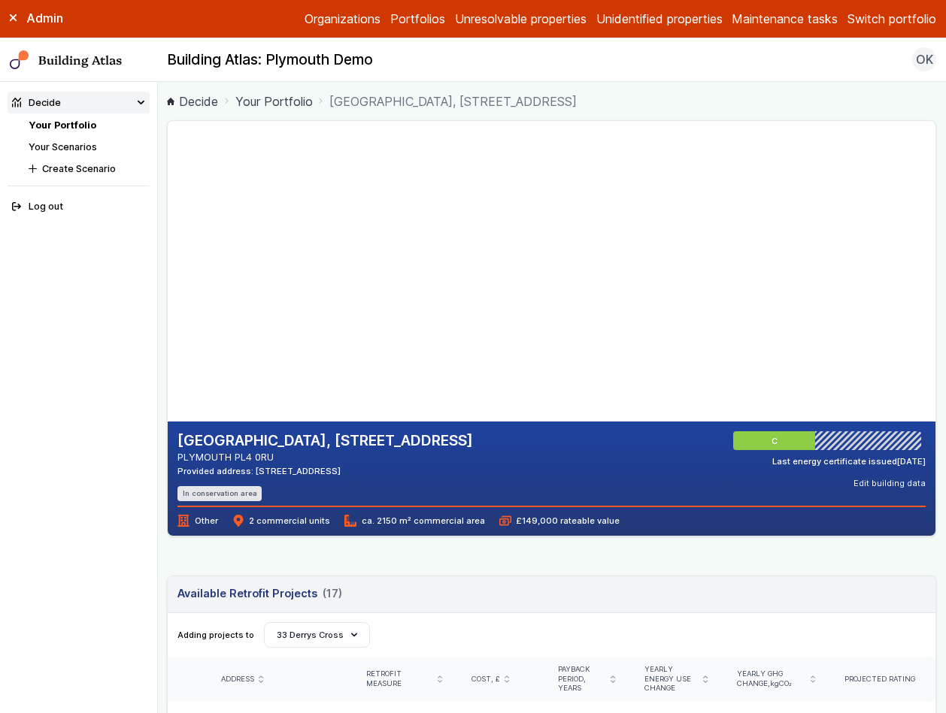
click at [268, 98] on link "Your Portfolio" at bounding box center [273, 101] width 77 height 18
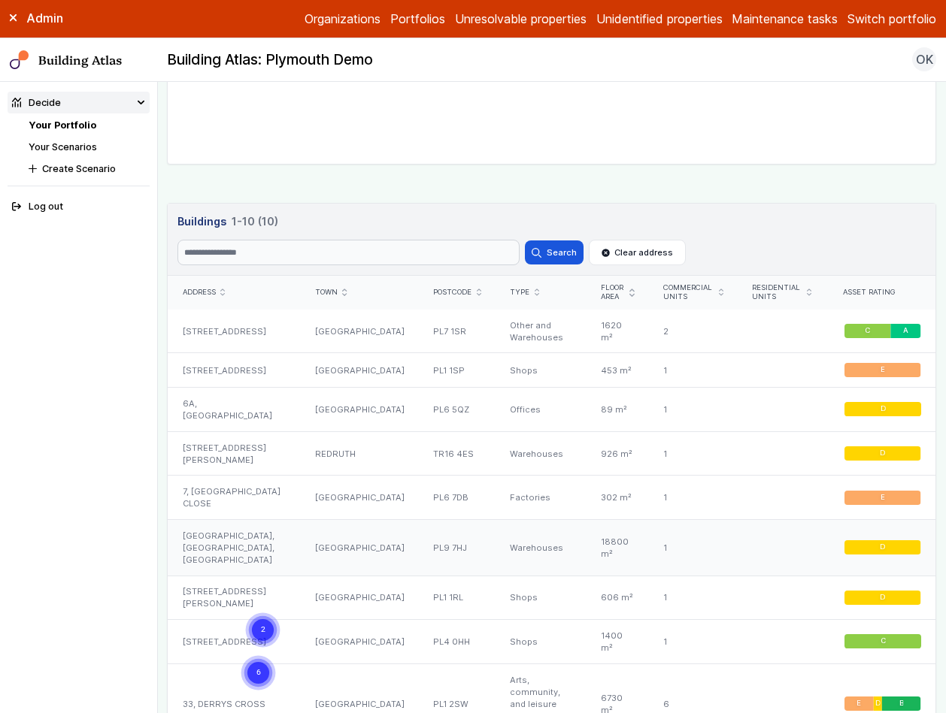
scroll to position [749, 0]
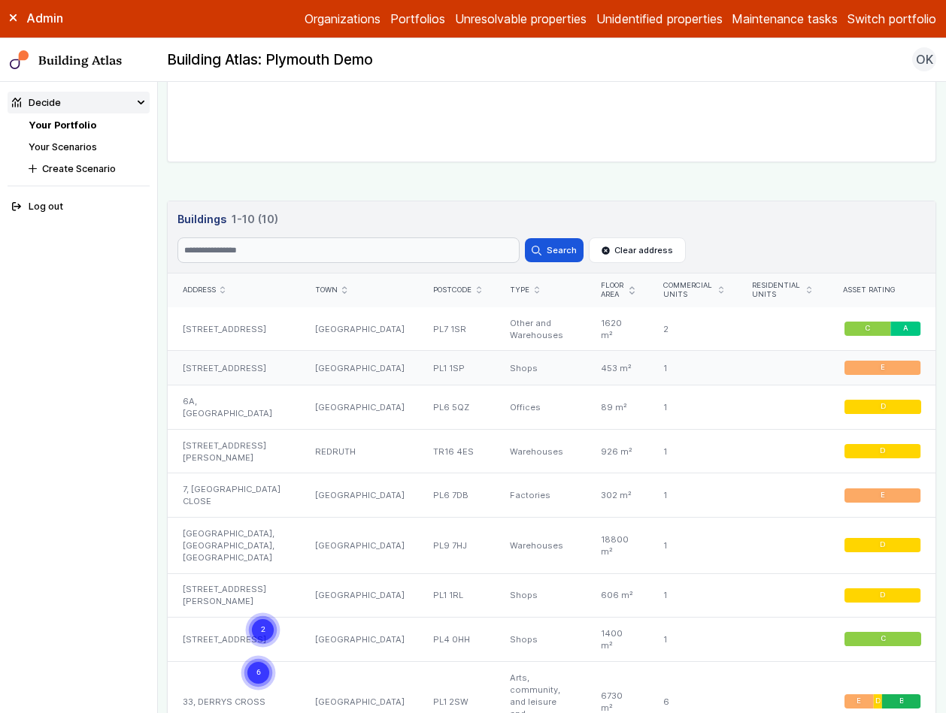
click at [268, 369] on div "[STREET_ADDRESS]" at bounding box center [234, 368] width 132 height 35
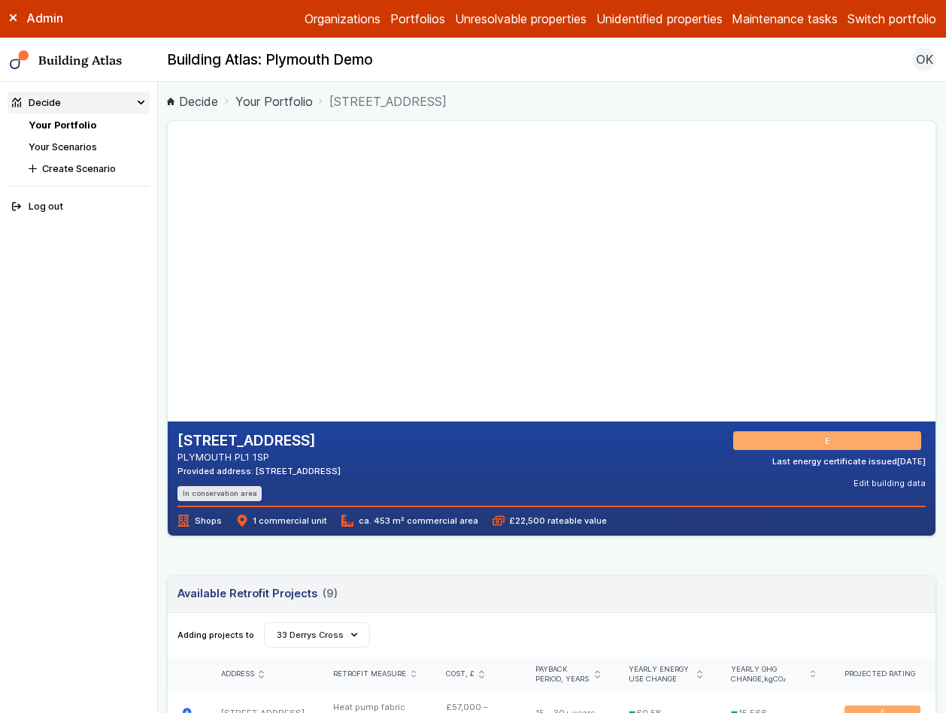
drag, startPoint x: 370, startPoint y: 473, endPoint x: 252, endPoint y: 474, distance: 118.0
click at [252, 474] on div "25, COBOURG STREET PLYMOUTH PL1 1SP Provided address: 25 Cobourg Street, PL1 1S…" at bounding box center [551, 466] width 748 height 70
copy div "25 Cobourg Street, PL1 1SP"
click at [404, 453] on div "25, COBOURG STREET PLYMOUTH PL1 1SP Provided address: 25 Cobourg Street, PL1 1S…" at bounding box center [551, 466] width 748 height 70
drag, startPoint x: 374, startPoint y: 465, endPoint x: 333, endPoint y: 474, distance: 41.6
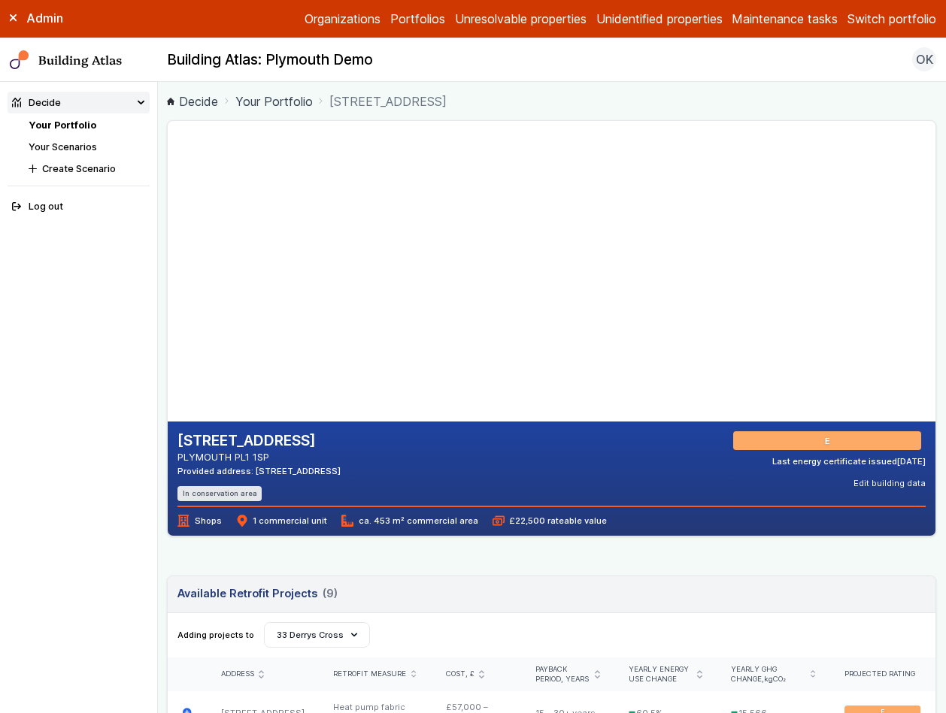
click at [333, 474] on div "25, COBOURG STREET PLYMOUTH PL1 1SP Provided address: 25 Cobourg Street, PL1 1S…" at bounding box center [551, 466] width 748 height 70
copy div "PL1 1SP"
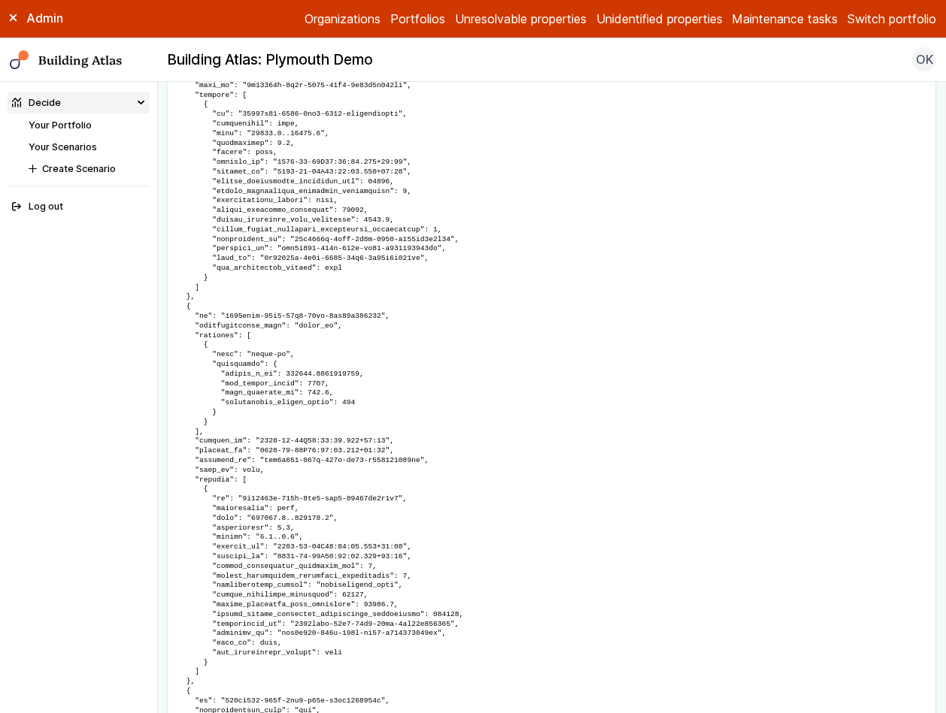
scroll to position [2021, 0]
drag, startPoint x: 306, startPoint y: 537, endPoint x: 230, endPoint y: 535, distance: 76.0
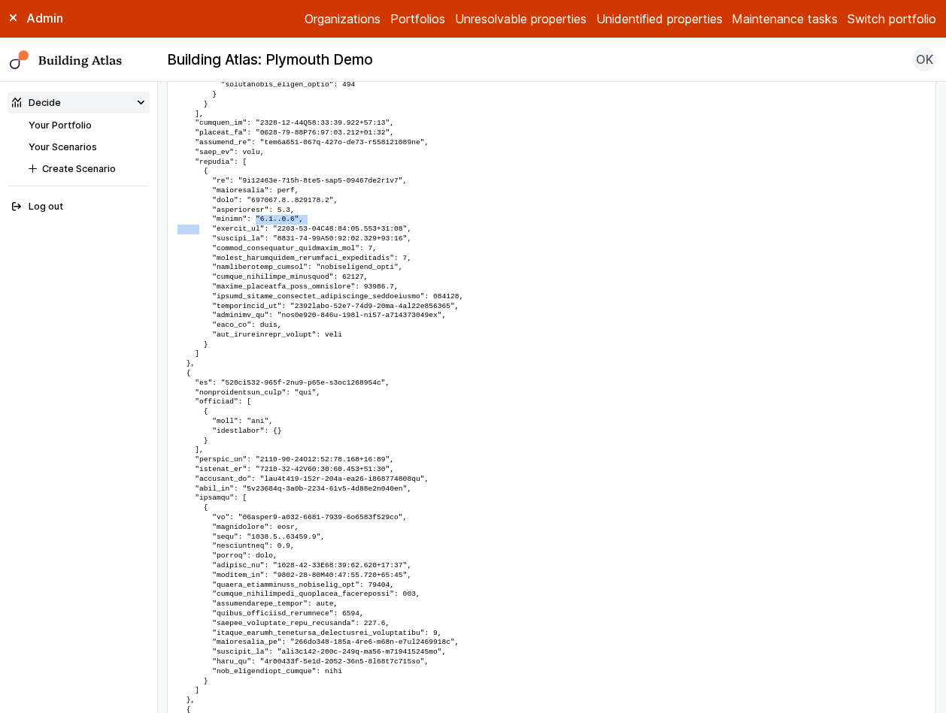
scroll to position [2381, 0]
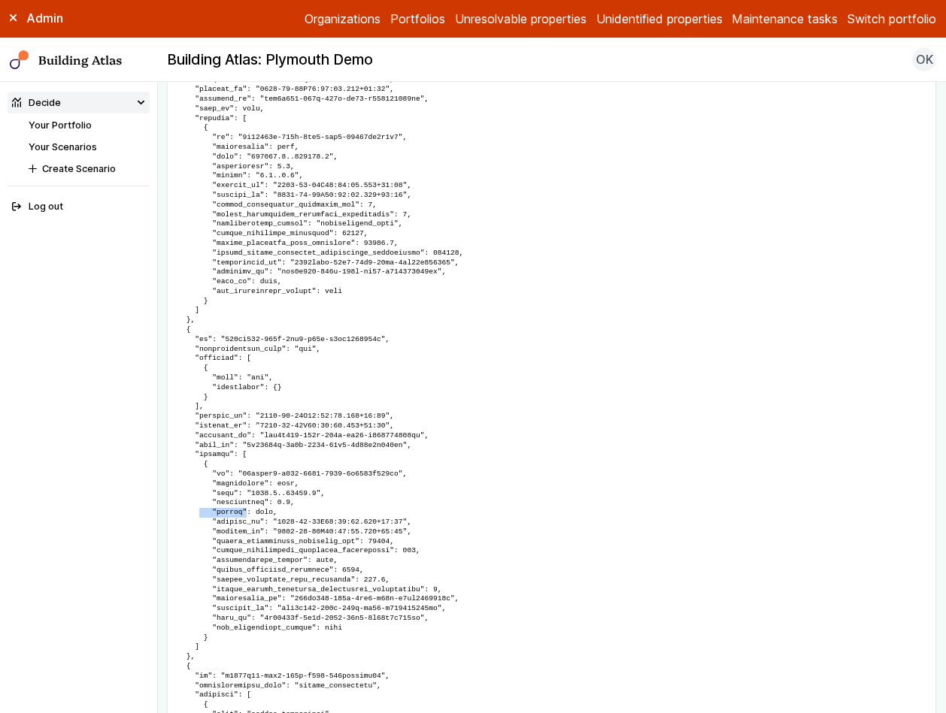
drag, startPoint x: 293, startPoint y: 507, endPoint x: 220, endPoint y: 514, distance: 73.2
click at [220, 514] on pre at bounding box center [551, 470] width 767 height 3194
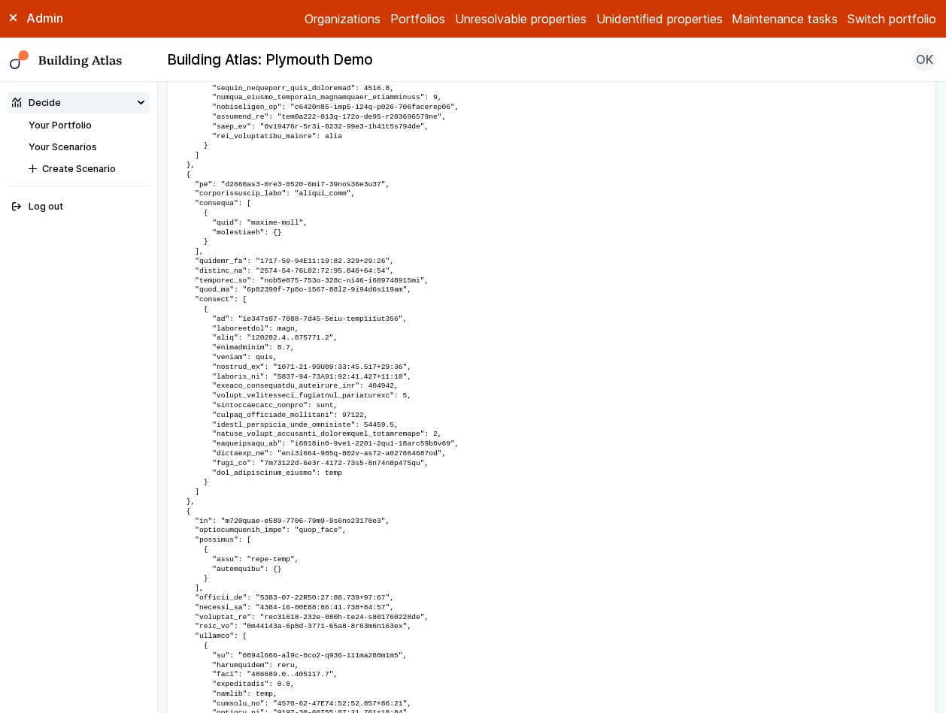
scroll to position [3374, 0]
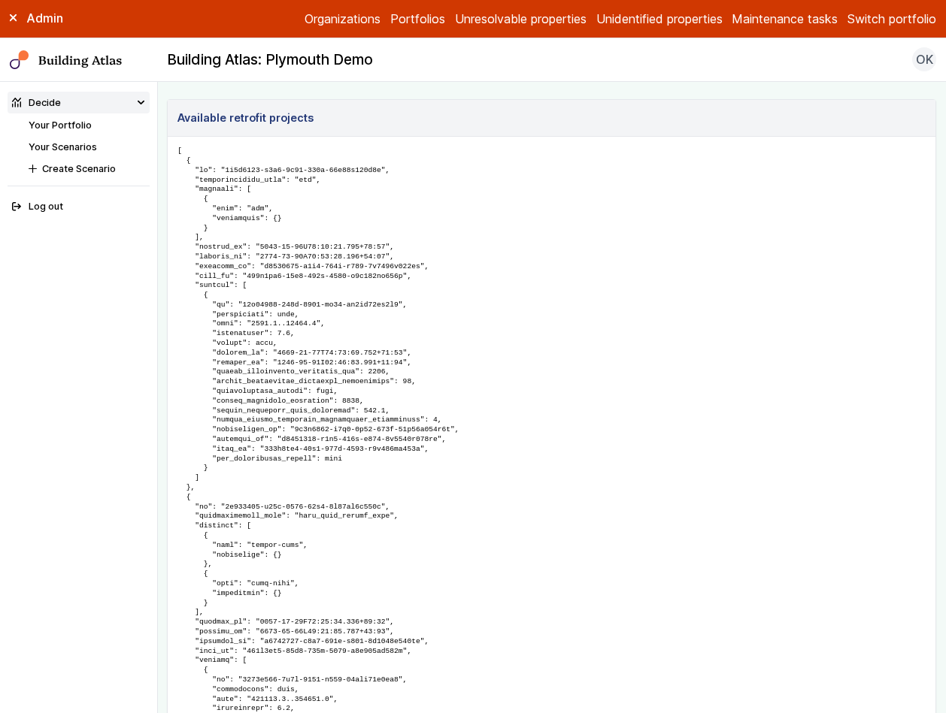
scroll to position [1165, 0]
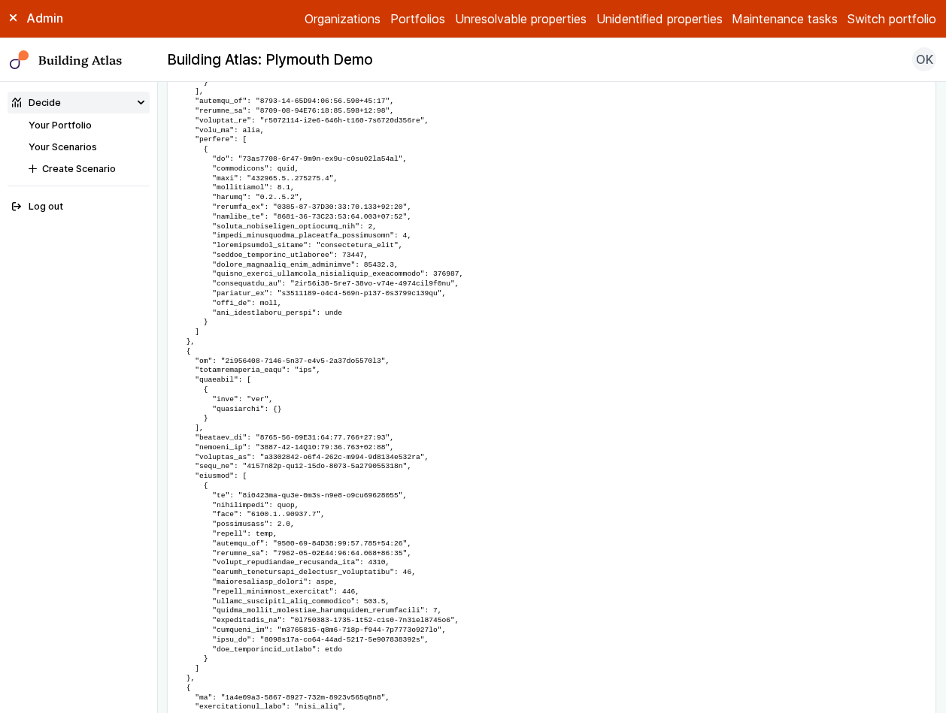
scroll to position [2469, 0]
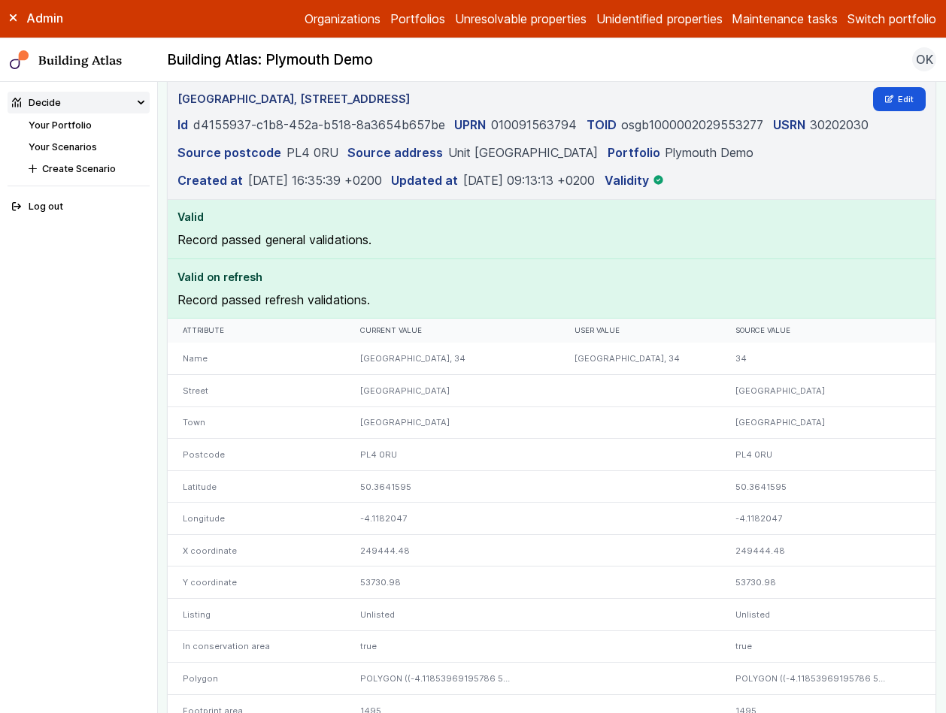
scroll to position [0, 0]
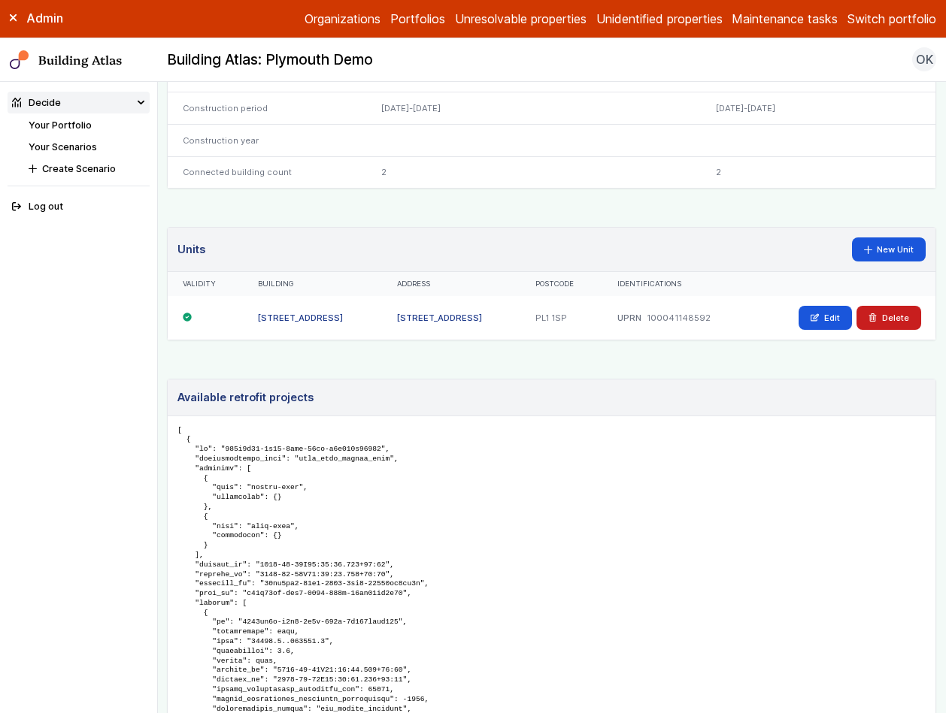
scroll to position [930, 0]
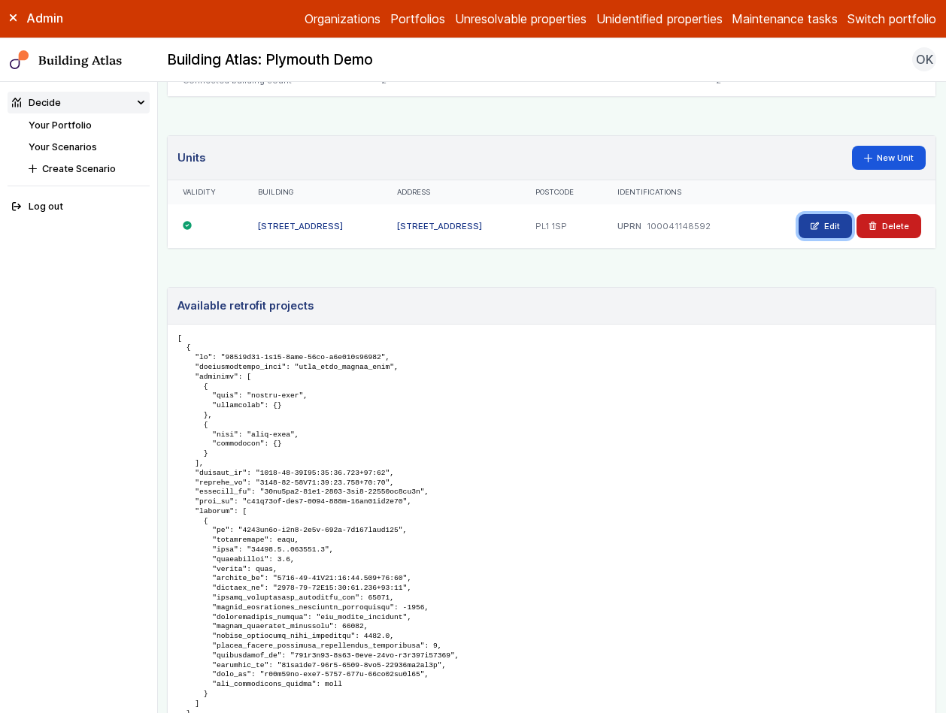
click at [801, 219] on link "Edit" at bounding box center [824, 226] width 53 height 24
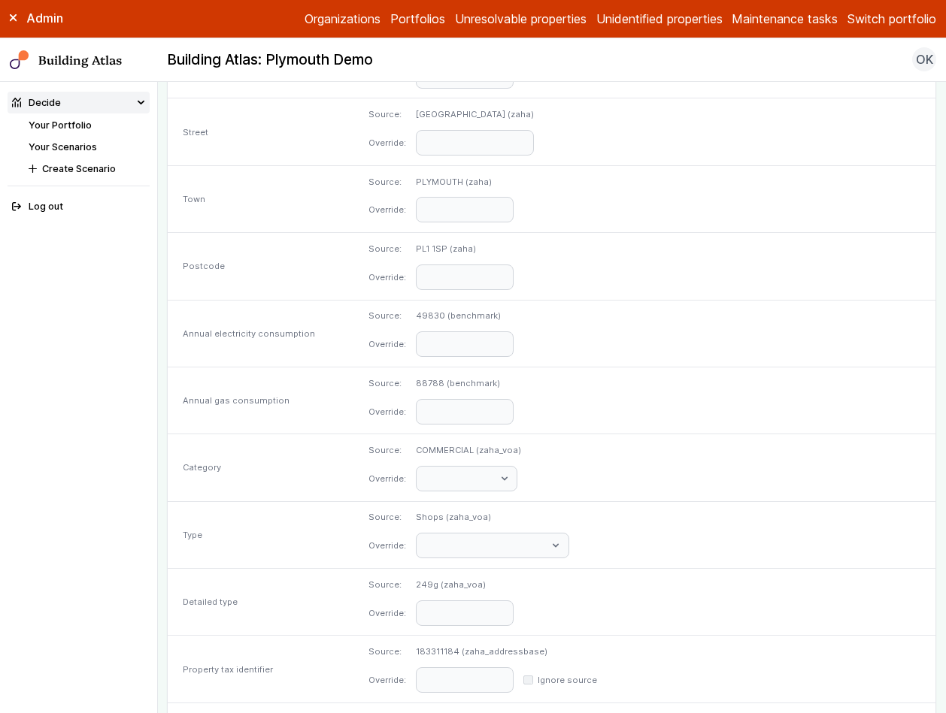
scroll to position [583, 0]
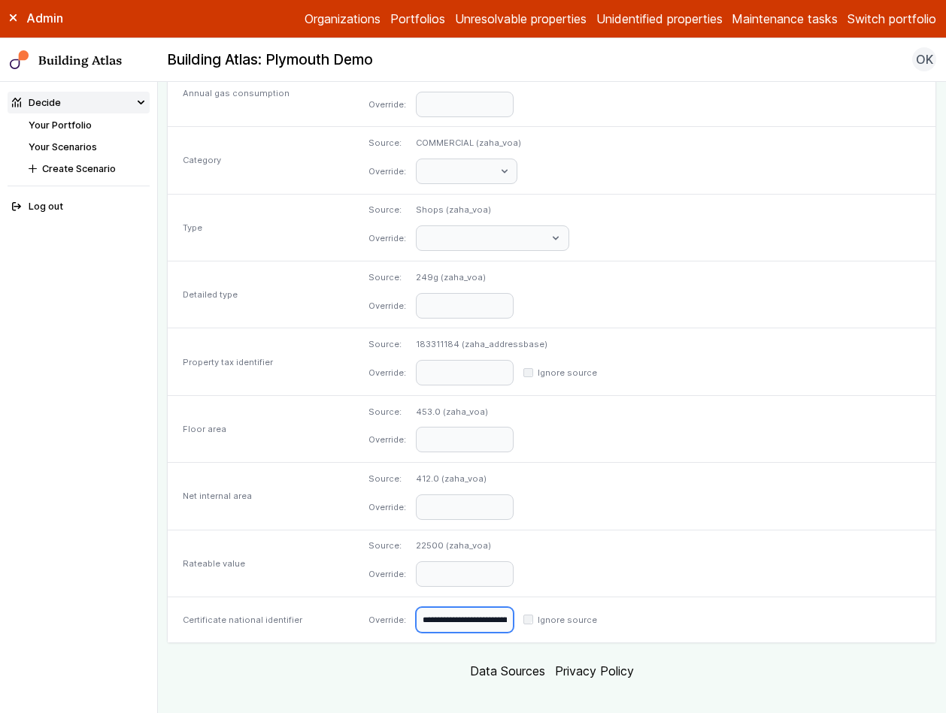
click at [513, 616] on input "**********" at bounding box center [465, 620] width 98 height 26
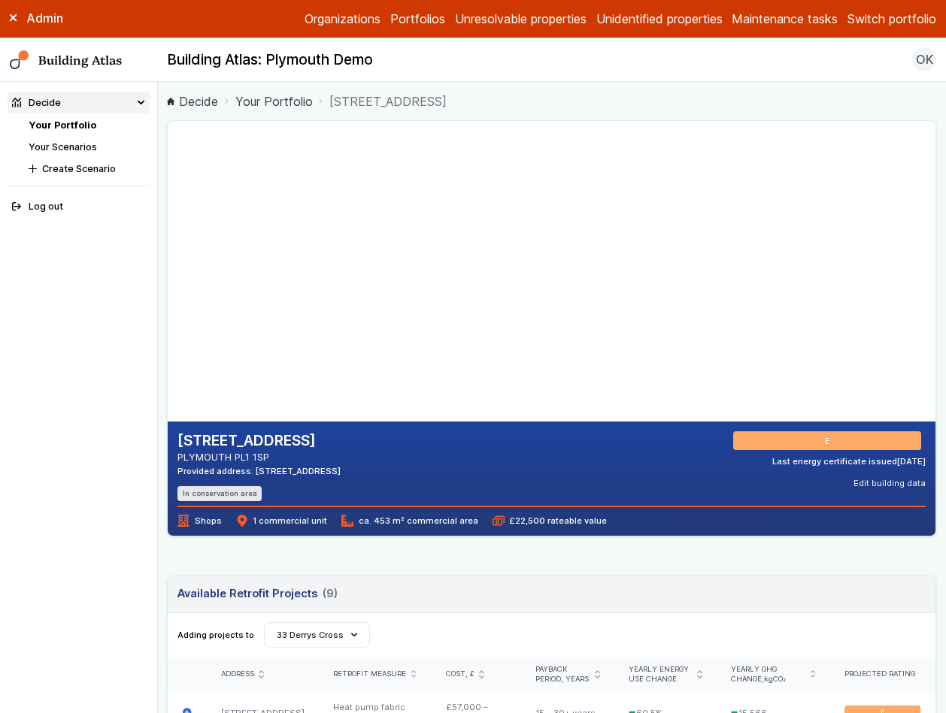
click at [291, 98] on link "Your Portfolio" at bounding box center [273, 101] width 77 height 18
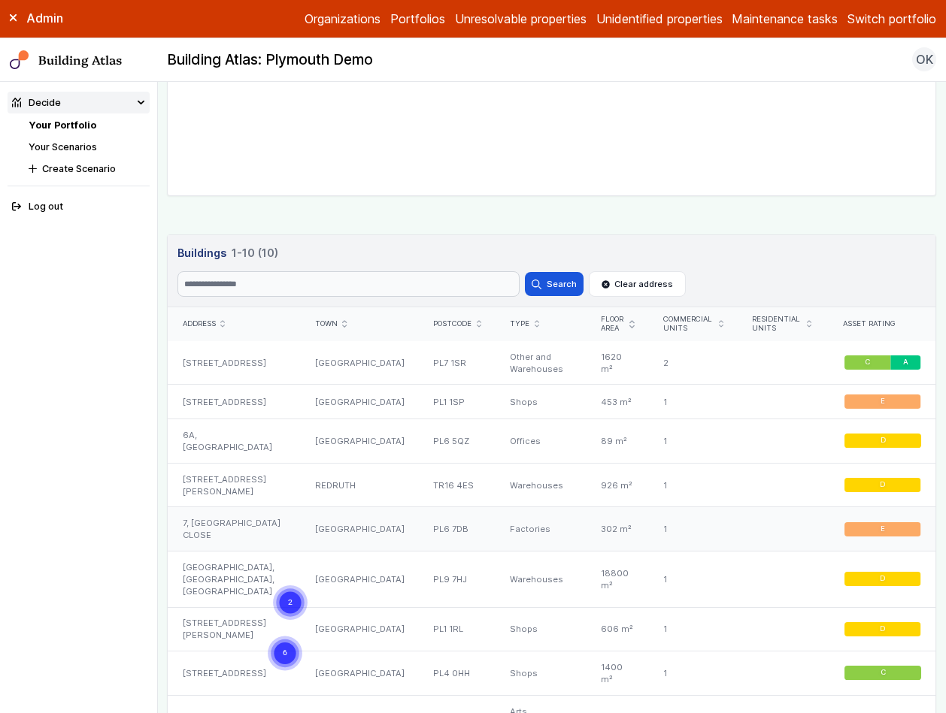
scroll to position [716, 0]
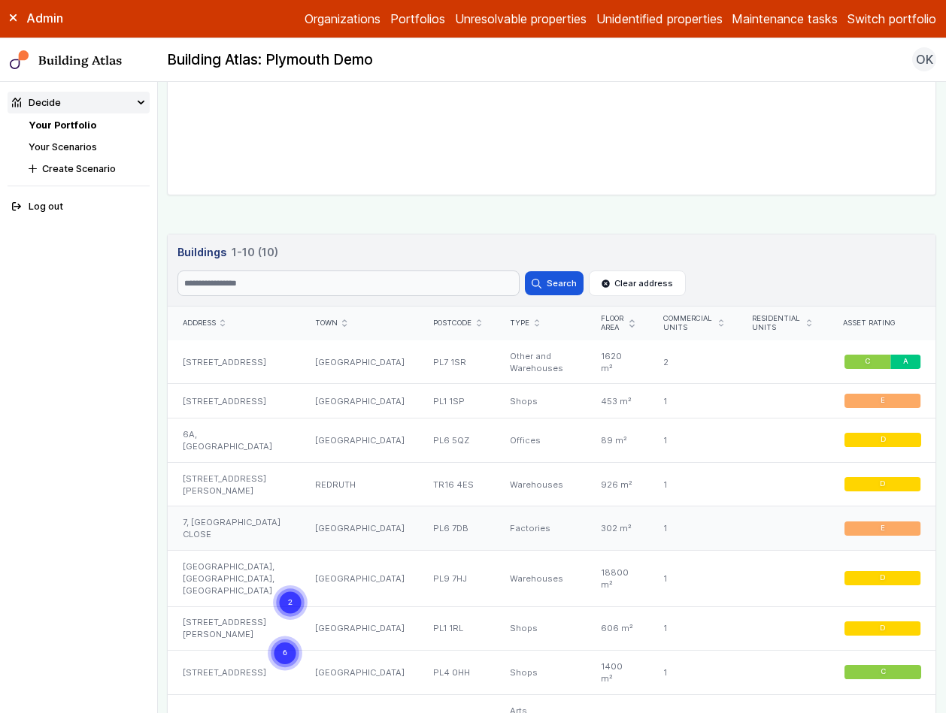
click at [266, 507] on div "7, [GEOGRAPHIC_DATA] CLOSE" at bounding box center [234, 529] width 132 height 44
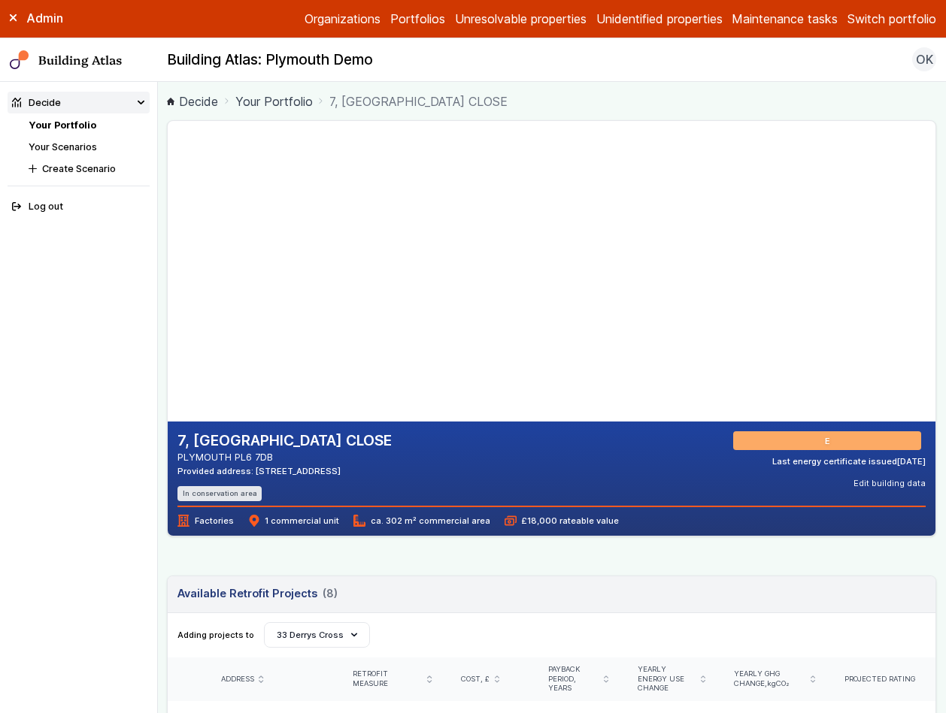
drag, startPoint x: 376, startPoint y: 472, endPoint x: 253, endPoint y: 474, distance: 123.3
click at [253, 474] on div "7, [GEOGRAPHIC_DATA] CLOSE PLYMOUTH PL6 7DB Provided address: [STREET_ADDRESS] …" at bounding box center [551, 466] width 748 height 70
copy div "[STREET_ADDRESS]"
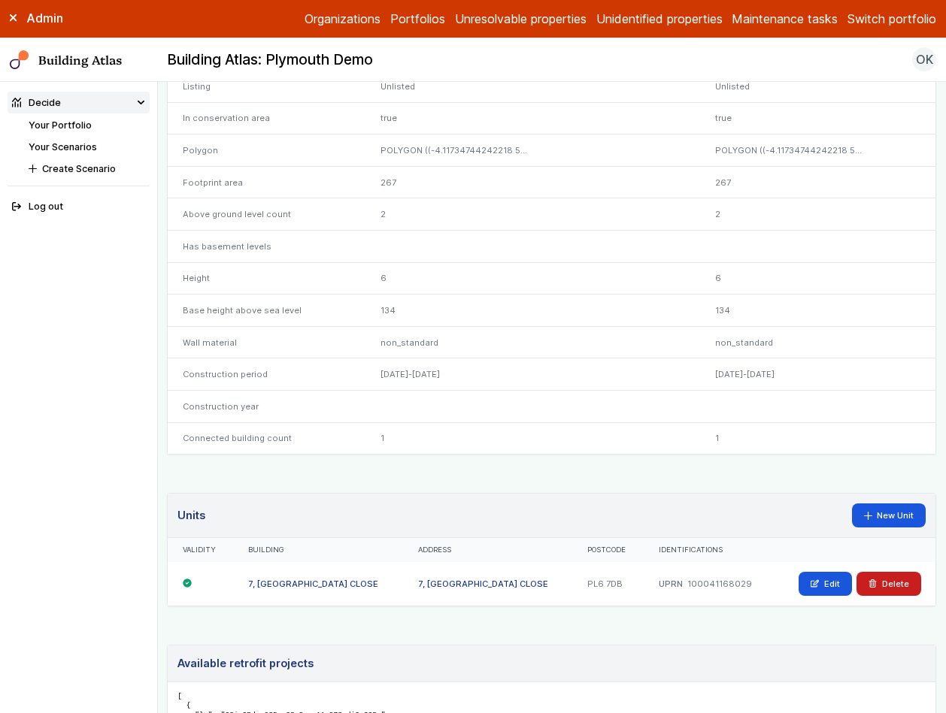
scroll to position [573, 0]
click at [799, 590] on link "Edit" at bounding box center [824, 583] width 53 height 24
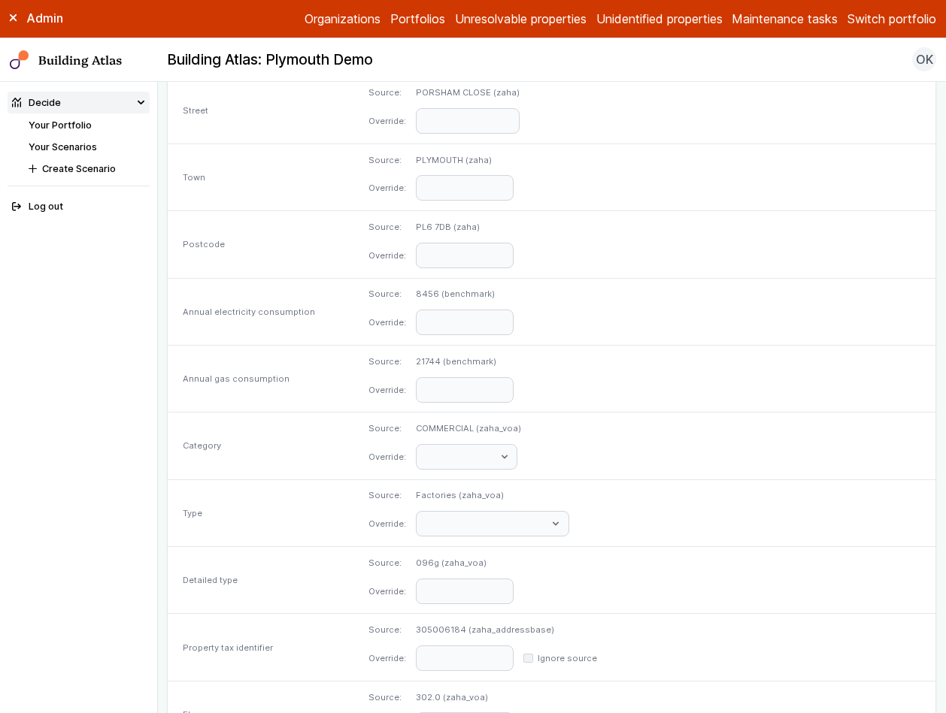
scroll to position [597, 0]
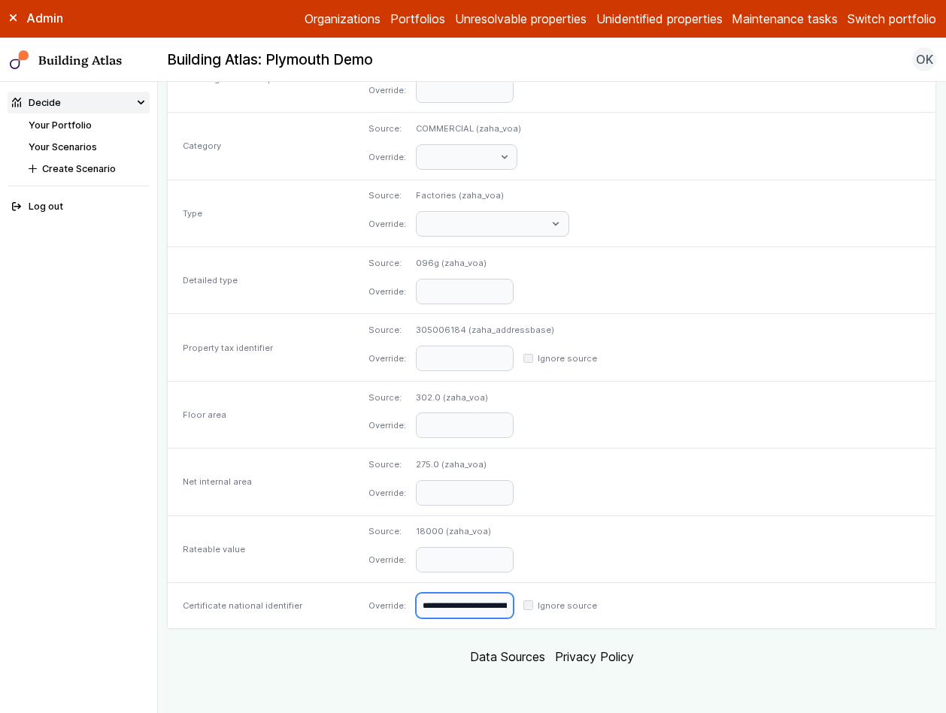
click at [513, 609] on input "**********" at bounding box center [465, 606] width 98 height 26
click at [50, 114] on li "Decide Your Portfolio Your Scenarios Create Scenario" at bounding box center [79, 134] width 142 height 84
click at [55, 118] on li "Your Portfolio" at bounding box center [89, 125] width 121 height 14
click at [72, 129] on link "Your Portfolio" at bounding box center [60, 125] width 63 height 11
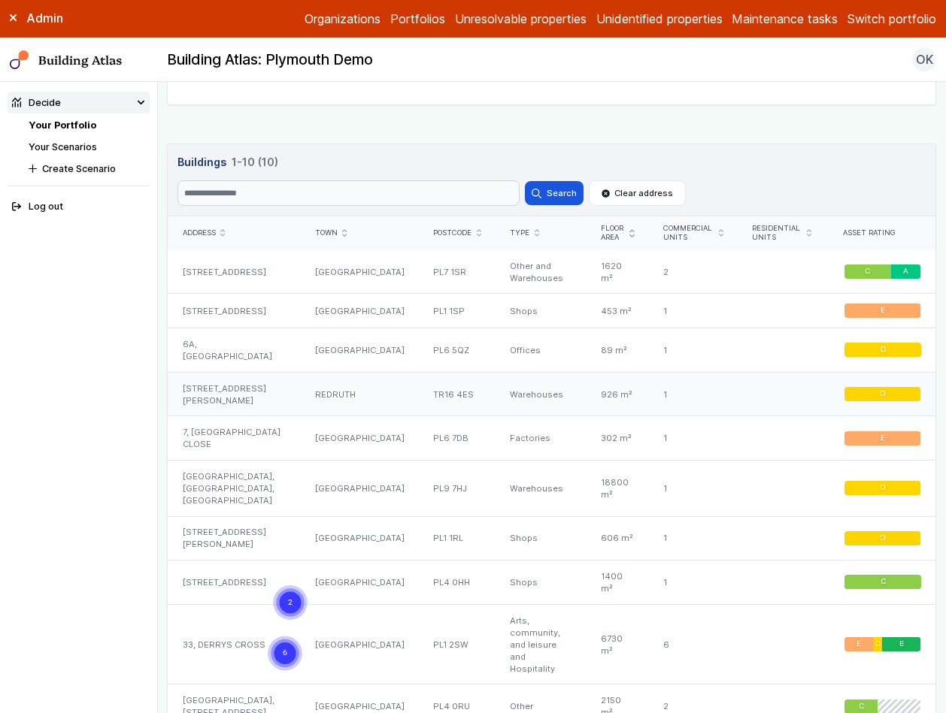
scroll to position [879, 0]
